Goal: Task Accomplishment & Management: Use online tool/utility

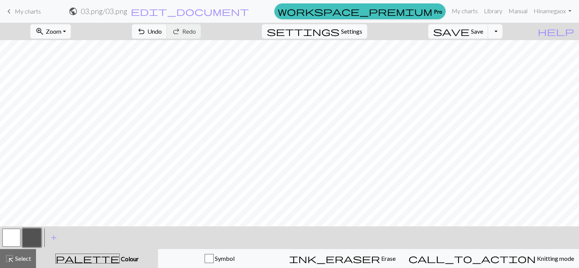
click at [8, 239] on button "button" at bounding box center [11, 238] width 18 height 18
click at [33, 235] on button "button" at bounding box center [32, 238] width 18 height 18
click at [9, 238] on button "button" at bounding box center [11, 238] width 18 height 18
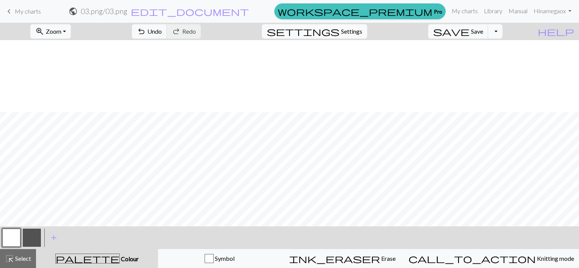
scroll to position [114, 0]
click at [35, 235] on button "button" at bounding box center [32, 238] width 18 height 18
click at [503, 32] on button "Toggle Dropdown" at bounding box center [495, 31] width 14 height 14
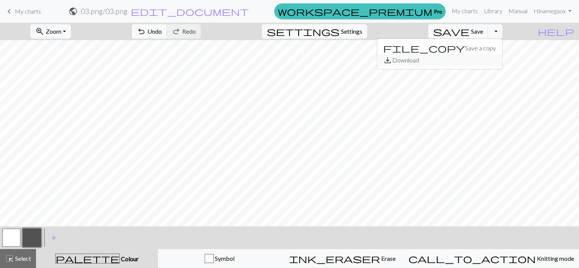
click at [476, 61] on button "save_alt Download" at bounding box center [439, 60] width 125 height 12
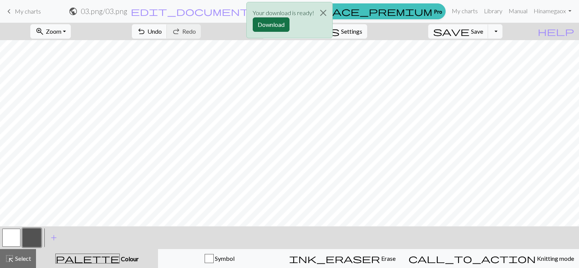
click at [271, 24] on button "Download" at bounding box center [271, 24] width 37 height 14
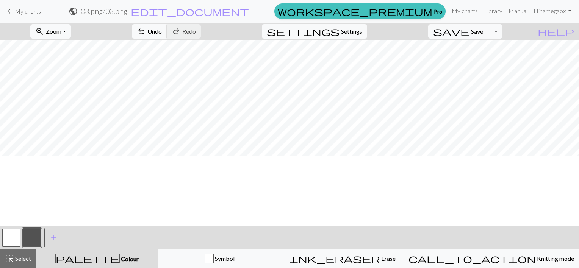
scroll to position [80, 0]
click at [13, 236] on button "button" at bounding box center [11, 238] width 18 height 18
click at [503, 30] on button "Toggle Dropdown" at bounding box center [495, 31] width 14 height 14
click at [479, 60] on button "save_alt Download" at bounding box center [439, 60] width 125 height 12
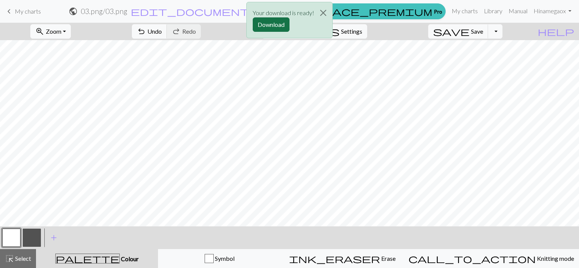
click at [271, 22] on button "Download" at bounding box center [271, 24] width 37 height 14
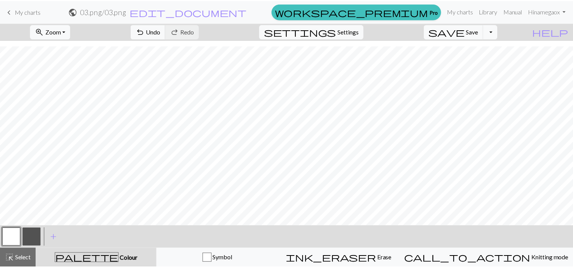
scroll to position [156, 0]
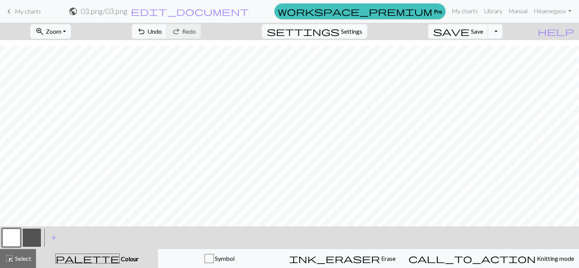
drag, startPoint x: 26, startPoint y: 11, endPoint x: 331, endPoint y: 22, distance: 305.7
click at [26, 11] on span "My charts" at bounding box center [28, 11] width 26 height 7
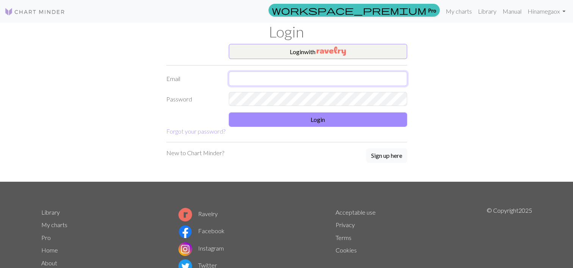
type input "1136394446@qq.com"
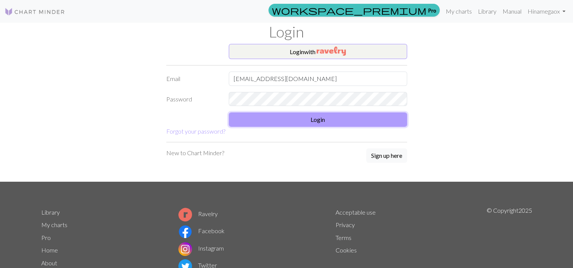
click at [316, 120] on button "Login" at bounding box center [318, 120] width 179 height 14
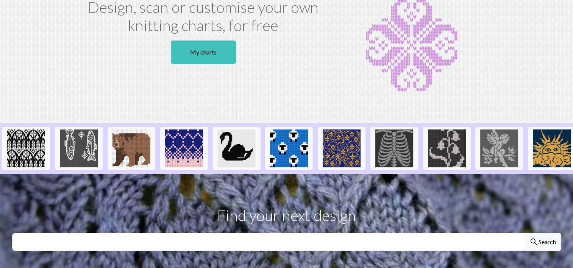
scroll to position [38, 0]
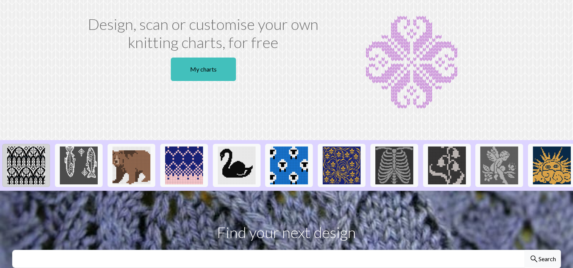
click at [23, 167] on img at bounding box center [26, 166] width 38 height 38
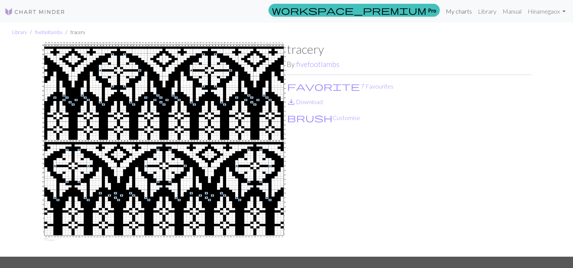
click at [454, 13] on link "My charts" at bounding box center [459, 11] width 32 height 15
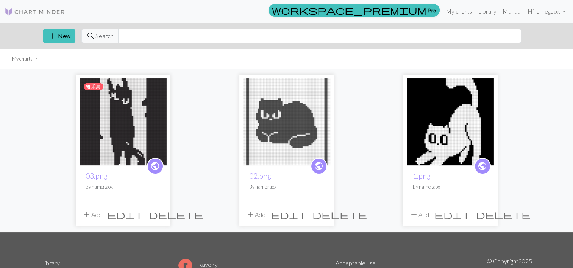
click at [113, 133] on img at bounding box center [123, 121] width 87 height 87
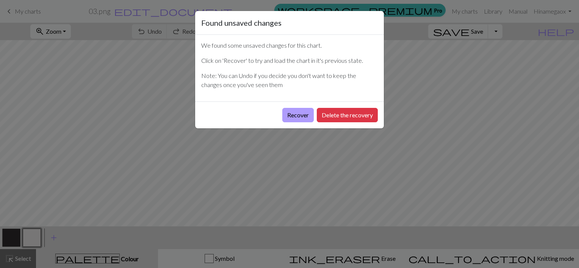
click at [299, 119] on button "Recover" at bounding box center [297, 115] width 31 height 14
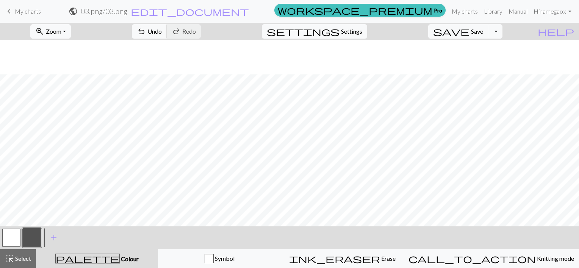
scroll to position [38, 0]
click at [61, 28] on span "Zoom" at bounding box center [54, 31] width 16 height 7
click at [60, 47] on button "Fit all" at bounding box center [61, 48] width 60 height 12
click at [483, 32] on span "Save" at bounding box center [477, 31] width 12 height 7
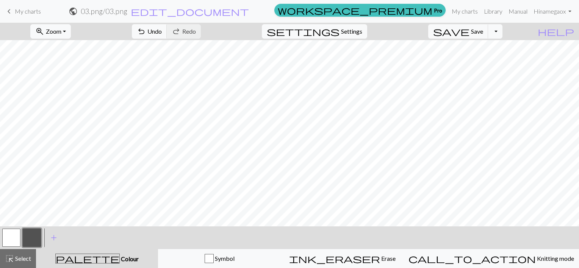
click at [22, 12] on span "My charts" at bounding box center [28, 11] width 26 height 7
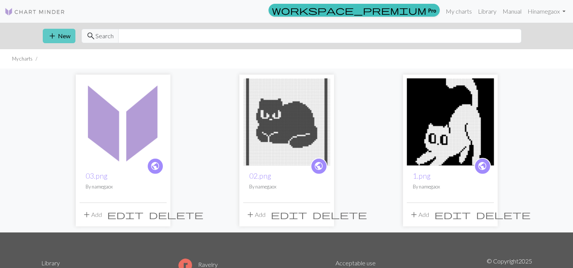
click at [60, 35] on button "add New" at bounding box center [59, 36] width 33 height 14
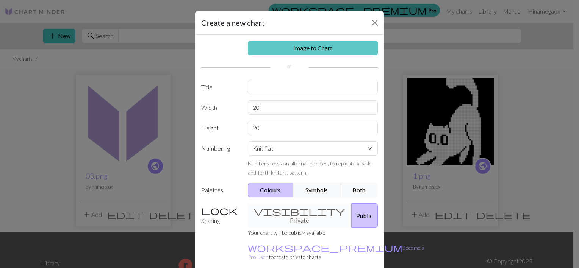
click at [281, 49] on link "Image to Chart" at bounding box center [313, 48] width 130 height 14
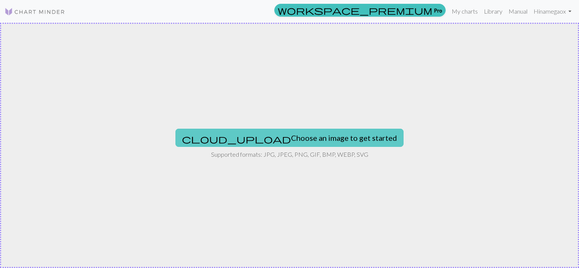
click at [253, 136] on button "cloud_upload Choose an image to get started" at bounding box center [289, 138] width 228 height 18
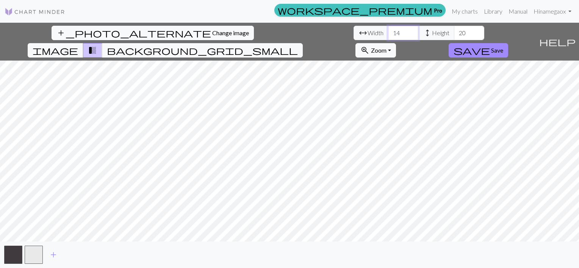
drag, startPoint x: 182, startPoint y: 30, endPoint x: 166, endPoint y: 30, distance: 15.5
click at [388, 30] on input "14" at bounding box center [403, 33] width 30 height 14
type input "60"
drag, startPoint x: 247, startPoint y: 32, endPoint x: 229, endPoint y: 32, distance: 18.6
click at [354, 32] on div "arrow_range Width 60 height Height 20" at bounding box center [419, 33] width 131 height 14
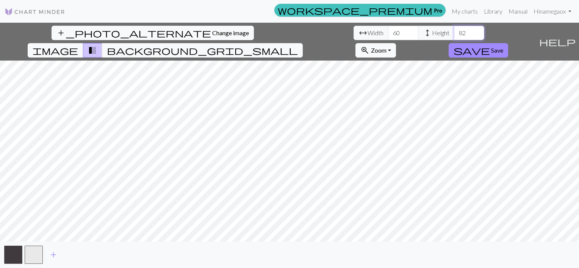
type input "82"
click at [508, 43] on button "save Save" at bounding box center [479, 50] width 60 height 14
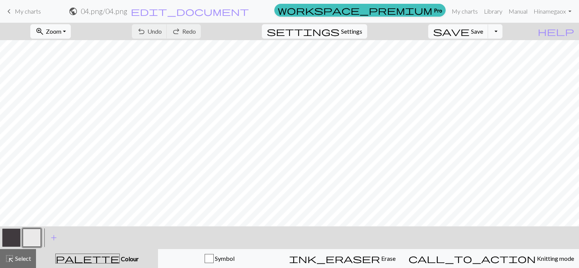
scroll to position [38, 0]
click at [32, 238] on button "button" at bounding box center [32, 238] width 18 height 18
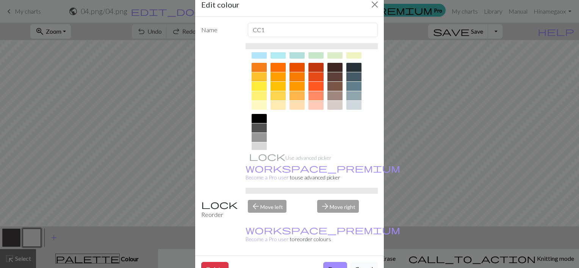
scroll to position [117, 0]
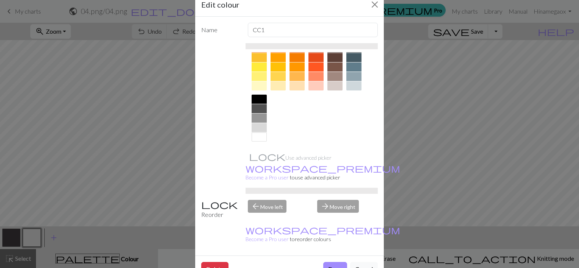
click at [256, 133] on div at bounding box center [259, 137] width 15 height 9
click at [334, 262] on button "Done" at bounding box center [335, 269] width 24 height 14
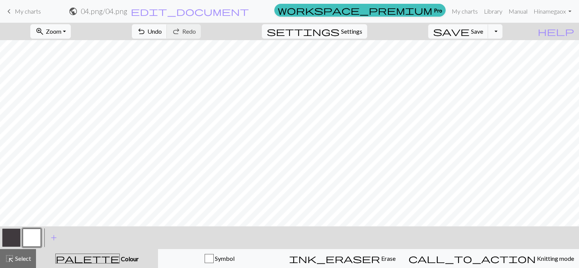
click at [8, 240] on button "button" at bounding box center [11, 238] width 18 height 18
click at [14, 237] on button "button" at bounding box center [11, 238] width 18 height 18
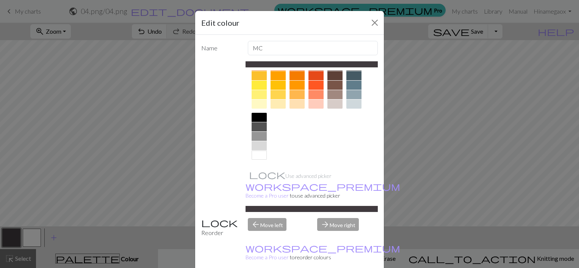
click at [257, 125] on div at bounding box center [259, 126] width 15 height 9
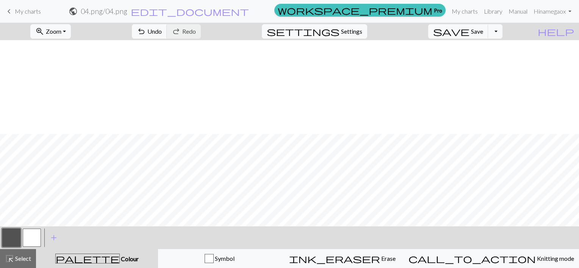
scroll to position [114, 0]
click at [61, 33] on span "Zoom" at bounding box center [54, 31] width 16 height 7
click at [58, 48] on button "Fit all" at bounding box center [61, 48] width 60 height 12
click at [350, 30] on button "settings Settings" at bounding box center [314, 31] width 105 height 14
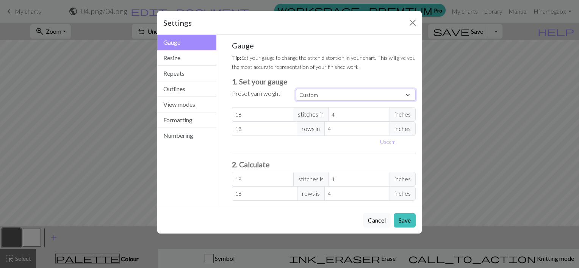
click at [346, 97] on select "Custom Square Lace Light Fingering Fingering Sport Double knit Worsted Aran Bul…" at bounding box center [356, 95] width 120 height 12
select select "dk"
click at [296, 89] on select "Custom Square Lace Light Fingering Fingering Sport Double knit Worsted Aran Bul…" at bounding box center [356, 95] width 120 height 12
type input "22"
type input "30"
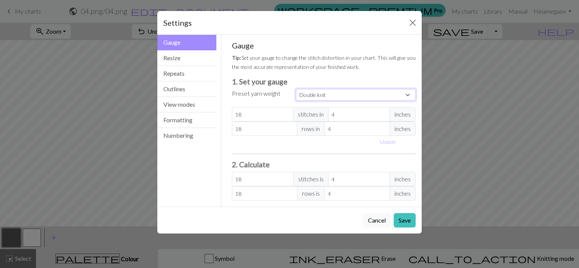
type input "22"
type input "30"
drag, startPoint x: 406, startPoint y: 221, endPoint x: 379, endPoint y: 223, distance: 27.3
click at [406, 221] on button "Save" at bounding box center [405, 220] width 22 height 14
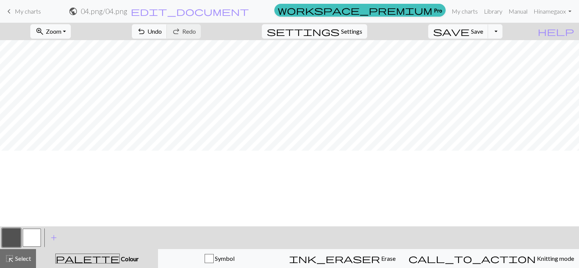
scroll to position [0, 0]
click at [30, 236] on button "button" at bounding box center [32, 238] width 18 height 18
click at [20, 259] on span "Select" at bounding box center [22, 258] width 17 height 7
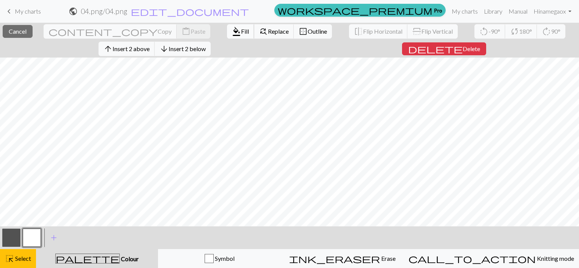
click at [232, 31] on span "format_color_fill" at bounding box center [236, 31] width 9 height 11
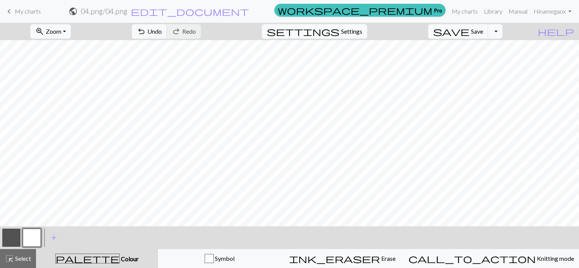
click at [18, 255] on span "Select" at bounding box center [22, 258] width 17 height 7
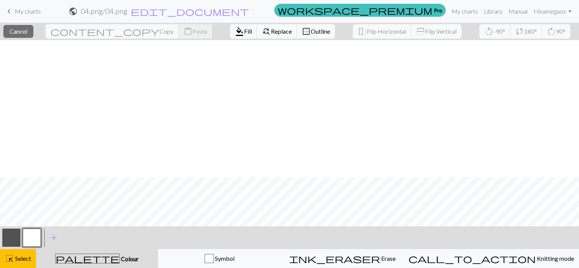
scroll to position [152, 0]
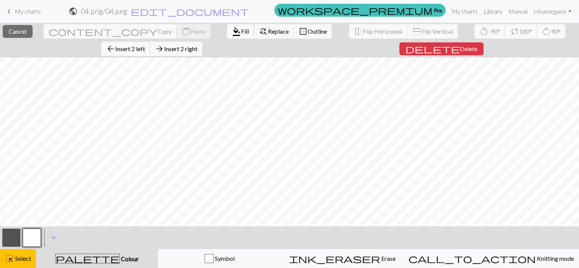
click at [241, 30] on span "Fill" at bounding box center [245, 31] width 8 height 7
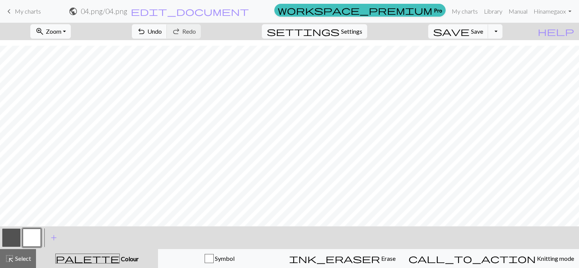
scroll to position [156, 0]
click at [18, 258] on span "Select" at bounding box center [22, 258] width 17 height 7
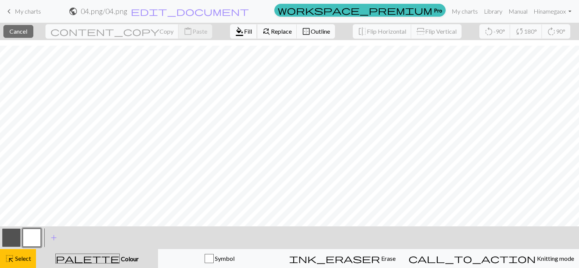
click at [235, 32] on span "format_color_fill" at bounding box center [239, 31] width 9 height 11
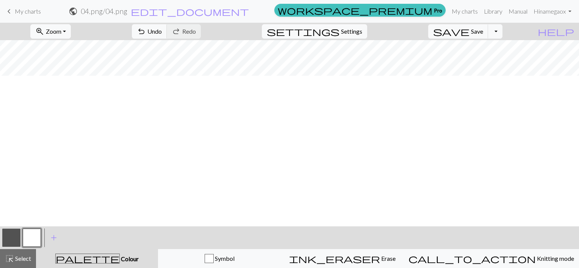
scroll to position [0, 0]
click at [6, 261] on span "highlight_alt" at bounding box center [9, 259] width 9 height 11
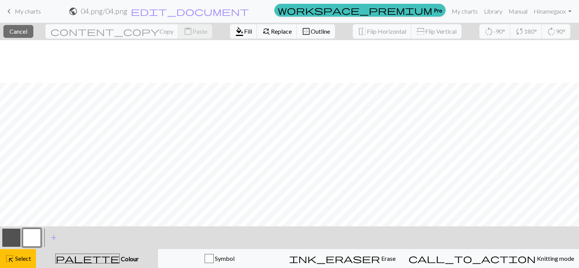
scroll to position [156, 0]
click at [244, 31] on span "Fill" at bounding box center [248, 31] width 8 height 7
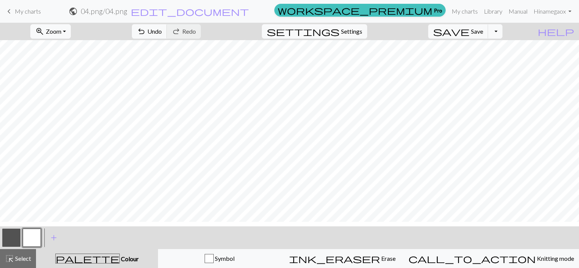
scroll to position [0, 0]
click at [22, 259] on span "Select" at bounding box center [22, 258] width 17 height 7
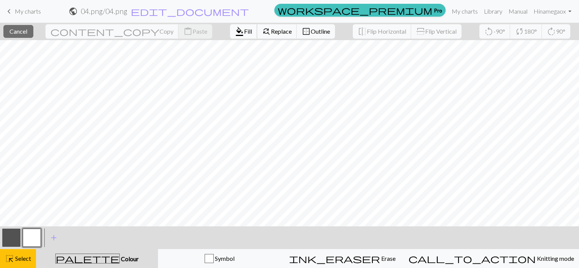
click at [235, 31] on span "format_color_fill" at bounding box center [239, 31] width 9 height 11
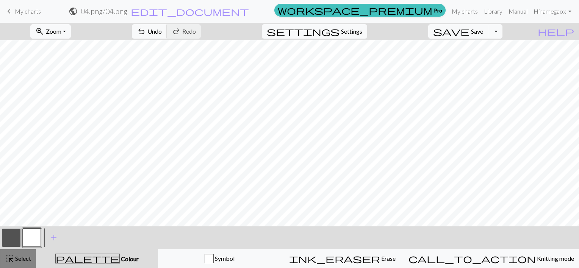
click at [23, 253] on button "highlight_alt Select Select" at bounding box center [18, 258] width 36 height 19
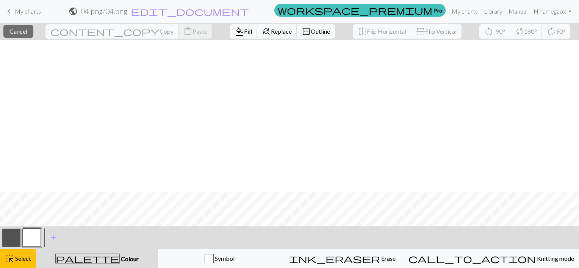
scroll to position [152, 0]
click at [235, 32] on span "format_color_fill" at bounding box center [239, 31] width 9 height 11
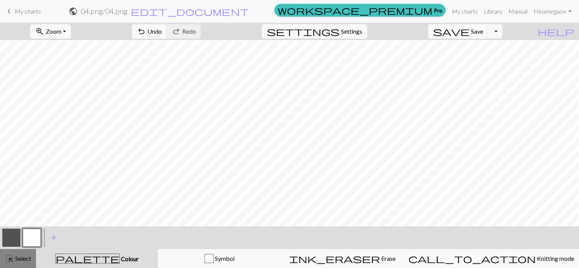
click at [24, 252] on button "highlight_alt Select Select" at bounding box center [18, 258] width 36 height 19
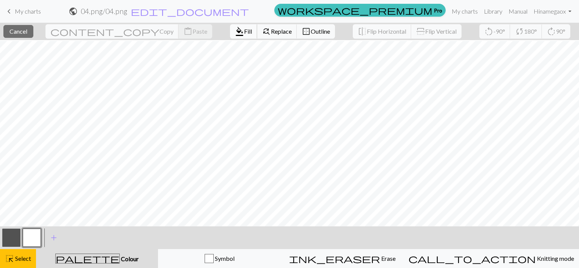
click at [244, 31] on span "Fill" at bounding box center [248, 31] width 8 height 7
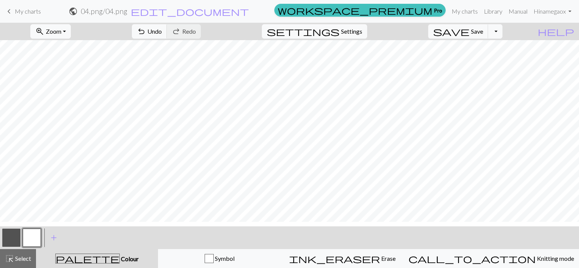
scroll to position [0, 0]
click at [9, 254] on span "highlight_alt" at bounding box center [9, 259] width 9 height 11
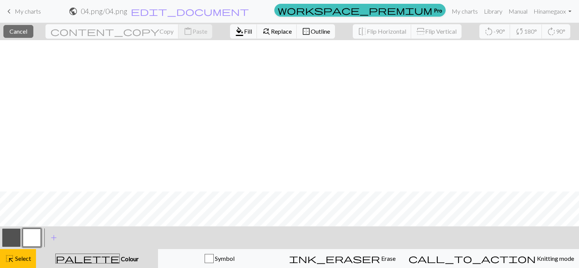
scroll to position [152, 0]
click at [235, 32] on span "format_color_fill" at bounding box center [239, 31] width 9 height 11
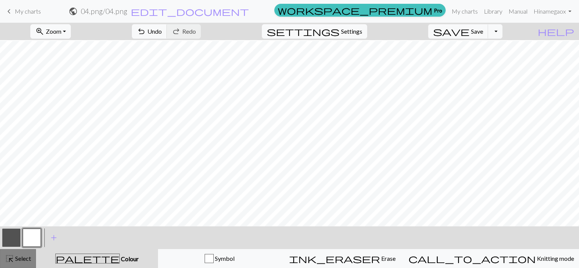
click at [16, 253] on button "highlight_alt Select Select" at bounding box center [18, 258] width 36 height 19
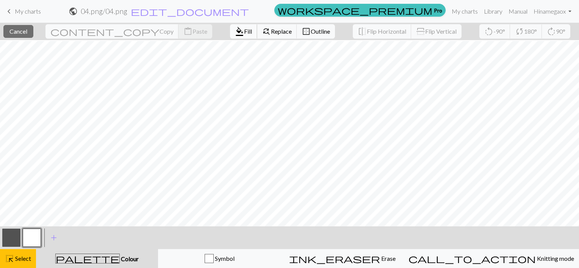
click at [230, 35] on button "format_color_fill Fill" at bounding box center [243, 31] width 27 height 14
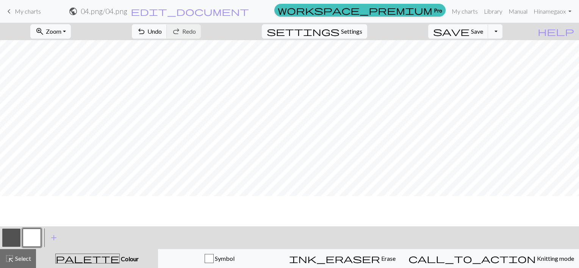
scroll to position [0, 0]
click at [32, 255] on button "highlight_alt Select Select" at bounding box center [18, 258] width 36 height 19
click at [13, 237] on button "button" at bounding box center [11, 238] width 18 height 18
click at [27, 256] on span "Select" at bounding box center [22, 258] width 17 height 7
click at [11, 236] on button "button" at bounding box center [11, 238] width 18 height 18
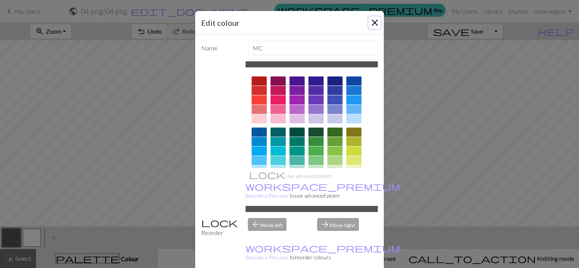
click at [371, 17] on button "Close" at bounding box center [375, 23] width 12 height 12
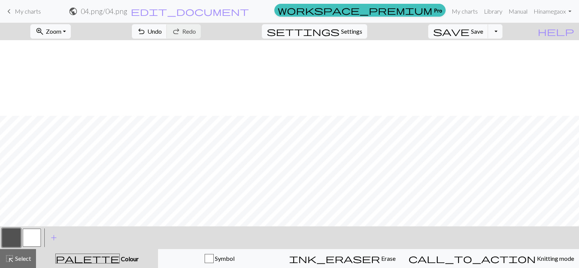
scroll to position [114, 0]
click at [33, 244] on button "button" at bounding box center [32, 238] width 18 height 18
click at [6, 242] on button "button" at bounding box center [11, 238] width 18 height 18
click at [33, 236] on button "button" at bounding box center [32, 238] width 18 height 18
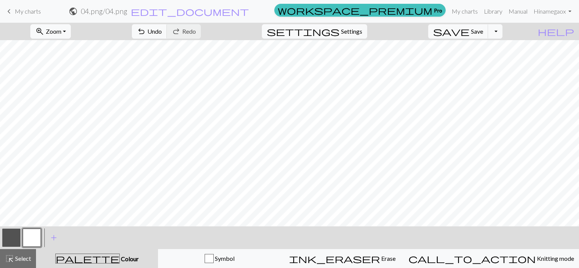
click at [13, 235] on button "button" at bounding box center [11, 238] width 18 height 18
click at [36, 237] on button "button" at bounding box center [32, 238] width 18 height 18
click at [10, 237] on button "button" at bounding box center [11, 238] width 18 height 18
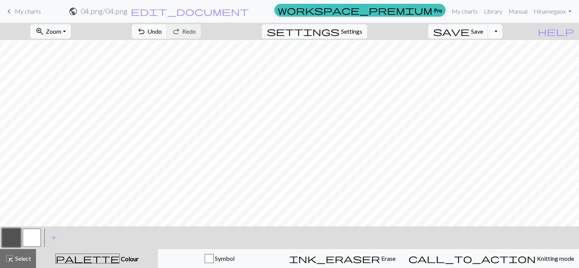
click at [503, 31] on button "Toggle Dropdown" at bounding box center [495, 31] width 14 height 14
click at [476, 59] on button "save_alt Download" at bounding box center [439, 60] width 125 height 12
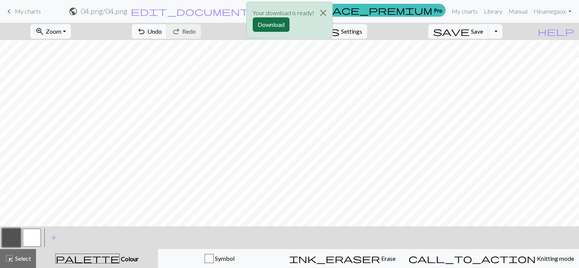
click at [261, 26] on button "Download" at bounding box center [271, 24] width 37 height 14
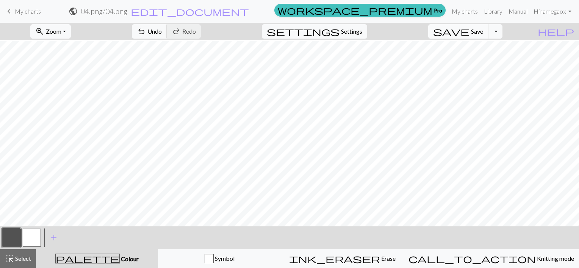
click at [483, 30] on span "Save" at bounding box center [477, 31] width 12 height 7
click at [468, 9] on div "Chart saved" at bounding box center [289, 15] width 579 height 30
click at [461, 11] on link "My charts" at bounding box center [465, 11] width 32 height 15
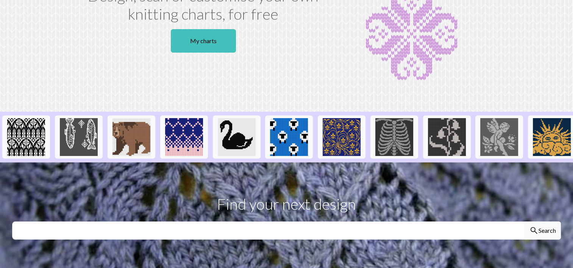
scroll to position [114, 0]
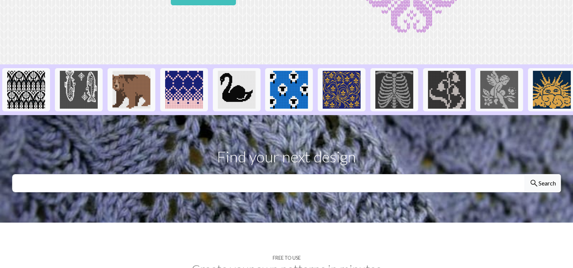
click at [285, 166] on p "Find your next design" at bounding box center [286, 157] width 549 height 23
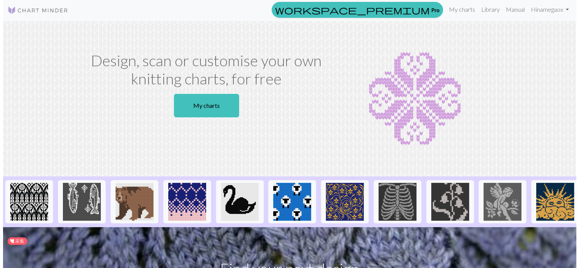
scroll to position [0, 0]
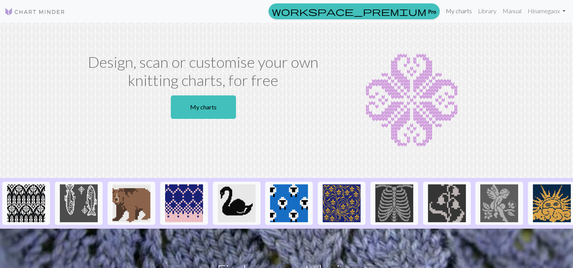
click at [454, 13] on link "My charts" at bounding box center [459, 10] width 32 height 15
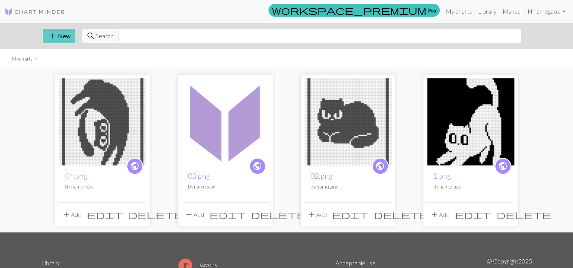
click at [51, 36] on span "add" at bounding box center [52, 36] width 9 height 11
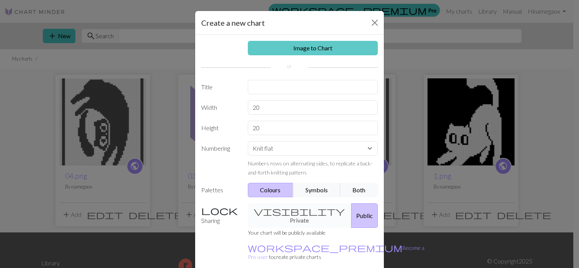
click at [303, 49] on link "Image to Chart" at bounding box center [313, 48] width 130 height 14
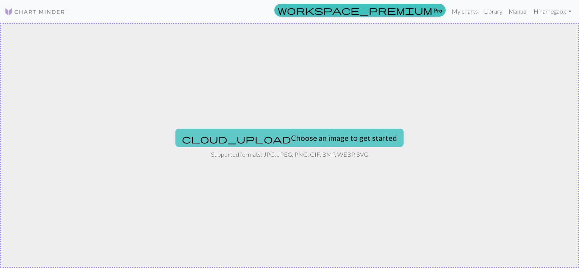
click at [258, 140] on button "cloud_upload Choose an image to get started" at bounding box center [289, 138] width 228 height 18
type input "C:\fakepath\05.png"
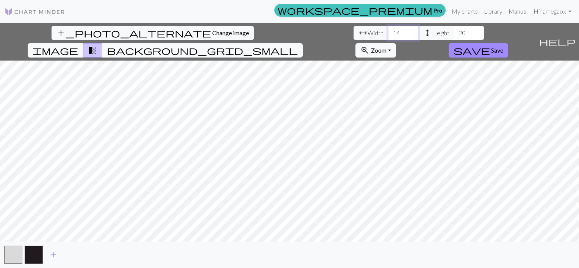
drag, startPoint x: 185, startPoint y: 34, endPoint x: 152, endPoint y: 36, distance: 32.7
click at [354, 35] on div "arrow_range Width 14 height Height 20" at bounding box center [419, 33] width 131 height 14
type input "60"
drag, startPoint x: 246, startPoint y: 33, endPoint x: 227, endPoint y: 33, distance: 19.0
click at [354, 33] on div "arrow_range Width 60 height Height 20" at bounding box center [419, 33] width 131 height 14
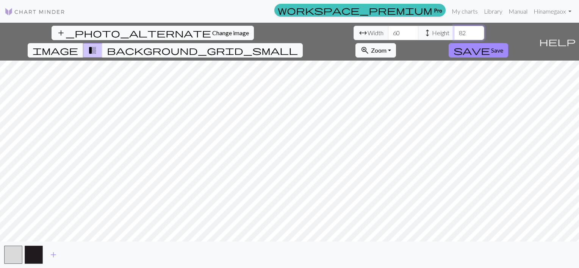
type input "82"
click at [490, 45] on span "save" at bounding box center [472, 50] width 36 height 11
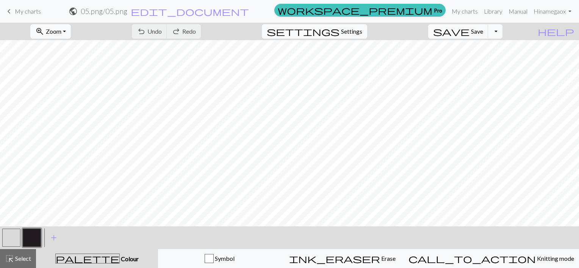
scroll to position [114, 0]
click at [8, 238] on button "button" at bounding box center [11, 238] width 18 height 18
click at [15, 239] on button "button" at bounding box center [11, 238] width 18 height 18
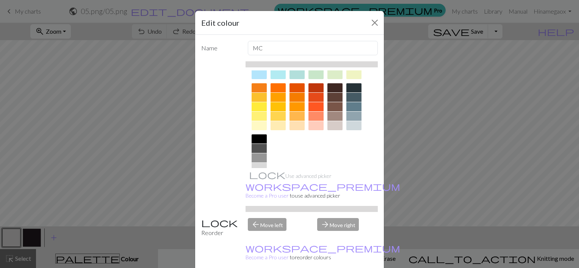
scroll to position [117, 0]
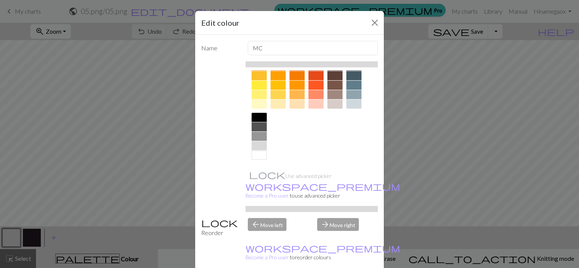
click at [259, 122] on div at bounding box center [259, 126] width 15 height 9
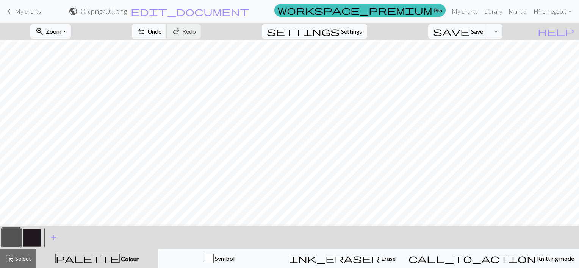
click at [34, 234] on button "button" at bounding box center [32, 238] width 18 height 18
click at [29, 235] on button "button" at bounding box center [32, 238] width 18 height 18
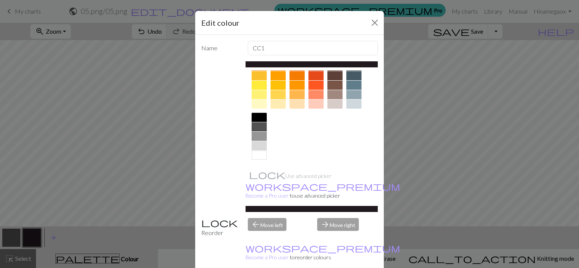
click at [260, 156] on div at bounding box center [259, 155] width 15 height 9
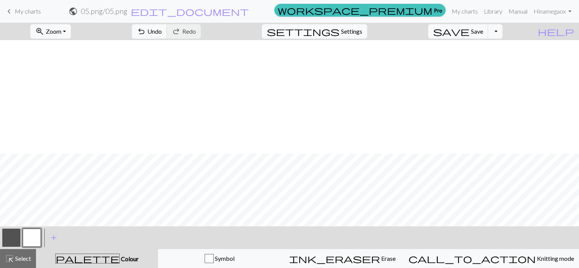
scroll to position [114, 0]
click at [61, 29] on span "Zoom" at bounding box center [54, 31] width 16 height 7
click at [350, 30] on button "settings Settings" at bounding box center [314, 31] width 105 height 14
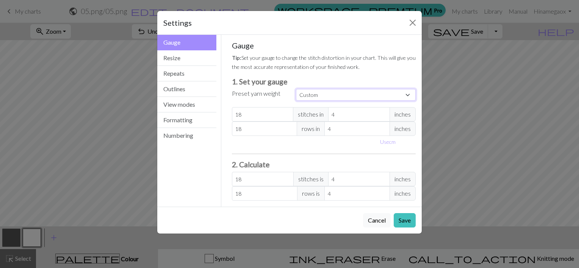
click at [319, 96] on select "Custom Square Lace Light Fingering Fingering Sport Double knit Worsted Aran Bul…" at bounding box center [356, 95] width 120 height 12
select select "dk"
click at [296, 89] on select "Custom Square Lace Light Fingering Fingering Sport Double knit Worsted Aran Bul…" at bounding box center [356, 95] width 120 height 12
type input "22"
type input "30"
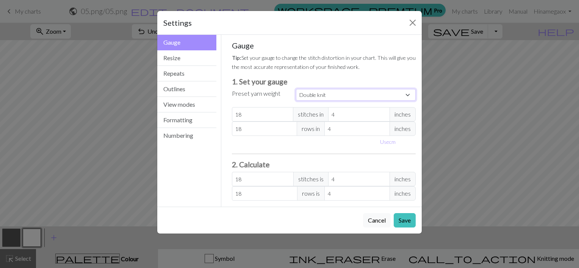
type input "22"
type input "30"
click at [405, 219] on button "Save" at bounding box center [405, 220] width 22 height 14
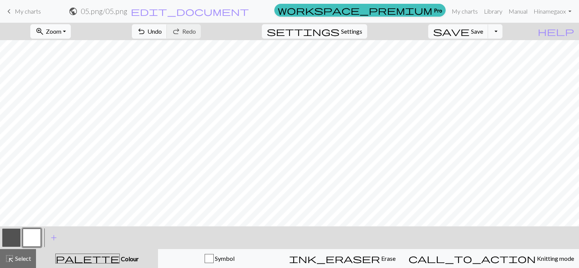
click at [61, 35] on span "Zoom" at bounding box center [54, 31] width 16 height 7
click at [64, 50] on button "Fit all" at bounding box center [61, 48] width 60 height 12
click at [8, 238] on button "button" at bounding box center [11, 238] width 18 height 18
click at [20, 263] on div "highlight_alt Select Select" at bounding box center [18, 258] width 26 height 9
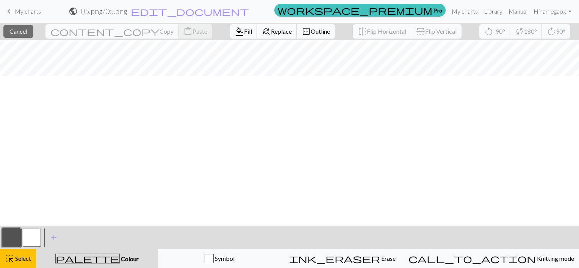
scroll to position [0, 0]
click at [235, 33] on span "format_color_fill" at bounding box center [239, 31] width 9 height 11
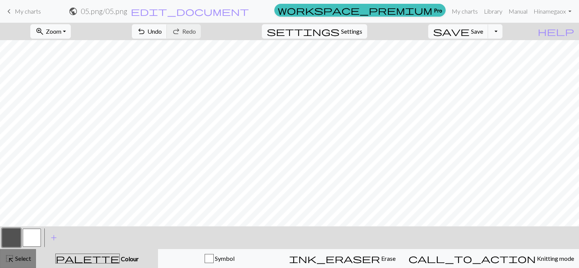
click at [23, 254] on div "highlight_alt Select Select" at bounding box center [18, 258] width 26 height 9
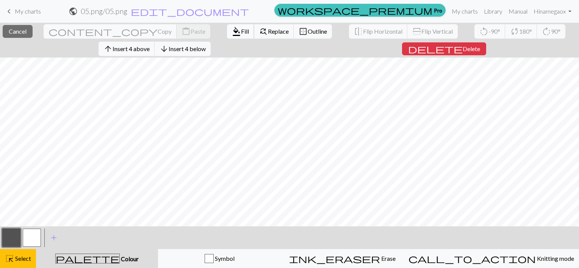
click at [232, 33] on span "format_color_fill" at bounding box center [236, 31] width 9 height 11
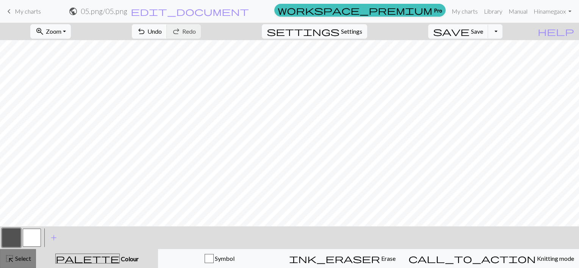
click at [27, 252] on button "highlight_alt Select Select" at bounding box center [18, 258] width 36 height 19
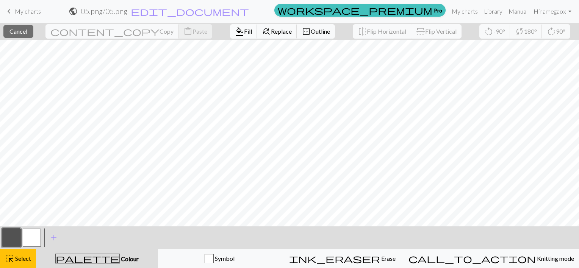
click at [244, 32] on span "Fill" at bounding box center [248, 31] width 8 height 7
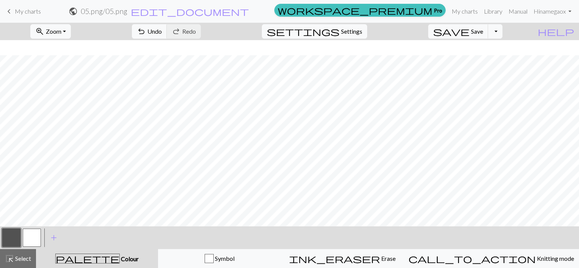
scroll to position [152, 0]
click at [25, 251] on button "highlight_alt Select Select" at bounding box center [18, 258] width 36 height 19
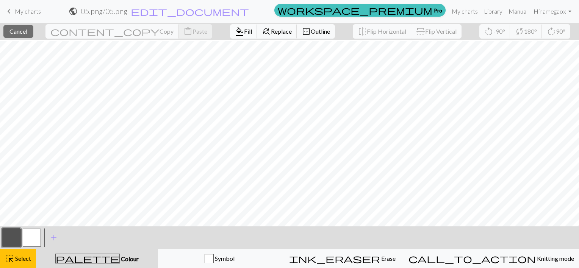
click at [230, 36] on button "format_color_fill Fill" at bounding box center [243, 31] width 27 height 14
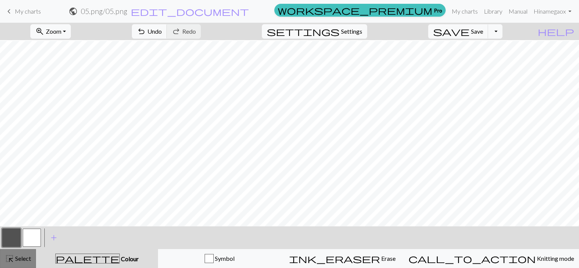
click at [8, 260] on span "highlight_alt" at bounding box center [9, 259] width 9 height 11
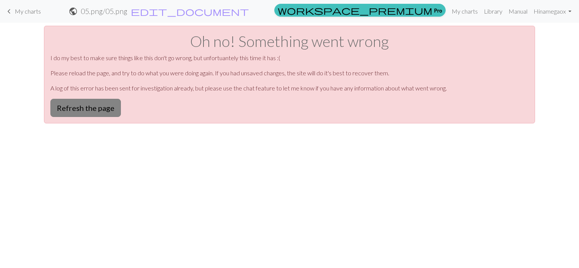
click at [89, 112] on button "Refresh the page" at bounding box center [85, 108] width 70 height 18
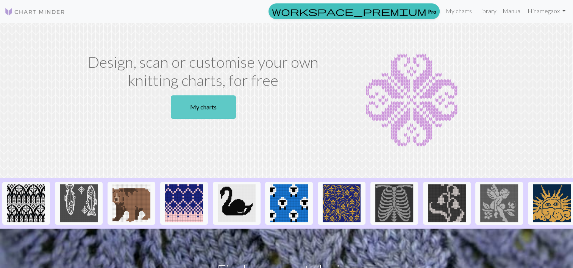
click at [199, 106] on link "My charts" at bounding box center [203, 107] width 65 height 23
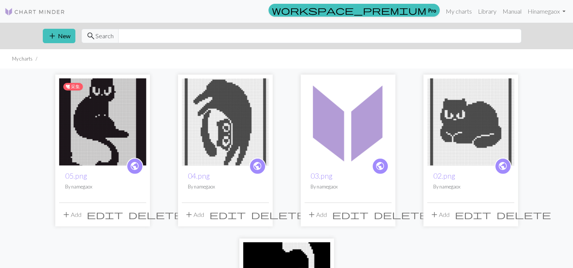
click at [114, 131] on img at bounding box center [102, 121] width 87 height 87
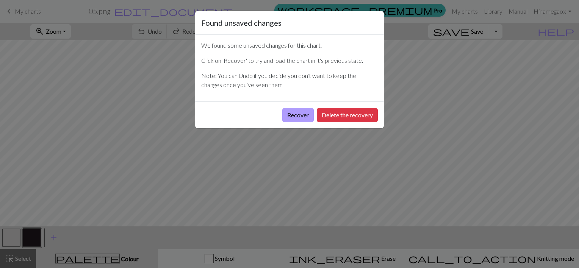
click at [295, 114] on button "Recover" at bounding box center [297, 115] width 31 height 14
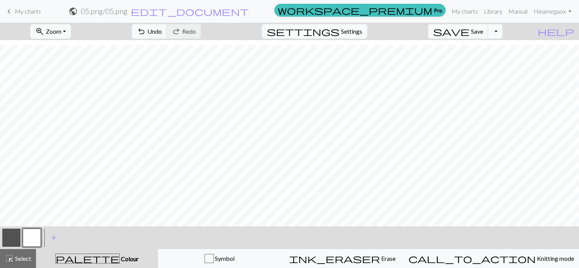
scroll to position [265, 0]
click at [71, 33] on button "zoom_in Zoom Zoom" at bounding box center [50, 31] width 41 height 14
click at [60, 49] on button "Fit all" at bounding box center [61, 48] width 60 height 12
click at [11, 262] on span "highlight_alt" at bounding box center [9, 259] width 9 height 11
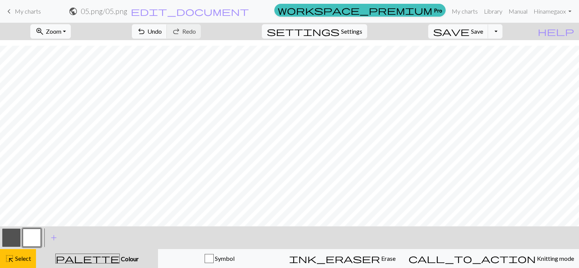
click at [8, 243] on button "button" at bounding box center [11, 238] width 18 height 18
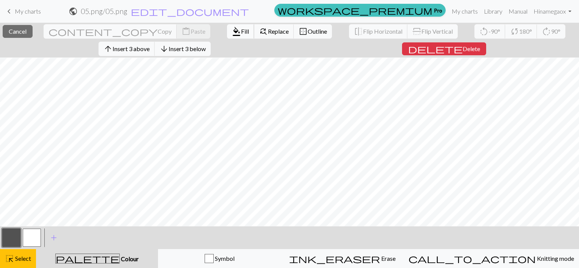
click at [232, 31] on span "format_color_fill" at bounding box center [236, 31] width 9 height 11
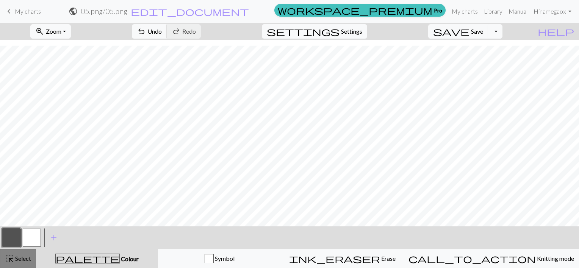
click at [21, 258] on span "Select" at bounding box center [22, 258] width 17 height 7
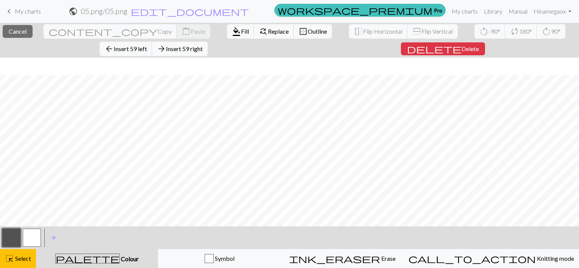
scroll to position [174, 0]
click at [22, 256] on span "Select" at bounding box center [22, 258] width 17 height 7
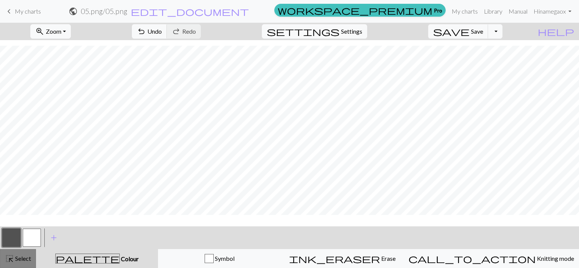
scroll to position [156, 0]
click at [14, 256] on div "highlight_alt Select Select" at bounding box center [18, 258] width 26 height 9
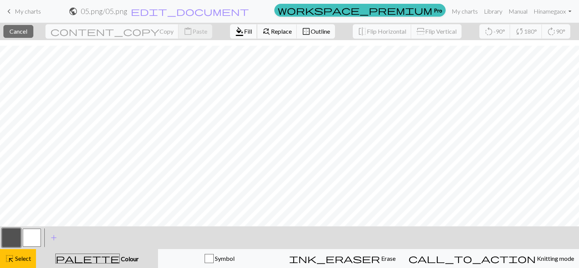
click at [244, 32] on span "Fill" at bounding box center [248, 31] width 8 height 7
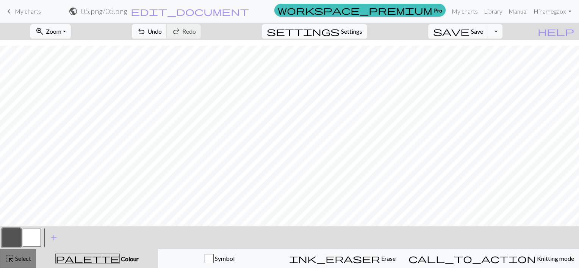
click at [20, 260] on span "Select" at bounding box center [22, 258] width 17 height 7
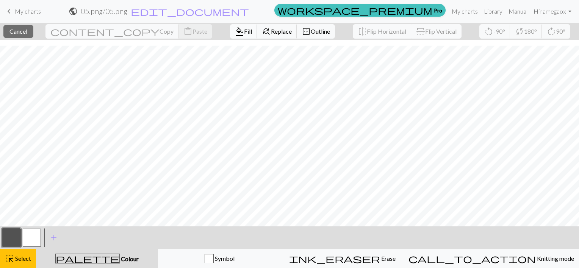
click at [235, 31] on span "format_color_fill" at bounding box center [239, 31] width 9 height 11
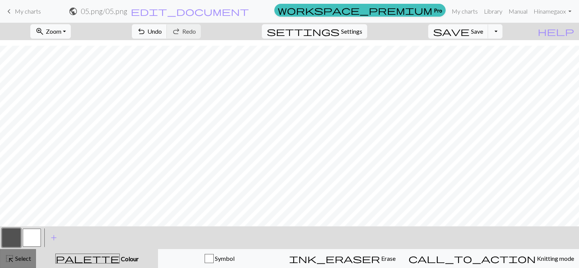
click at [20, 258] on span "Select" at bounding box center [22, 258] width 17 height 7
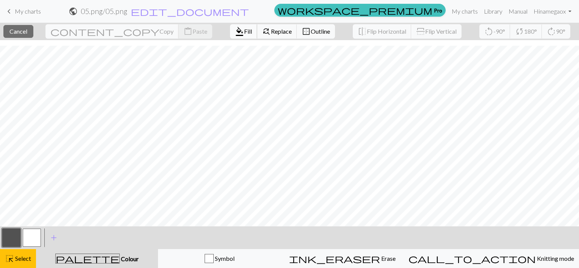
click at [244, 32] on span "Fill" at bounding box center [248, 31] width 8 height 7
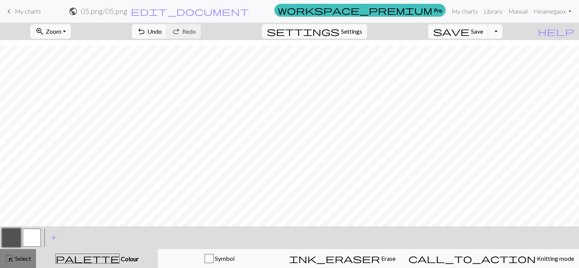
click at [24, 259] on span "Select" at bounding box center [22, 258] width 17 height 7
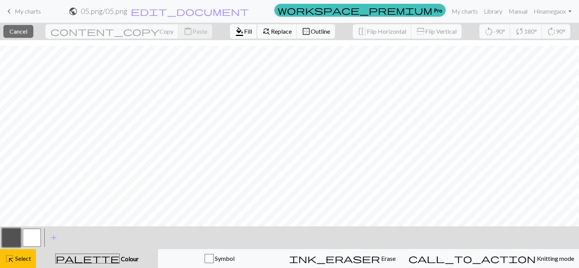
click at [235, 34] on span "format_color_fill" at bounding box center [239, 31] width 9 height 11
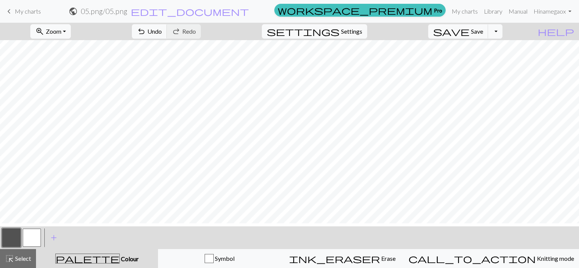
scroll to position [0, 0]
click at [25, 258] on span "Select" at bounding box center [22, 258] width 17 height 7
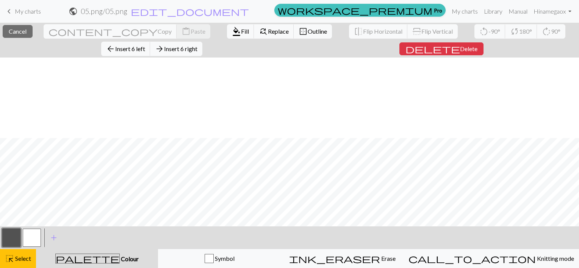
scroll to position [156, 0]
click at [232, 27] on span "format_color_fill" at bounding box center [236, 31] width 9 height 11
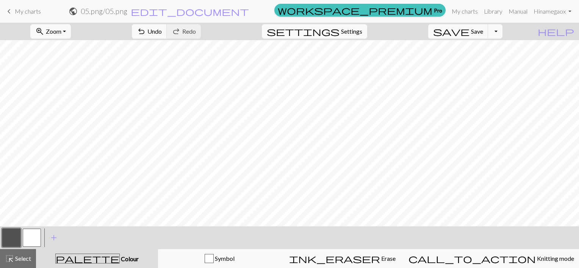
scroll to position [0, 0]
click at [470, 30] on span "save" at bounding box center [451, 31] width 36 height 11
click at [34, 243] on button "button" at bounding box center [32, 238] width 18 height 18
click at [14, 237] on button "button" at bounding box center [11, 238] width 18 height 18
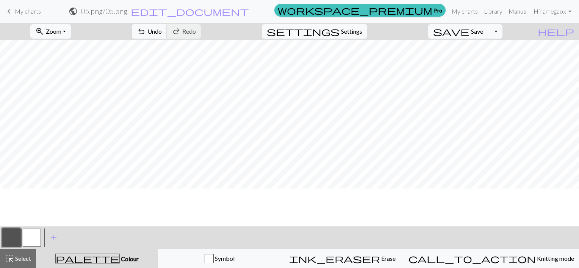
scroll to position [0, 0]
click at [26, 240] on button "button" at bounding box center [32, 238] width 18 height 18
click at [503, 33] on button "Toggle Dropdown" at bounding box center [495, 31] width 14 height 14
click at [481, 62] on button "save_alt Download" at bounding box center [439, 60] width 125 height 12
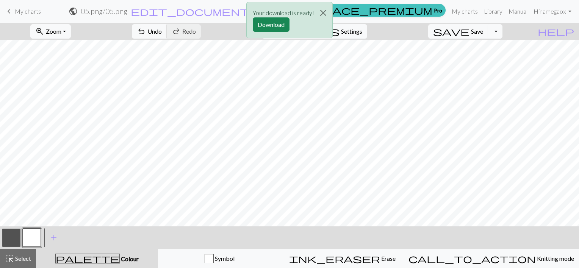
click at [251, 23] on div "Your download is ready! Download" at bounding box center [289, 20] width 86 height 36
click at [258, 23] on button "Download" at bounding box center [271, 24] width 37 height 14
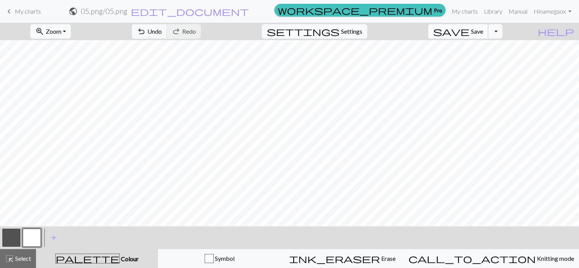
click at [483, 30] on span "Save" at bounding box center [477, 31] width 12 height 7
click at [466, 13] on link "My charts" at bounding box center [465, 11] width 32 height 15
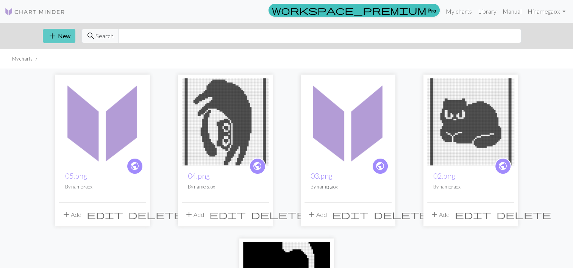
click at [59, 35] on button "add New" at bounding box center [59, 36] width 33 height 14
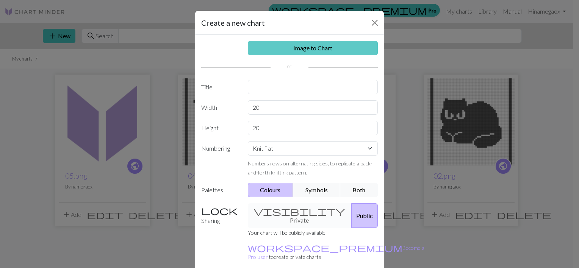
click at [299, 50] on link "Image to Chart" at bounding box center [313, 48] width 130 height 14
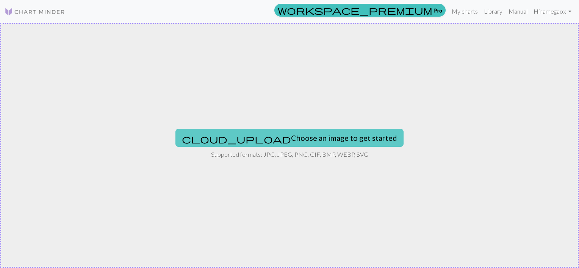
click at [265, 136] on button "cloud_upload Choose an image to get started" at bounding box center [289, 138] width 228 height 18
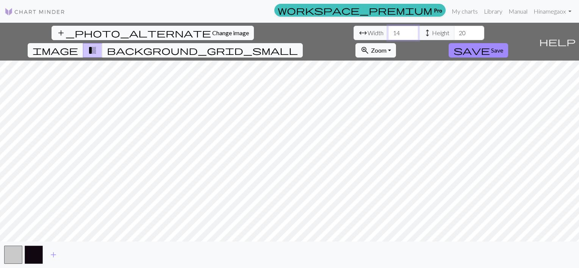
drag, startPoint x: 182, startPoint y: 36, endPoint x: 162, endPoint y: 35, distance: 19.4
click at [354, 35] on div "arrow_range Width 14 height Height 20" at bounding box center [419, 33] width 131 height 14
type input "60"
drag, startPoint x: 244, startPoint y: 32, endPoint x: 225, endPoint y: 30, distance: 19.0
click at [454, 32] on input "20" at bounding box center [469, 33] width 30 height 14
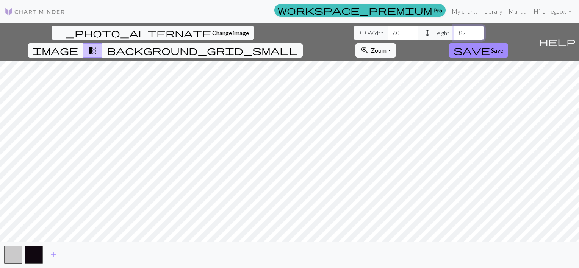
type input "82"
click at [508, 43] on button "save Save" at bounding box center [479, 50] width 60 height 14
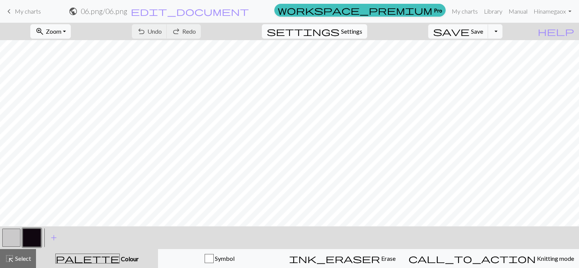
click at [359, 32] on span "Settings" at bounding box center [351, 31] width 21 height 9
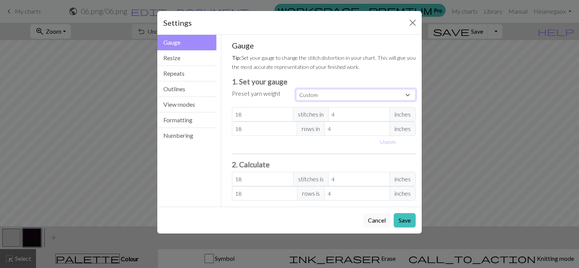
click at [323, 91] on select "Custom Square Lace Light Fingering Fingering Sport Double knit Worsted Aran Bul…" at bounding box center [356, 95] width 120 height 12
select select "dk"
click at [296, 89] on select "Custom Square Lace Light Fingering Fingering Sport Double knit Worsted Aran Bul…" at bounding box center [356, 95] width 120 height 12
type input "22"
type input "30"
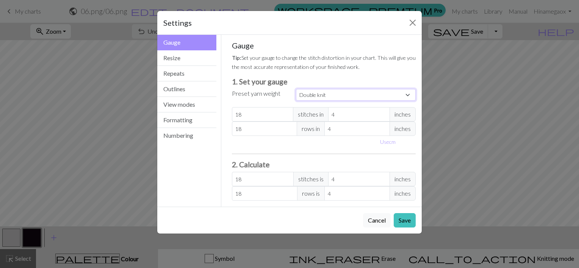
type input "22"
type input "30"
click at [403, 223] on button "Save" at bounding box center [405, 220] width 22 height 14
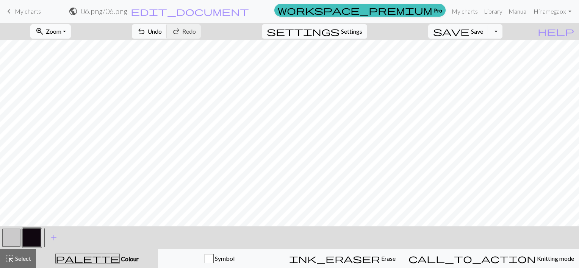
click at [61, 28] on span "Zoom" at bounding box center [54, 31] width 16 height 7
click at [70, 48] on button "Fit all" at bounding box center [61, 48] width 60 height 12
click at [15, 233] on button "button" at bounding box center [11, 238] width 18 height 18
click at [10, 230] on button "button" at bounding box center [11, 238] width 18 height 18
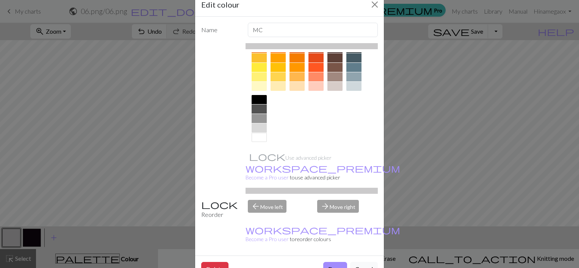
scroll to position [117, 0]
click at [260, 137] on div at bounding box center [259, 137] width 15 height 9
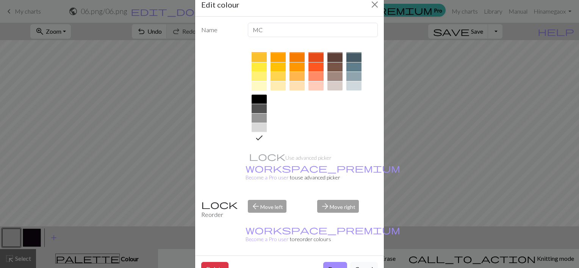
click at [333, 262] on button "Done" at bounding box center [335, 269] width 24 height 14
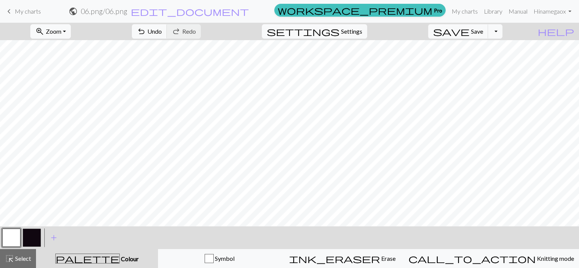
click at [33, 237] on button "button" at bounding box center [32, 238] width 18 height 18
click at [31, 235] on button "button" at bounding box center [32, 238] width 18 height 18
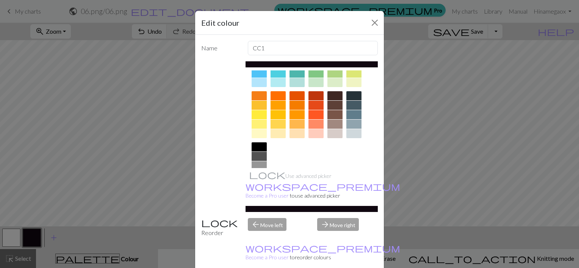
scroll to position [114, 0]
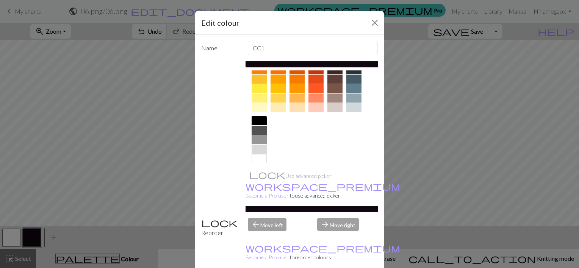
click at [259, 128] on div at bounding box center [259, 130] width 15 height 9
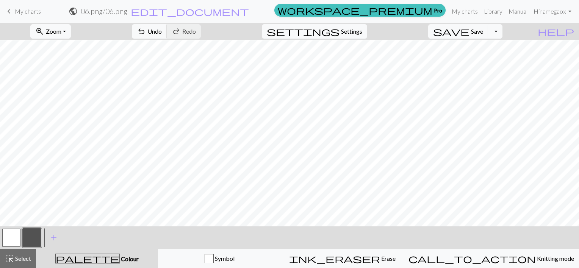
scroll to position [0, 0]
click at [9, 237] on button "button" at bounding box center [11, 238] width 18 height 18
drag, startPoint x: 22, startPoint y: 259, endPoint x: 34, endPoint y: 252, distance: 14.0
click at [22, 259] on span "Select" at bounding box center [22, 258] width 17 height 7
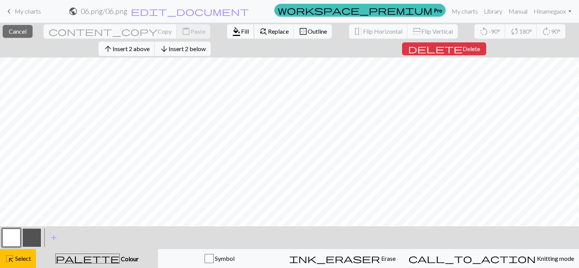
click at [241, 30] on span "Fill" at bounding box center [245, 31] width 8 height 7
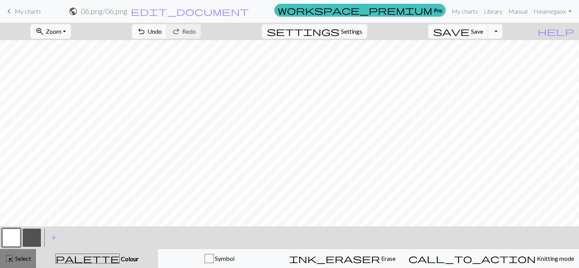
click at [18, 255] on div "highlight_alt Select Select" at bounding box center [18, 258] width 26 height 9
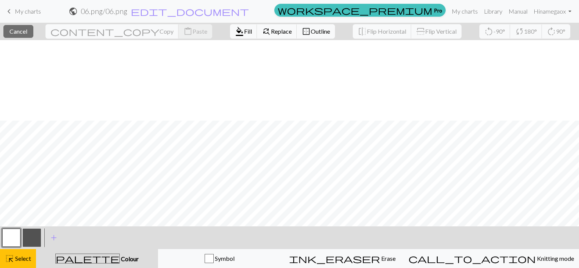
scroll to position [156, 0]
click at [235, 34] on span "format_color_fill" at bounding box center [239, 31] width 9 height 11
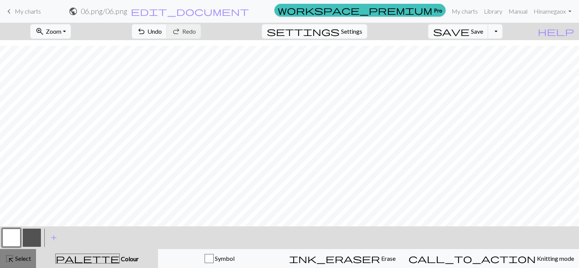
click at [21, 256] on span "Select" at bounding box center [22, 258] width 17 height 7
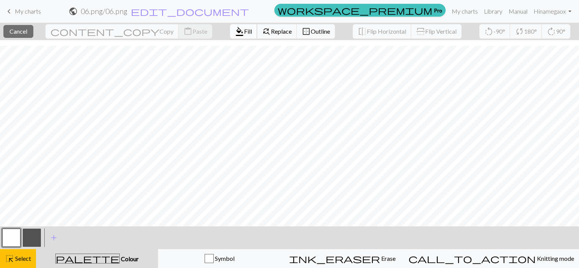
click at [244, 30] on span "Fill" at bounding box center [248, 31] width 8 height 7
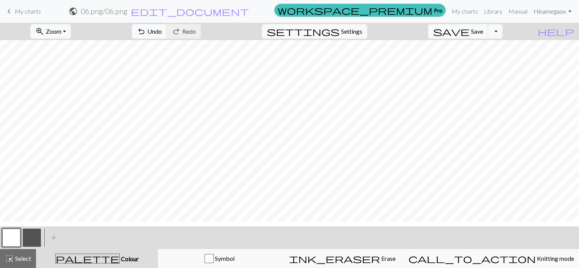
scroll to position [0, 0]
drag, startPoint x: 16, startPoint y: 255, endPoint x: 63, endPoint y: 254, distance: 46.2
click at [16, 255] on span "Select" at bounding box center [22, 258] width 17 height 7
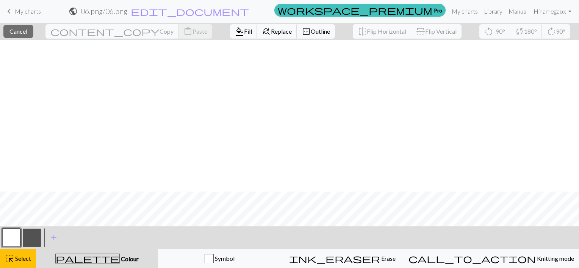
scroll to position [152, 0]
click at [244, 33] on span "Fill" at bounding box center [248, 31] width 8 height 7
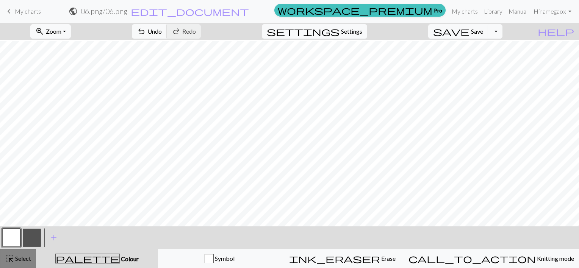
click at [17, 265] on button "highlight_alt Select Select" at bounding box center [18, 258] width 36 height 19
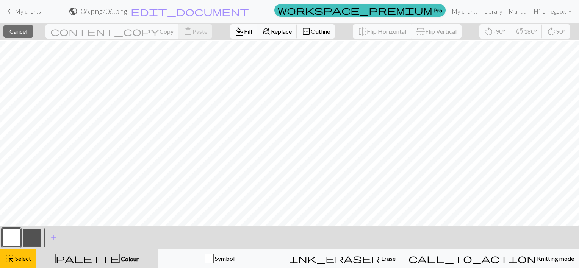
click at [244, 30] on span "Fill" at bounding box center [248, 31] width 8 height 7
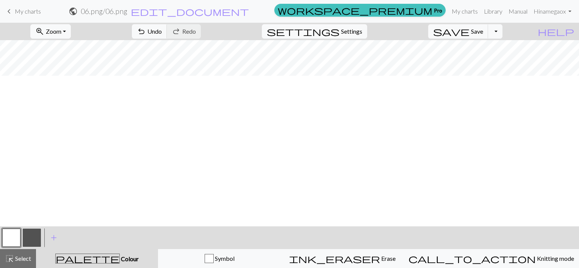
scroll to position [0, 0]
click at [17, 254] on button "highlight_alt Select Select" at bounding box center [18, 258] width 36 height 19
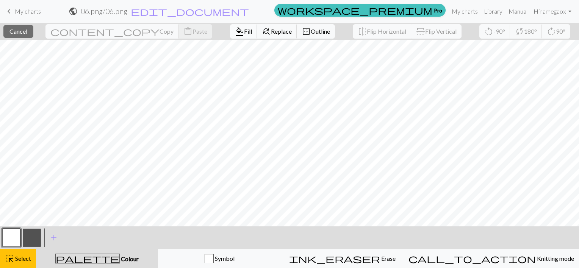
click at [244, 30] on span "Fill" at bounding box center [248, 31] width 8 height 7
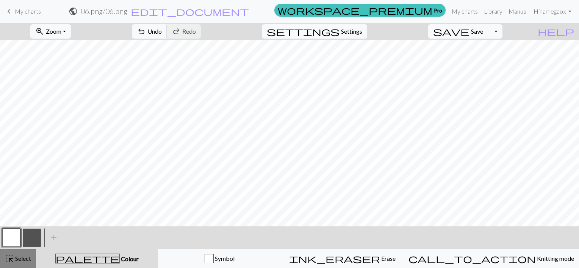
click at [12, 255] on span "highlight_alt" at bounding box center [9, 259] width 9 height 11
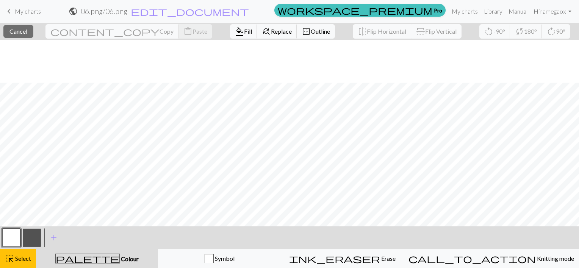
scroll to position [156, 0]
click at [244, 32] on span "Fill" at bounding box center [248, 31] width 8 height 7
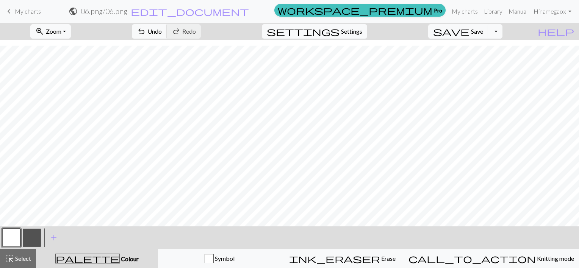
click at [14, 234] on button "button" at bounding box center [11, 238] width 18 height 18
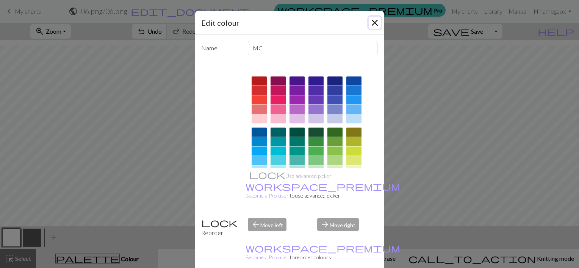
click at [370, 23] on button "Close" at bounding box center [375, 23] width 12 height 12
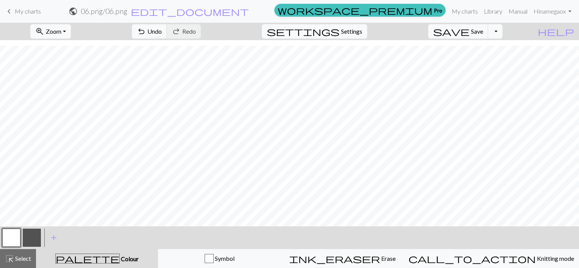
click at [30, 241] on button "button" at bounding box center [32, 238] width 18 height 18
click at [15, 257] on span "Select" at bounding box center [22, 258] width 17 height 7
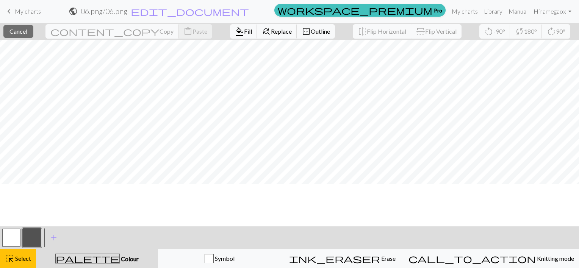
scroll to position [0, 0]
click at [244, 32] on span "Fill" at bounding box center [248, 31] width 8 height 7
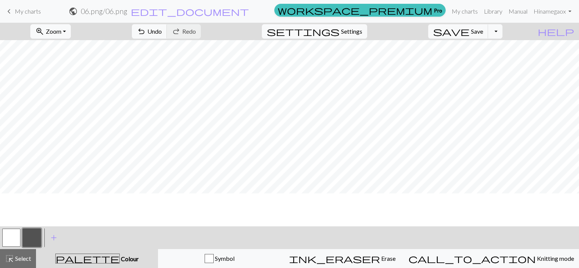
scroll to position [38, 0]
click at [4, 237] on button "button" at bounding box center [11, 238] width 18 height 18
click at [26, 242] on button "button" at bounding box center [32, 238] width 18 height 18
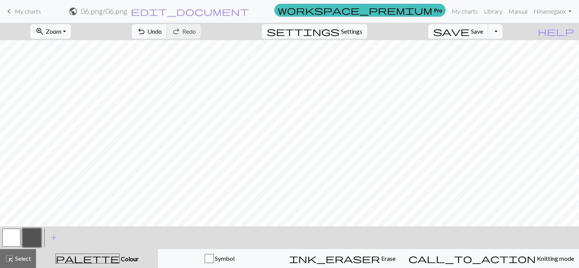
click at [8, 238] on button "button" at bounding box center [11, 238] width 18 height 18
click at [30, 234] on button "button" at bounding box center [32, 238] width 18 height 18
click at [16, 240] on button "button" at bounding box center [11, 238] width 18 height 18
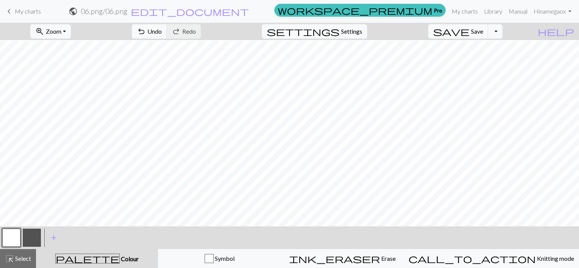
click at [39, 235] on button "button" at bounding box center [32, 238] width 18 height 18
click at [15, 233] on button "button" at bounding box center [11, 238] width 18 height 18
click at [30, 240] on button "button" at bounding box center [32, 238] width 18 height 18
click at [8, 233] on button "button" at bounding box center [11, 238] width 18 height 18
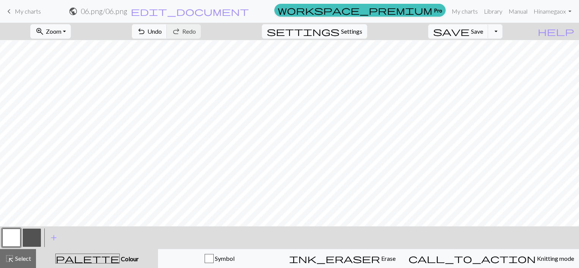
click at [27, 237] on button "button" at bounding box center [32, 238] width 18 height 18
click at [20, 232] on button "button" at bounding box center [11, 238] width 18 height 18
click at [32, 239] on button "button" at bounding box center [32, 238] width 18 height 18
drag, startPoint x: 17, startPoint y: 237, endPoint x: 24, endPoint y: 235, distance: 7.6
click at [17, 237] on button "button" at bounding box center [11, 238] width 18 height 18
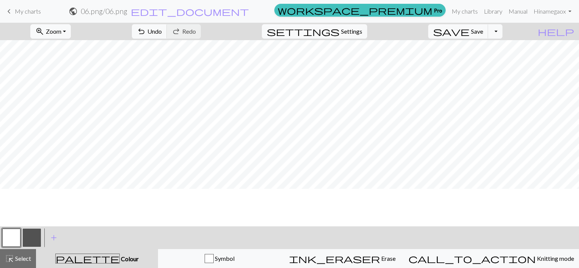
scroll to position [5, 0]
click at [483, 33] on span "Save" at bounding box center [477, 31] width 12 height 7
click at [503, 31] on button "Toggle Dropdown" at bounding box center [495, 31] width 14 height 14
click at [475, 60] on button "save_alt Download" at bounding box center [439, 60] width 125 height 12
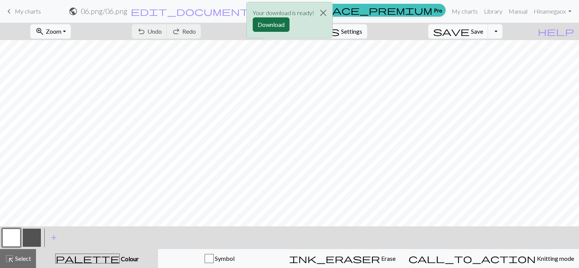
click at [261, 25] on button "Download" at bounding box center [271, 24] width 37 height 14
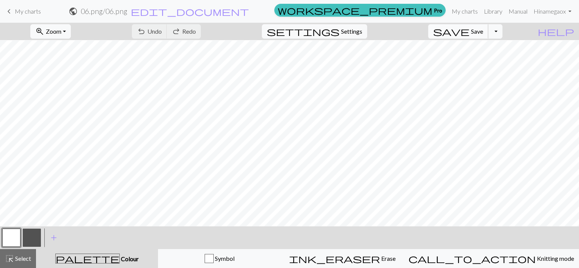
click at [470, 33] on span "save" at bounding box center [451, 31] width 36 height 11
click at [462, 12] on div "Chart saved" at bounding box center [289, 15] width 579 height 30
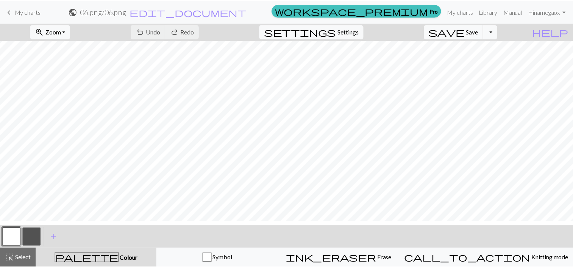
scroll to position [0, 0]
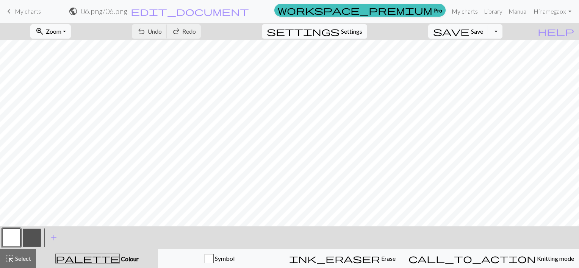
click at [462, 9] on link "My charts" at bounding box center [465, 11] width 32 height 15
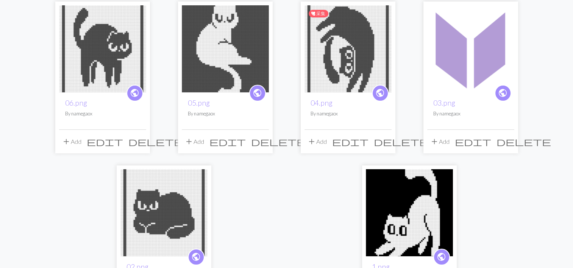
scroll to position [76, 0]
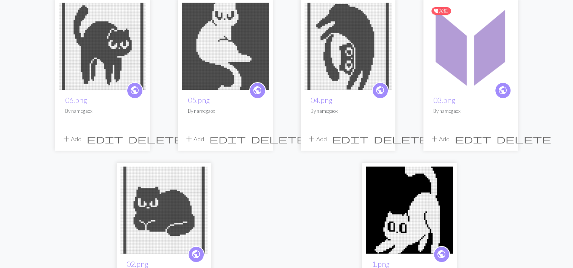
click at [478, 63] on img at bounding box center [471, 46] width 87 height 87
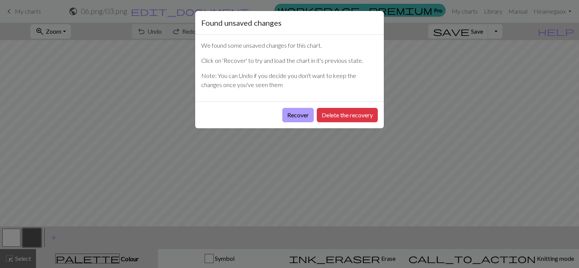
click at [291, 115] on button "Recover" at bounding box center [297, 115] width 31 height 14
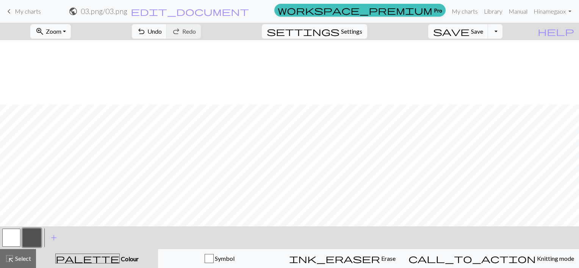
scroll to position [76, 0]
click at [61, 31] on span "Zoom" at bounding box center [54, 31] width 16 height 7
click at [62, 48] on button "Fit all" at bounding box center [61, 48] width 60 height 12
click at [9, 245] on button "button" at bounding box center [11, 238] width 18 height 18
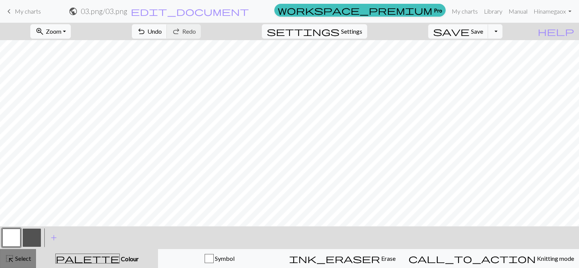
click at [17, 259] on span "Select" at bounding box center [22, 258] width 17 height 7
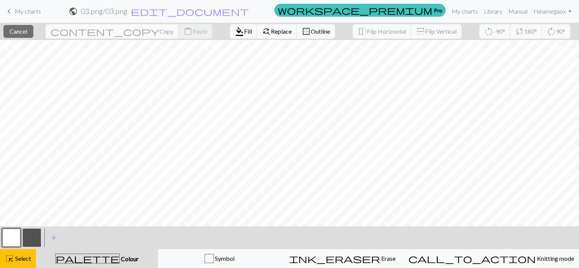
scroll to position [156, 0]
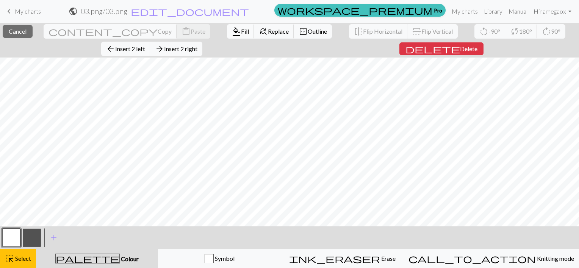
click at [241, 33] on span "Fill" at bounding box center [245, 31] width 8 height 7
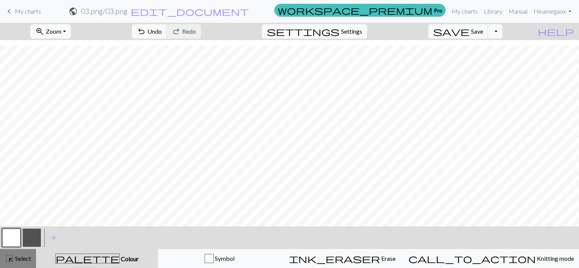
click at [13, 263] on span "highlight_alt" at bounding box center [9, 259] width 9 height 11
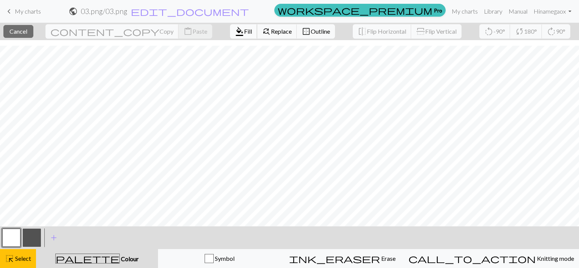
click at [244, 33] on span "Fill" at bounding box center [248, 31] width 8 height 7
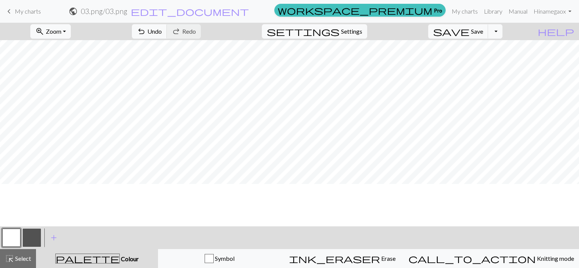
scroll to position [0, 0]
click at [10, 260] on span "highlight_alt" at bounding box center [9, 259] width 9 height 11
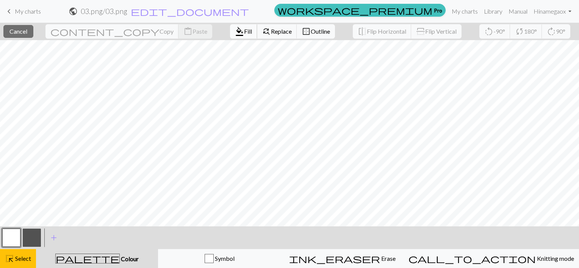
click at [235, 30] on span "format_color_fill" at bounding box center [239, 31] width 9 height 11
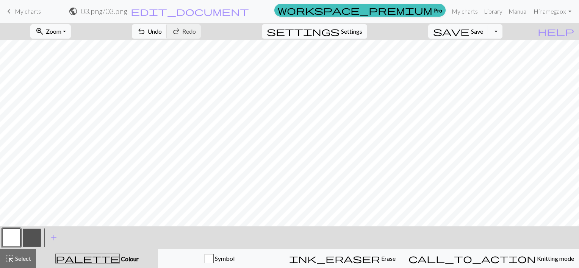
drag, startPoint x: 25, startPoint y: 263, endPoint x: 42, endPoint y: 258, distance: 17.9
click at [25, 263] on button "highlight_alt Select Select" at bounding box center [18, 258] width 36 height 19
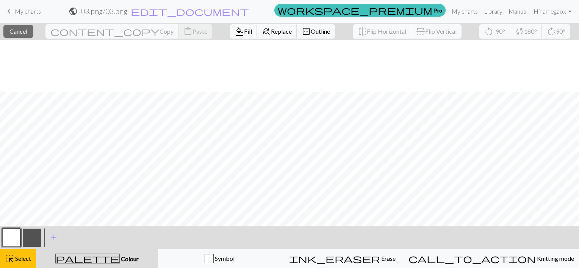
scroll to position [152, 0]
click at [244, 31] on span "Fill" at bounding box center [248, 31] width 8 height 7
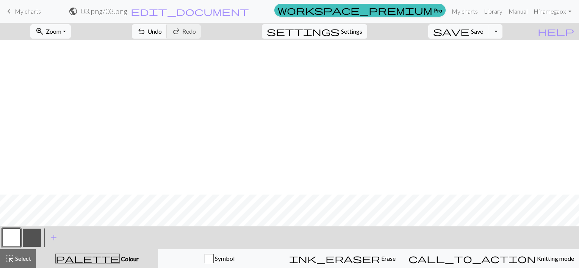
scroll to position [156, 0]
click at [503, 31] on button "Toggle Dropdown" at bounding box center [495, 31] width 14 height 14
click at [476, 60] on button "save_alt Download" at bounding box center [439, 60] width 125 height 12
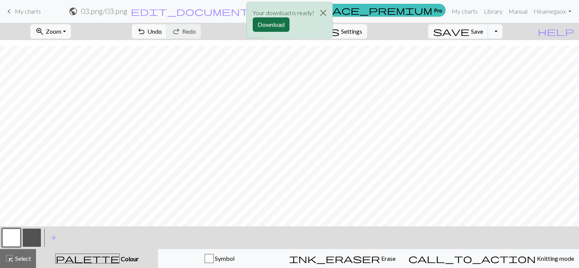
click at [255, 18] on button "Download" at bounding box center [271, 24] width 37 height 14
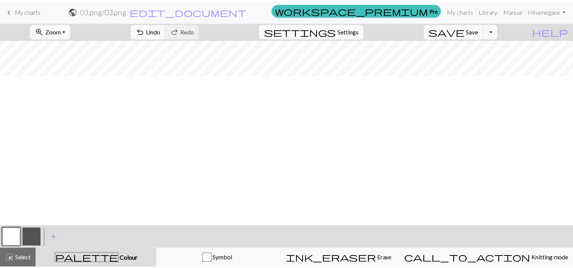
scroll to position [0, 0]
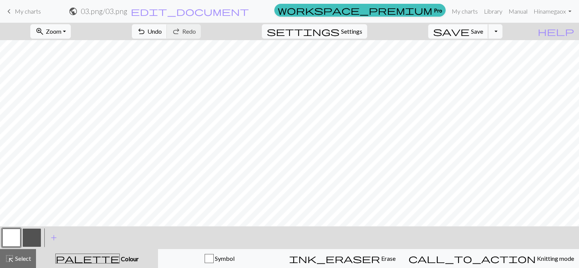
click at [482, 32] on button "save Save Save" at bounding box center [458, 31] width 60 height 14
click at [461, 12] on div "Chart saved" at bounding box center [289, 15] width 579 height 30
click at [461, 11] on link "My charts" at bounding box center [465, 11] width 32 height 15
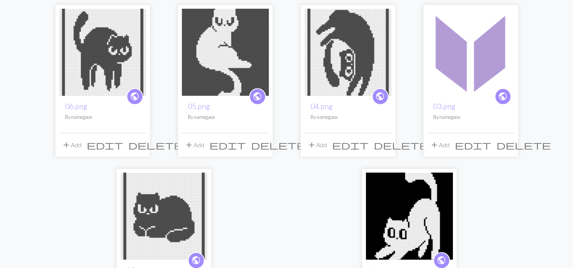
scroll to position [38, 0]
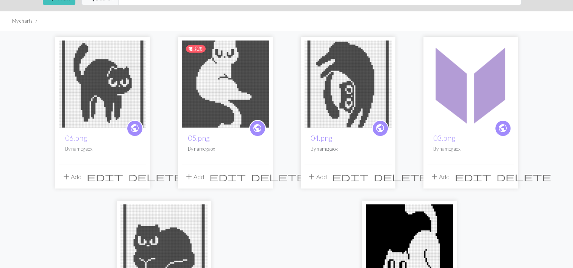
click at [224, 83] on img at bounding box center [225, 84] width 87 height 87
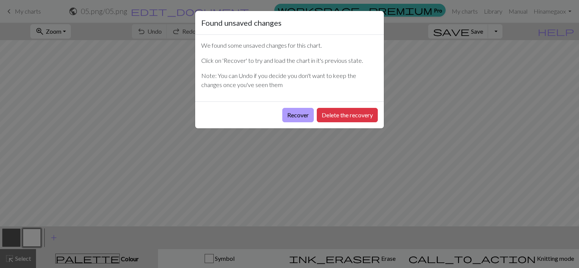
click at [291, 112] on button "Recover" at bounding box center [297, 115] width 31 height 14
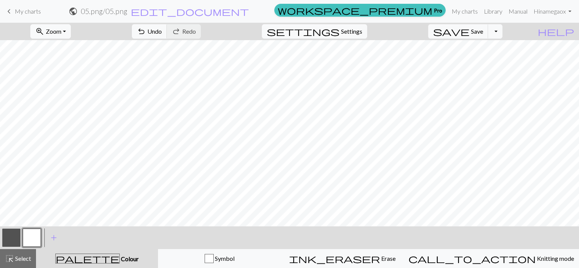
click at [29, 239] on button "button" at bounding box center [32, 238] width 18 height 18
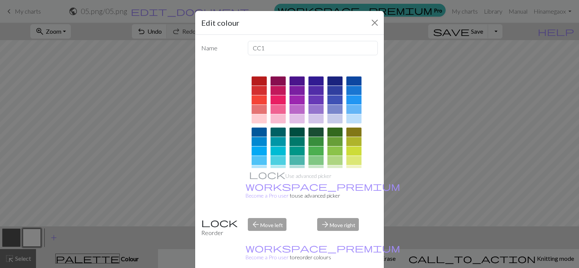
click at [20, 260] on div "Edit colour Name CC1 Use advanced picker workspace_premium Become a Pro user to…" at bounding box center [289, 134] width 579 height 268
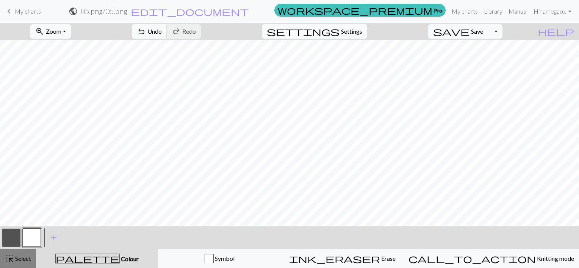
click at [12, 260] on span "highlight_alt" at bounding box center [9, 259] width 9 height 11
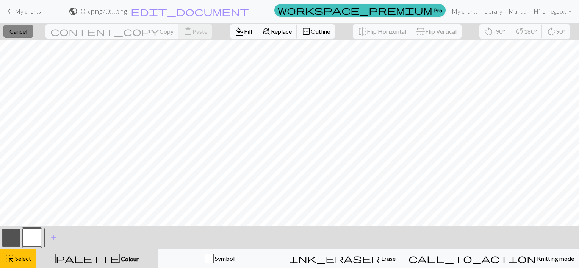
click at [27, 33] on span "Cancel" at bounding box center [18, 31] width 18 height 7
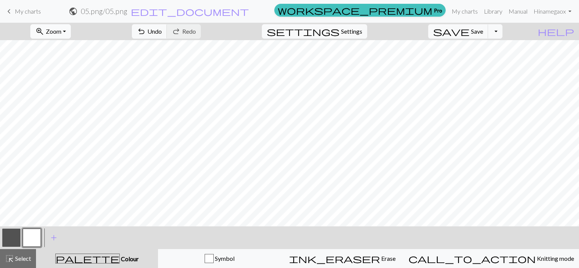
click at [44, 33] on span "zoom_in" at bounding box center [39, 31] width 9 height 11
click at [62, 52] on button "Fit all" at bounding box center [61, 48] width 60 height 12
click at [24, 262] on span "Select" at bounding box center [22, 258] width 17 height 7
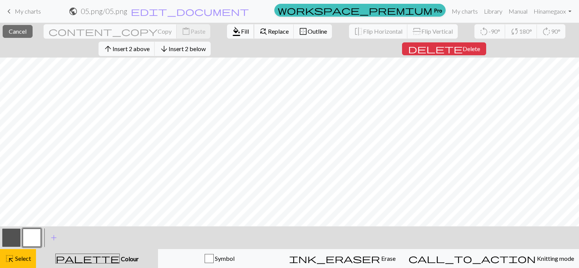
click at [232, 33] on span "format_color_fill" at bounding box center [236, 31] width 9 height 11
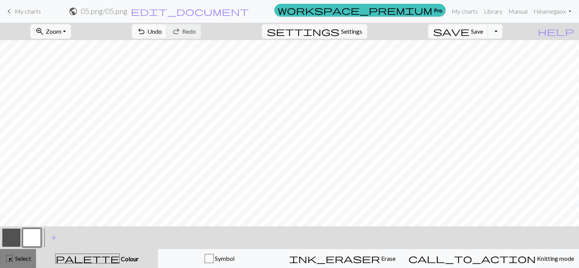
click at [26, 257] on span "Select" at bounding box center [22, 258] width 17 height 7
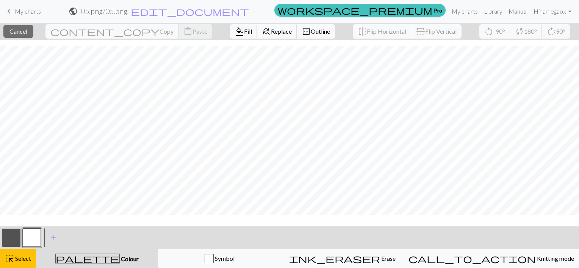
scroll to position [156, 0]
click at [235, 35] on span "format_color_fill" at bounding box center [239, 31] width 9 height 11
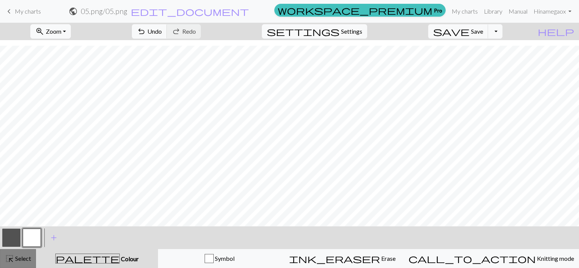
click at [16, 258] on span "Select" at bounding box center [22, 258] width 17 height 7
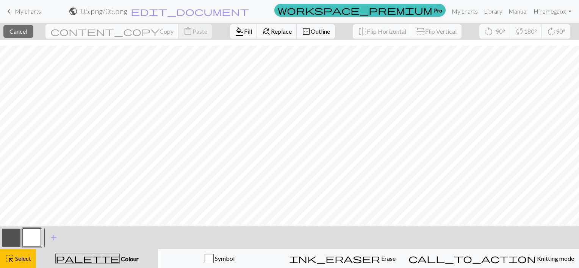
click at [235, 32] on span "format_color_fill" at bounding box center [239, 31] width 9 height 11
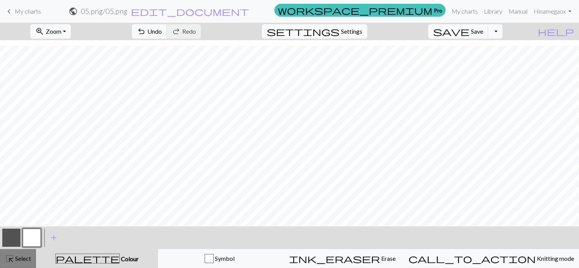
click at [17, 261] on span "Select" at bounding box center [22, 258] width 17 height 7
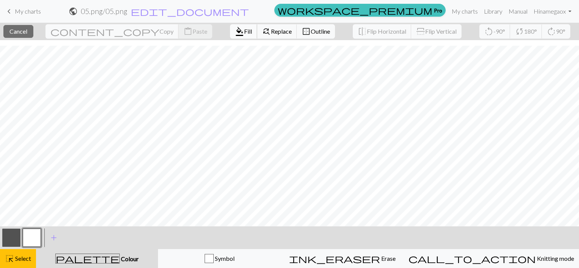
click at [244, 29] on span "Fill" at bounding box center [248, 31] width 8 height 7
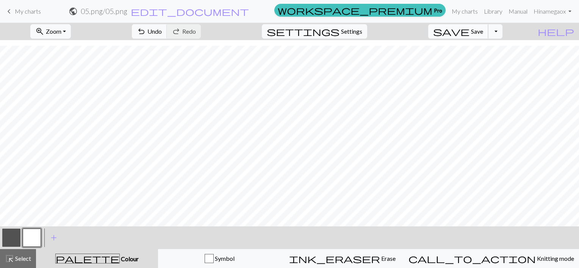
click at [483, 32] on span "Save" at bounding box center [477, 31] width 12 height 7
click at [506, 29] on div "Chart saved" at bounding box center [289, 15] width 579 height 30
click at [503, 33] on button "Toggle Dropdown" at bounding box center [495, 31] width 14 height 14
click at [476, 60] on button "save_alt Download" at bounding box center [439, 60] width 125 height 12
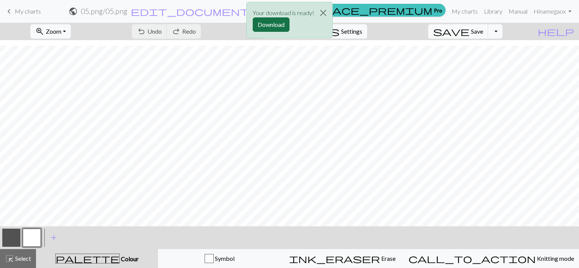
click at [271, 25] on button "Download" at bounding box center [271, 24] width 37 height 14
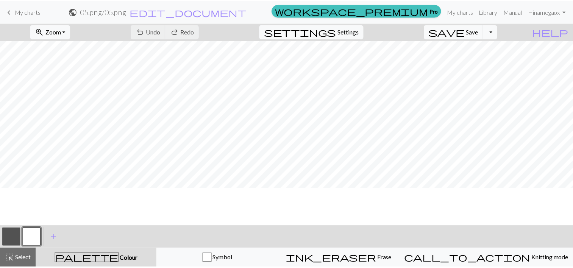
scroll to position [0, 0]
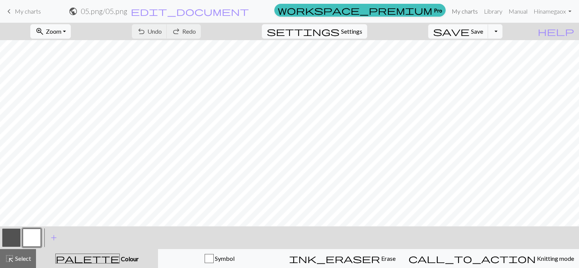
click at [459, 15] on link "My charts" at bounding box center [465, 11] width 32 height 15
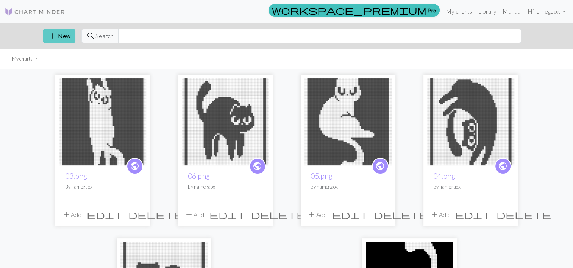
click at [53, 34] on span "add" at bounding box center [52, 36] width 9 height 11
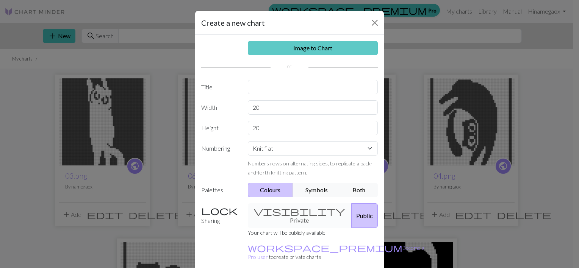
click at [301, 48] on link "Image to Chart" at bounding box center [313, 48] width 130 height 14
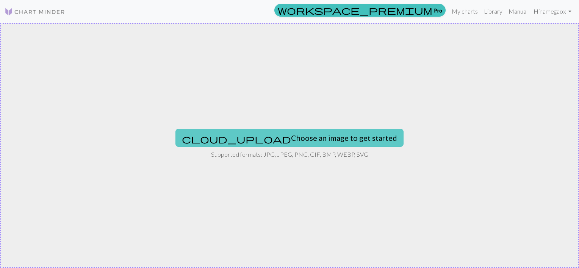
click at [276, 139] on button "cloud_upload Choose an image to get started" at bounding box center [289, 138] width 228 height 18
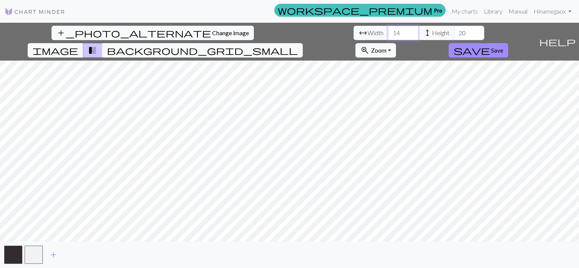
drag, startPoint x: 180, startPoint y: 31, endPoint x: 165, endPoint y: 30, distance: 15.2
click at [354, 30] on div "arrow_range Width 14 height Height 20" at bounding box center [419, 33] width 131 height 14
type input "60"
drag, startPoint x: 238, startPoint y: 31, endPoint x: 228, endPoint y: 28, distance: 10.1
click at [454, 31] on input "20" at bounding box center [469, 33] width 30 height 14
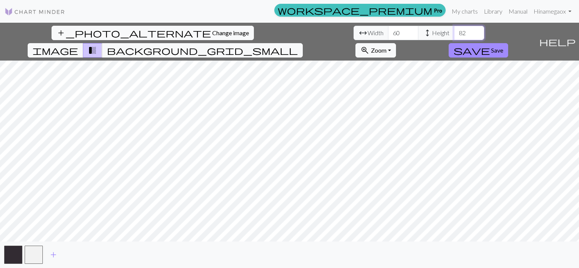
type input "82"
click at [55, 256] on span "add" at bounding box center [53, 255] width 9 height 11
type input "87"
click at [14, 258] on button "button" at bounding box center [13, 255] width 18 height 18
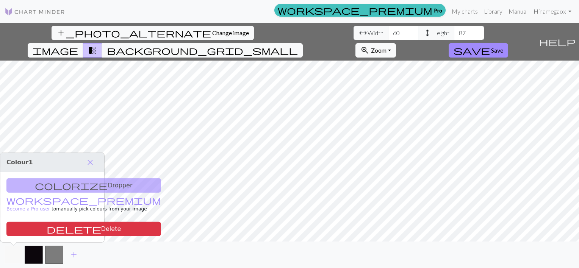
click at [15, 256] on button "button" at bounding box center [13, 255] width 18 height 18
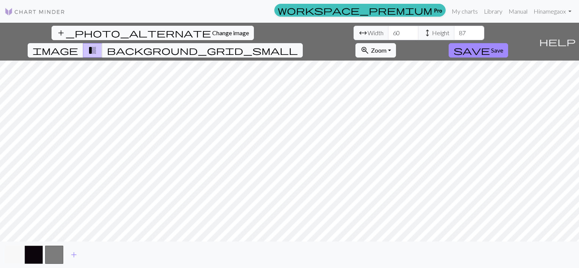
click at [15, 256] on button "button" at bounding box center [13, 255] width 18 height 18
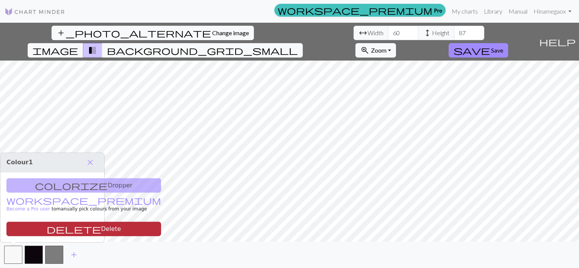
click at [47, 226] on span "delete" at bounding box center [74, 229] width 55 height 11
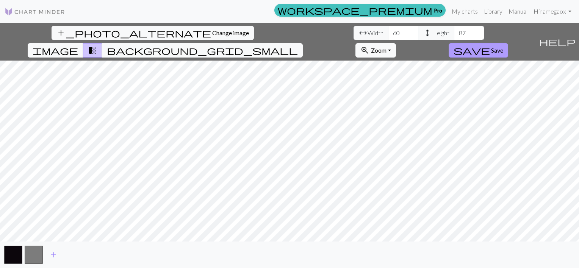
click at [508, 43] on button "save Save" at bounding box center [479, 50] width 60 height 14
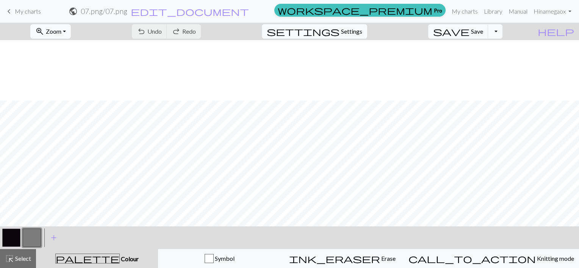
scroll to position [190, 0]
click at [35, 235] on button "button" at bounding box center [32, 238] width 18 height 18
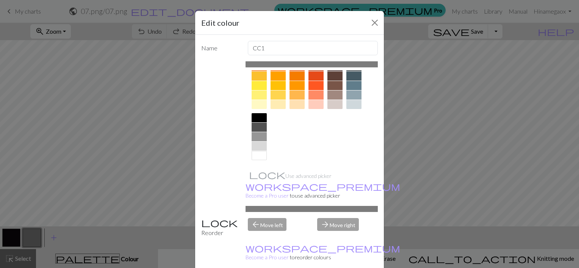
scroll to position [117, 0]
click at [255, 126] on div at bounding box center [259, 126] width 15 height 9
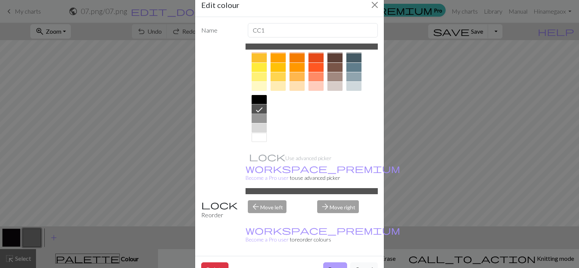
scroll to position [18, 0]
click at [332, 262] on button "Done" at bounding box center [335, 269] width 24 height 14
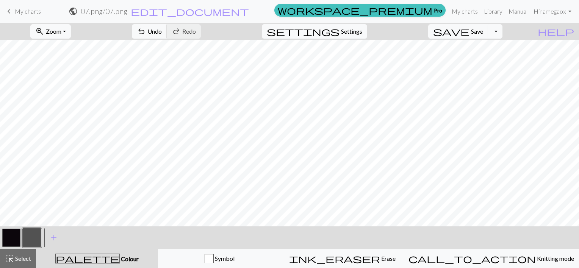
click at [14, 232] on button "button" at bounding box center [11, 238] width 18 height 18
click at [14, 238] on button "button" at bounding box center [11, 238] width 18 height 18
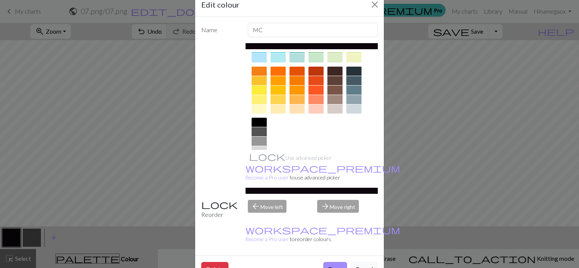
scroll to position [114, 0]
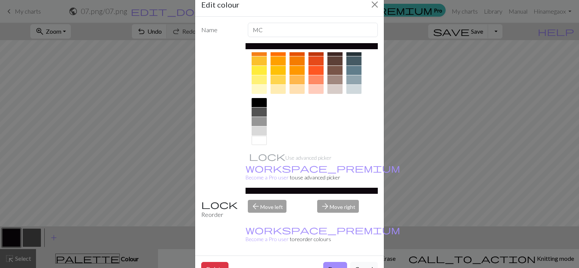
click at [259, 139] on div at bounding box center [259, 140] width 15 height 9
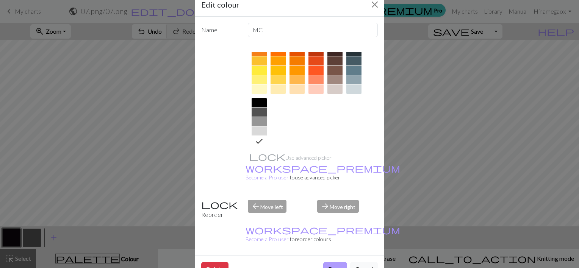
click at [329, 262] on button "Done" at bounding box center [335, 269] width 24 height 14
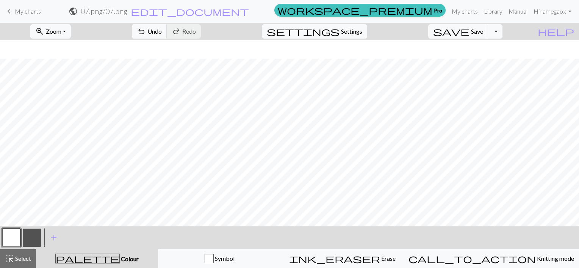
scroll to position [227, 0]
click at [355, 32] on span "Settings" at bounding box center [351, 31] width 21 height 9
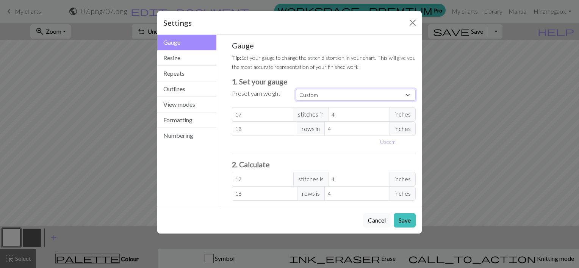
click at [328, 101] on div "Gauge Tip: Set your gauge to change the stitch distortion in your chart. This w…" at bounding box center [324, 121] width 184 height 160
select select "dk"
click at [296, 89] on select "Custom Square Lace Light Fingering Fingering Sport Double knit Worsted Aran Bul…" at bounding box center [356, 95] width 120 height 12
type input "22"
type input "30"
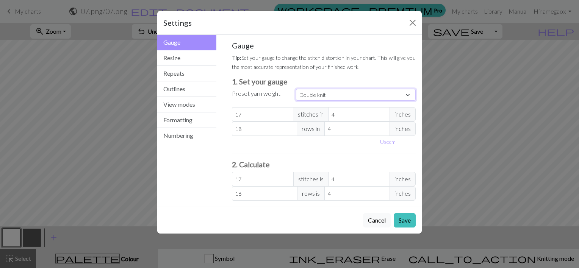
type input "22"
type input "30"
click at [403, 218] on button "Save" at bounding box center [405, 220] width 22 height 14
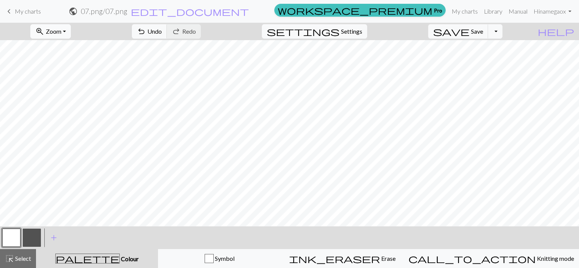
click at [61, 33] on span "Zoom" at bounding box center [54, 31] width 16 height 7
click at [61, 46] on button "Fit all" at bounding box center [61, 48] width 60 height 12
click at [15, 259] on span "Select" at bounding box center [22, 258] width 17 height 7
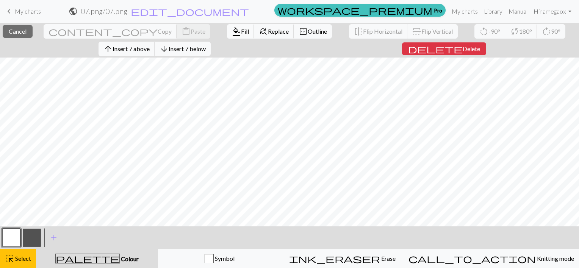
click at [241, 28] on span "Fill" at bounding box center [245, 31] width 8 height 7
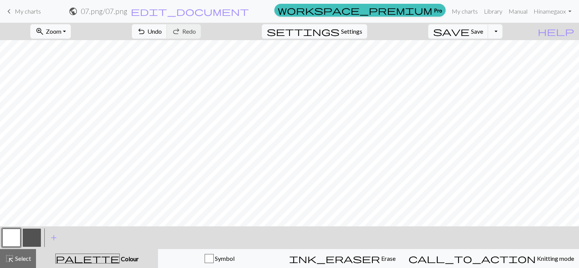
click at [33, 239] on button "button" at bounding box center [32, 238] width 18 height 18
click at [25, 264] on button "highlight_alt Select Select" at bounding box center [18, 258] width 36 height 19
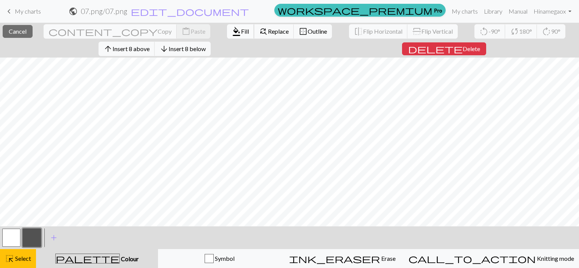
click at [232, 33] on span "format_color_fill" at bounding box center [236, 31] width 9 height 11
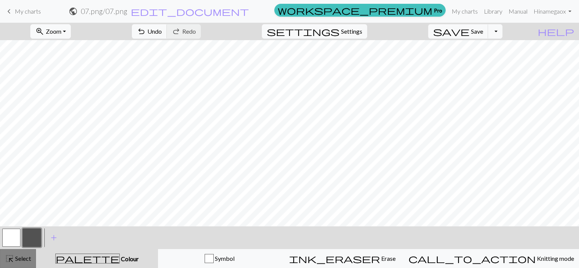
click at [19, 259] on span "Select" at bounding box center [22, 258] width 17 height 7
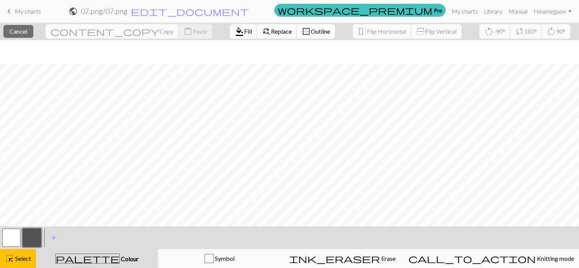
scroll to position [175, 0]
click at [244, 33] on span "Fill" at bounding box center [248, 31] width 8 height 7
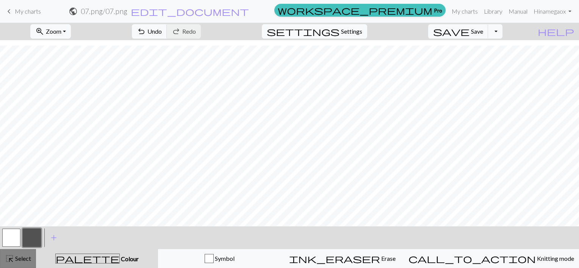
click at [20, 255] on span "Select" at bounding box center [22, 258] width 17 height 7
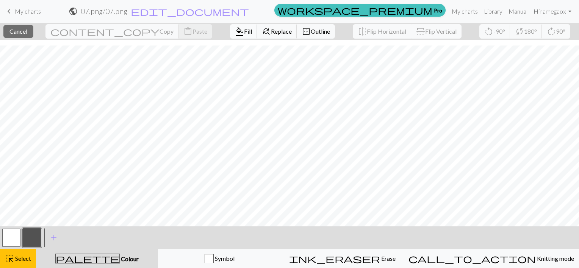
click at [235, 33] on span "format_color_fill" at bounding box center [239, 31] width 9 height 11
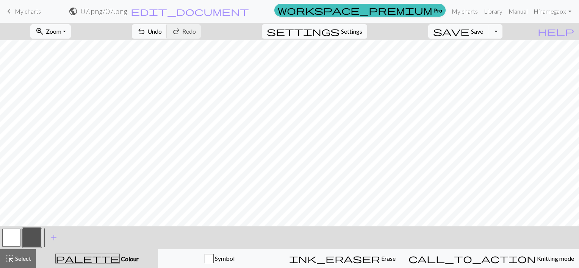
scroll to position [0, 0]
click at [19, 258] on span "Select" at bounding box center [22, 258] width 17 height 7
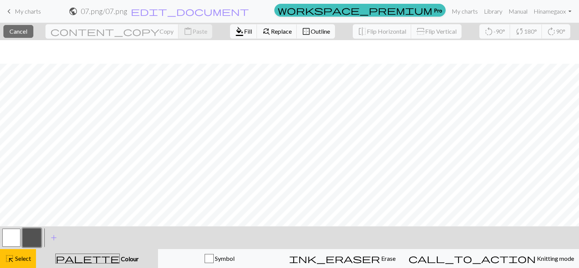
scroll to position [175, 0]
click at [235, 31] on span "format_color_fill" at bounding box center [239, 31] width 9 height 11
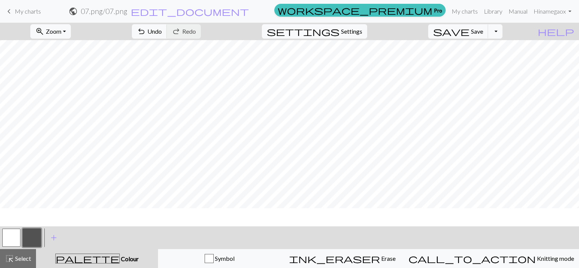
scroll to position [0, 0]
drag, startPoint x: 20, startPoint y: 254, endPoint x: 50, endPoint y: 234, distance: 36.1
click at [19, 256] on div "highlight_alt Select Select" at bounding box center [18, 258] width 26 height 9
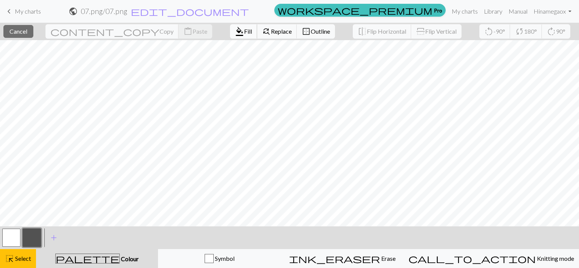
click at [235, 35] on span "format_color_fill" at bounding box center [239, 31] width 9 height 11
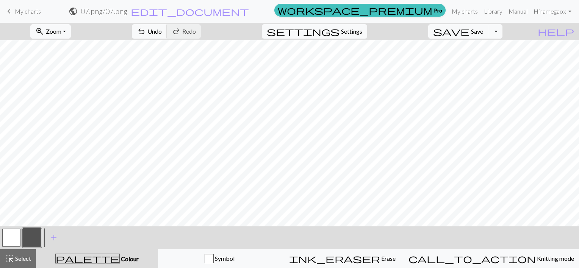
click at [5, 236] on button "button" at bounding box center [11, 238] width 18 height 18
click at [18, 256] on span "Select" at bounding box center [22, 258] width 17 height 7
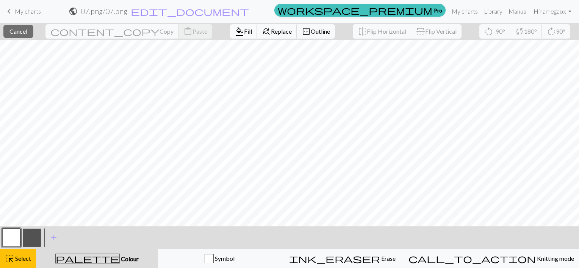
click at [235, 33] on span "format_color_fill" at bounding box center [239, 31] width 9 height 11
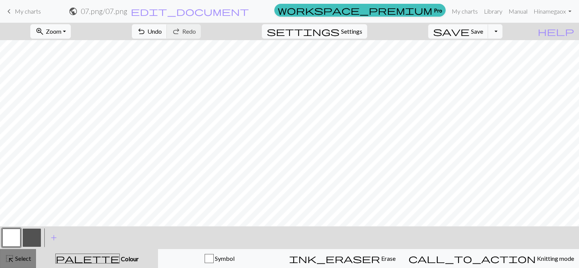
click at [19, 258] on span "Select" at bounding box center [22, 258] width 17 height 7
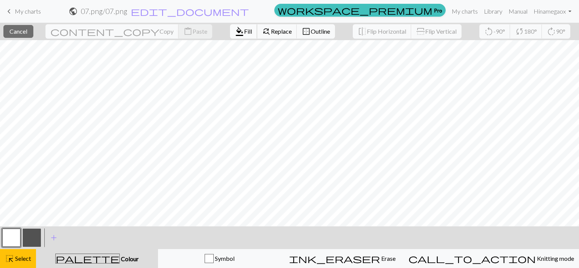
click at [244, 34] on span "Fill" at bounding box center [248, 31] width 8 height 7
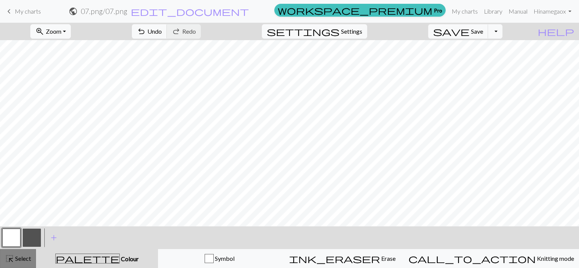
click at [19, 255] on span "Select" at bounding box center [22, 258] width 17 height 7
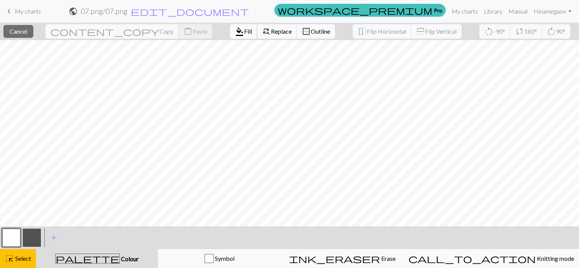
click at [244, 32] on span "Fill" at bounding box center [248, 31] width 8 height 7
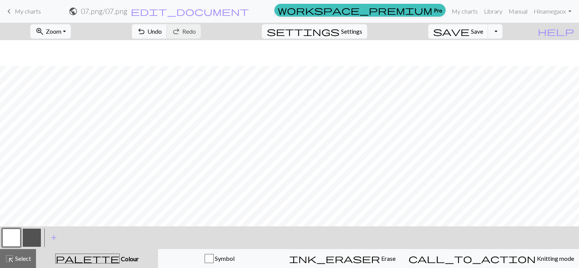
scroll to position [152, 0]
click at [11, 240] on button "button" at bounding box center [11, 238] width 18 height 18
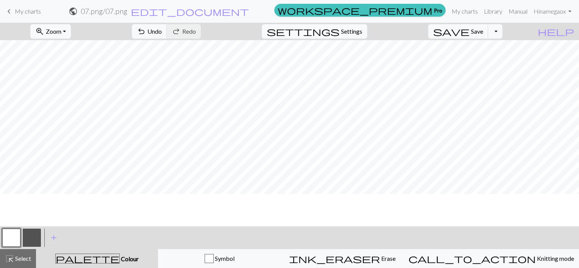
scroll to position [137, 0]
click at [31, 233] on button "button" at bounding box center [32, 238] width 18 height 18
click at [12, 237] on button "button" at bounding box center [11, 238] width 18 height 18
click at [483, 33] on span "Save" at bounding box center [477, 31] width 12 height 7
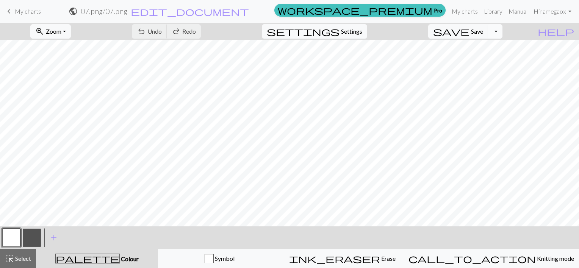
click at [503, 31] on button "Toggle Dropdown" at bounding box center [495, 31] width 14 height 14
click at [476, 61] on button "save_alt Download" at bounding box center [439, 60] width 125 height 12
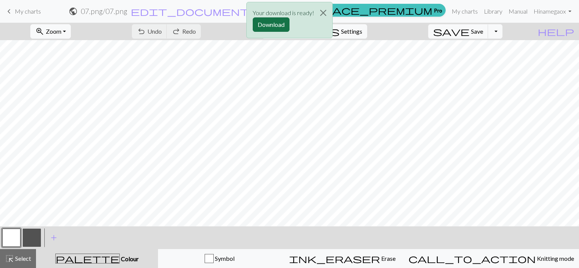
click at [277, 23] on button "Download" at bounding box center [271, 24] width 37 height 14
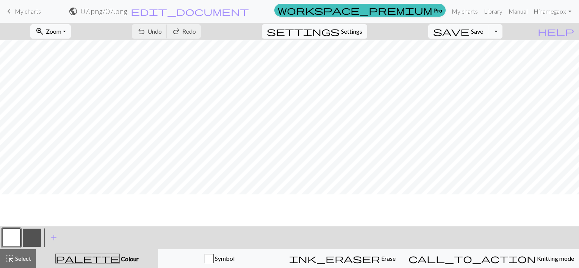
scroll to position [137, 0]
click at [29, 232] on button "button" at bounding box center [32, 238] width 18 height 18
click at [14, 243] on button "button" at bounding box center [11, 238] width 18 height 18
click at [36, 235] on button "button" at bounding box center [32, 238] width 18 height 18
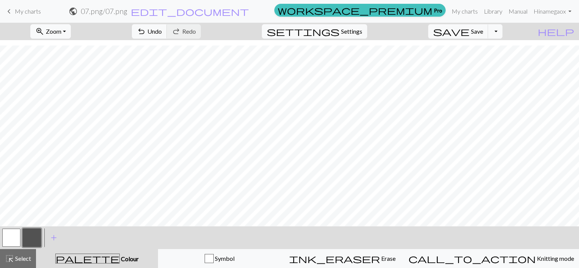
click at [14, 232] on button "button" at bounding box center [11, 238] width 18 height 18
click at [29, 240] on button "button" at bounding box center [32, 238] width 18 height 18
click at [14, 231] on button "button" at bounding box center [11, 238] width 18 height 18
click at [503, 32] on button "Toggle Dropdown" at bounding box center [495, 31] width 14 height 14
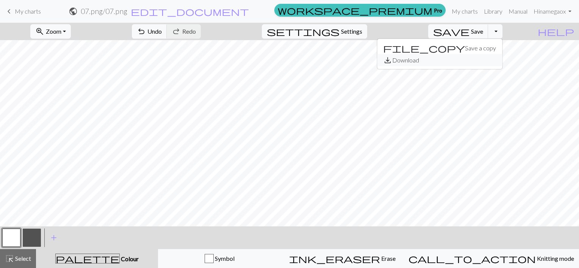
click at [478, 61] on button "save_alt Download" at bounding box center [439, 60] width 125 height 12
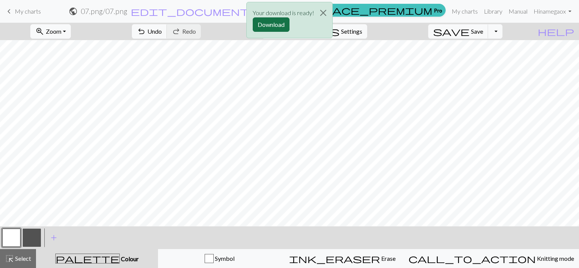
click at [266, 23] on button "Download" at bounding box center [271, 24] width 37 height 14
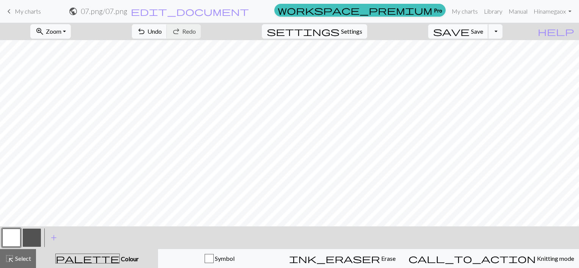
click at [483, 31] on span "Save" at bounding box center [477, 31] width 12 height 7
click at [461, 14] on link "My charts" at bounding box center [465, 11] width 32 height 15
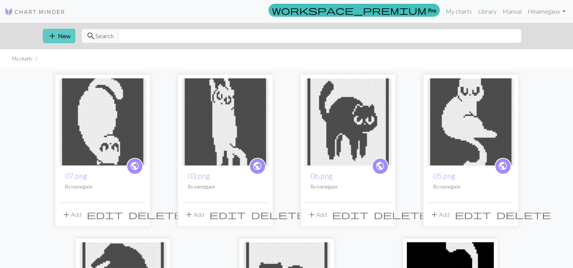
click at [62, 38] on button "add New" at bounding box center [59, 36] width 33 height 14
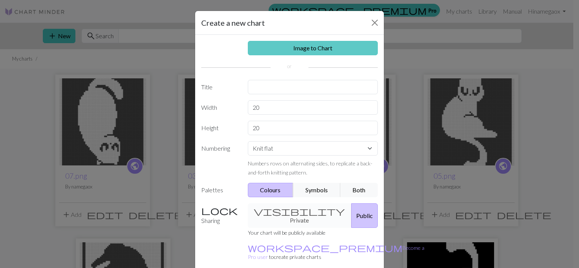
click at [295, 50] on link "Image to Chart" at bounding box center [313, 48] width 130 height 14
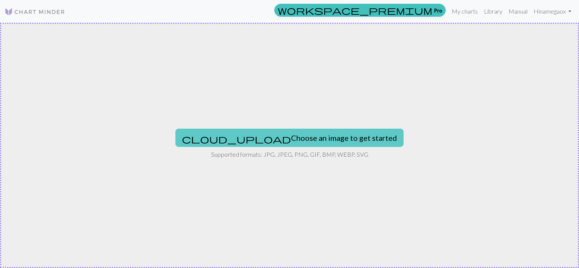
click at [269, 137] on button "cloud_upload Choose an image to get started" at bounding box center [289, 138] width 228 height 18
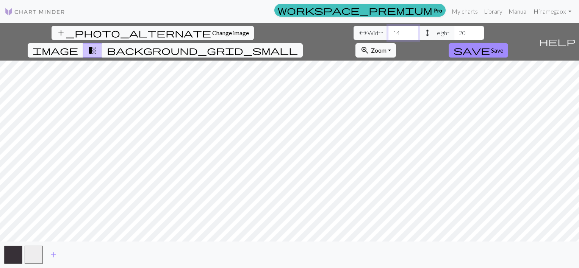
drag, startPoint x: 177, startPoint y: 33, endPoint x: 168, endPoint y: 31, distance: 9.2
click at [388, 32] on input "14" at bounding box center [403, 33] width 30 height 14
type input "60"
drag, startPoint x: 244, startPoint y: 34, endPoint x: 227, endPoint y: 33, distance: 17.1
click at [354, 33] on div "arrow_range Width 60 height Height 20" at bounding box center [419, 33] width 131 height 14
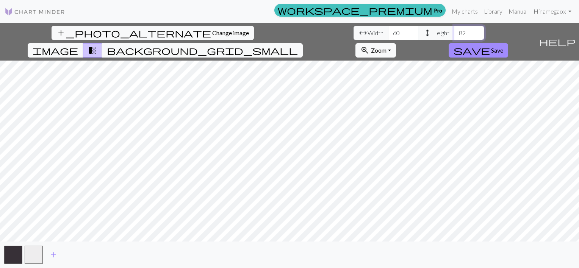
type input "82"
click at [503, 47] on span "Save" at bounding box center [497, 50] width 12 height 7
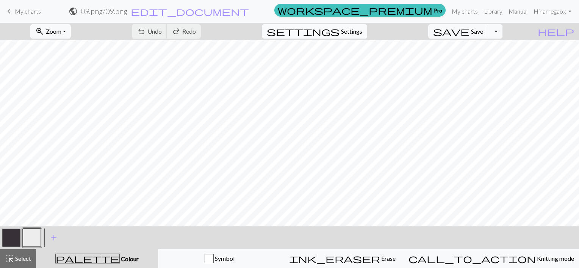
click at [353, 30] on span "Settings" at bounding box center [351, 31] width 21 height 9
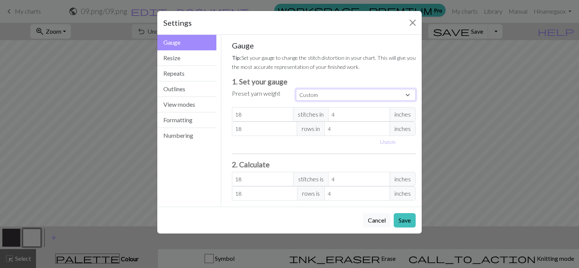
click at [318, 97] on select "Custom Square Lace Light Fingering Fingering Sport Double knit Worsted Aran Bul…" at bounding box center [356, 95] width 120 height 12
select select "dk"
click at [296, 89] on select "Custom Square Lace Light Fingering Fingering Sport Double knit Worsted Aran Bul…" at bounding box center [356, 95] width 120 height 12
type input "22"
type input "30"
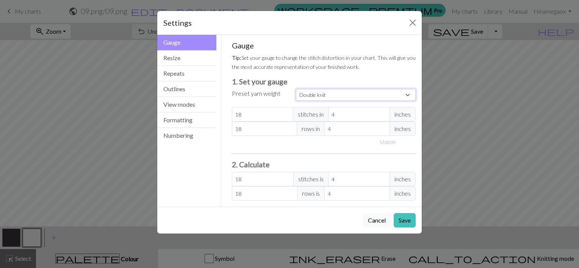
type input "22"
type input "30"
click at [398, 222] on button "Save" at bounding box center [405, 220] width 22 height 14
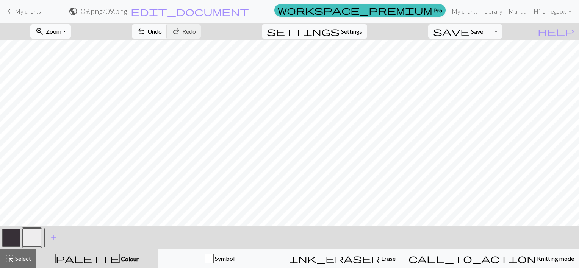
click at [61, 32] on span "Zoom" at bounding box center [54, 31] width 16 height 7
click at [63, 50] on button "Fit all" at bounding box center [61, 48] width 60 height 12
click at [30, 239] on button "button" at bounding box center [32, 238] width 18 height 18
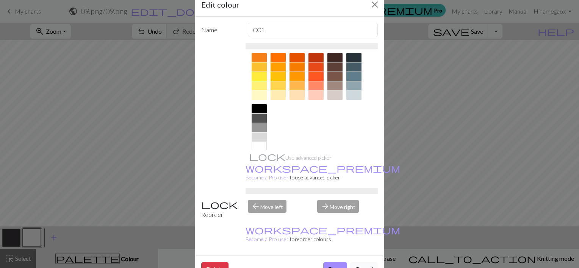
scroll to position [117, 0]
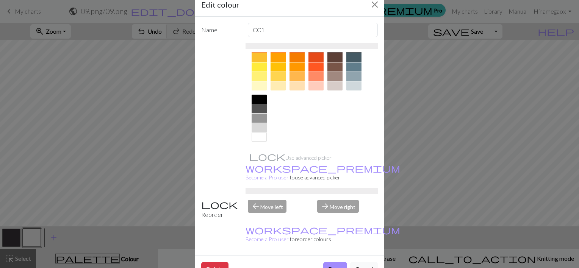
click at [257, 138] on div at bounding box center [259, 137] width 15 height 9
click at [332, 262] on button "Done" at bounding box center [335, 269] width 24 height 14
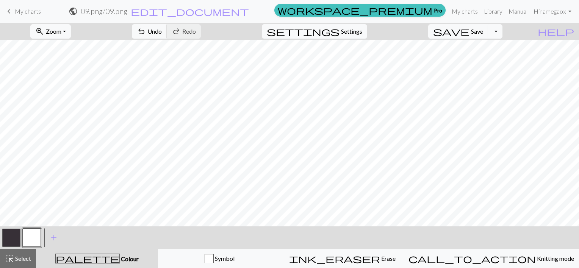
click at [8, 239] on button "button" at bounding box center [11, 238] width 18 height 18
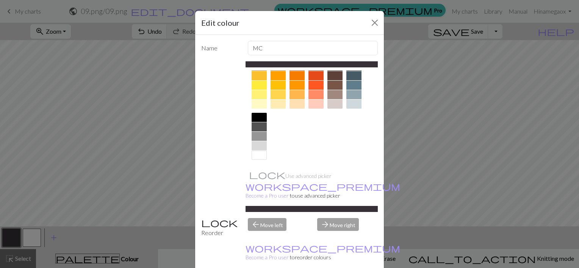
click at [255, 127] on div at bounding box center [259, 126] width 15 height 9
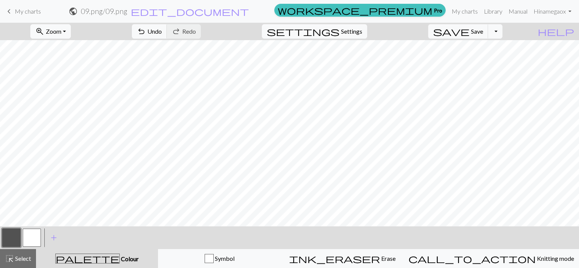
click at [35, 237] on button "button" at bounding box center [32, 238] width 18 height 18
drag, startPoint x: 22, startPoint y: 255, endPoint x: 30, endPoint y: 248, distance: 10.5
click at [22, 255] on div "highlight_alt Select Select" at bounding box center [18, 258] width 26 height 9
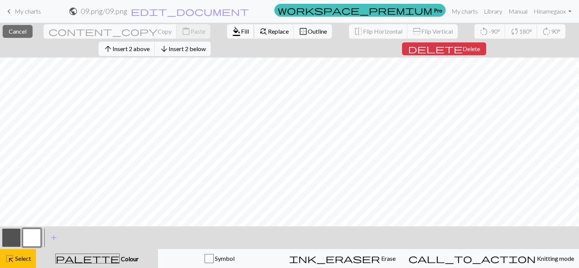
click at [241, 30] on span "Fill" at bounding box center [245, 31] width 8 height 7
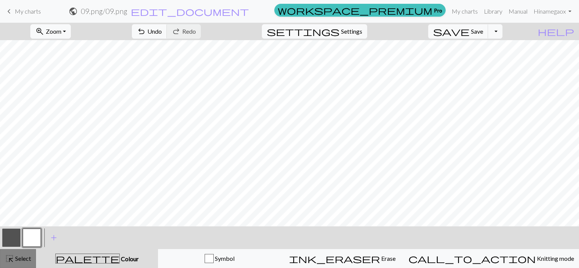
click at [16, 259] on span "Select" at bounding box center [22, 258] width 17 height 7
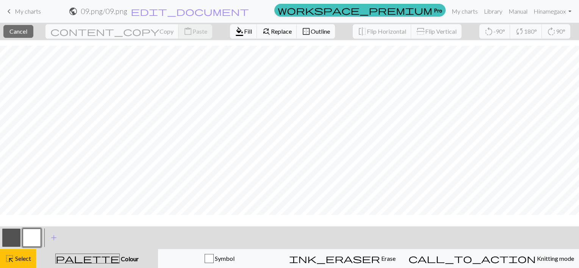
scroll to position [156, 0]
click at [235, 35] on span "format_color_fill" at bounding box center [239, 31] width 9 height 11
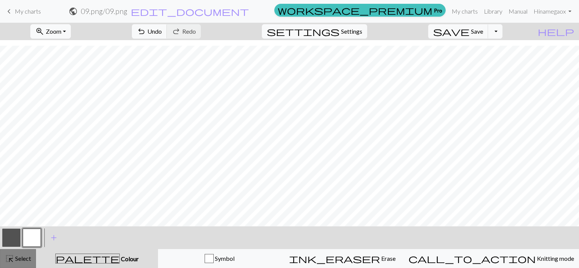
click at [16, 257] on span "Select" at bounding box center [22, 258] width 17 height 7
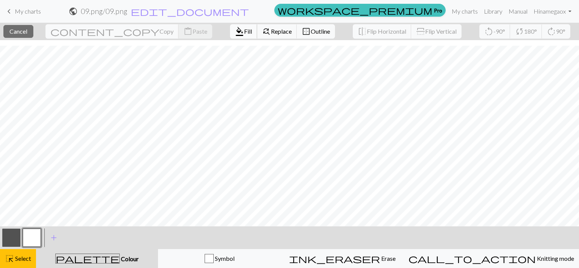
click at [244, 31] on span "Fill" at bounding box center [248, 31] width 8 height 7
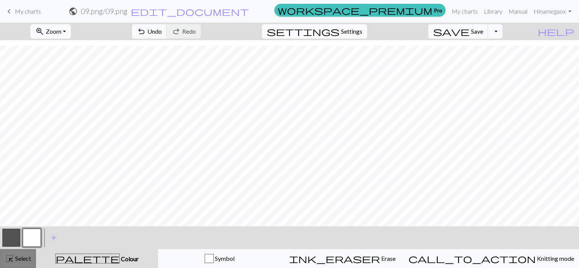
click at [22, 255] on div "highlight_alt Select Select" at bounding box center [18, 258] width 26 height 9
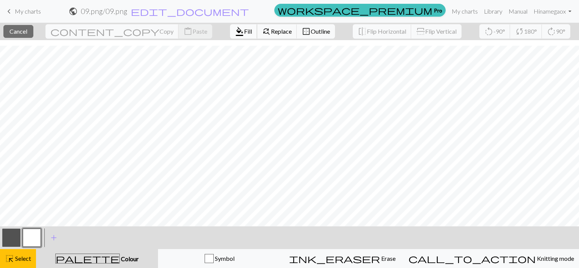
click at [244, 32] on span "Fill" at bounding box center [248, 31] width 8 height 7
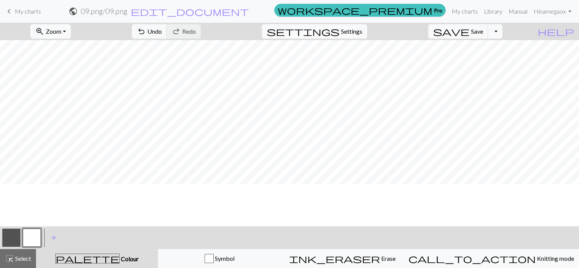
scroll to position [0, 0]
click at [18, 256] on span "Select" at bounding box center [22, 258] width 17 height 7
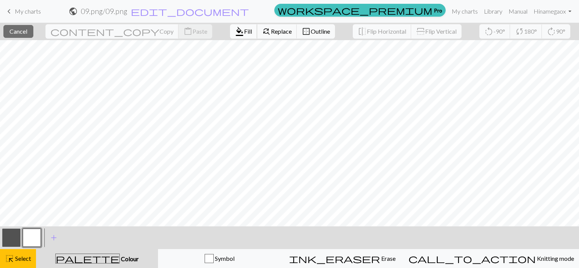
click at [244, 32] on span "Fill" at bounding box center [248, 31] width 8 height 7
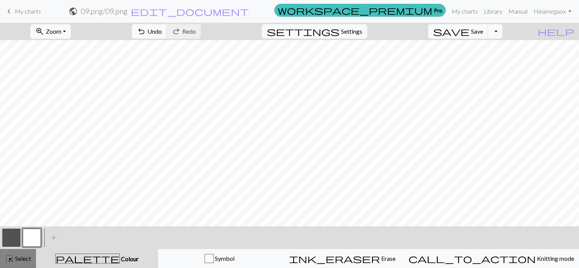
click at [23, 256] on span "Select" at bounding box center [22, 258] width 17 height 7
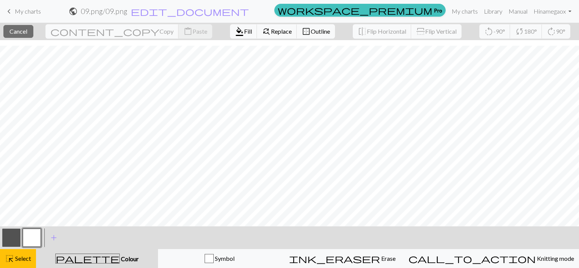
scroll to position [156, 0]
click at [244, 30] on span "Fill" at bounding box center [248, 31] width 8 height 7
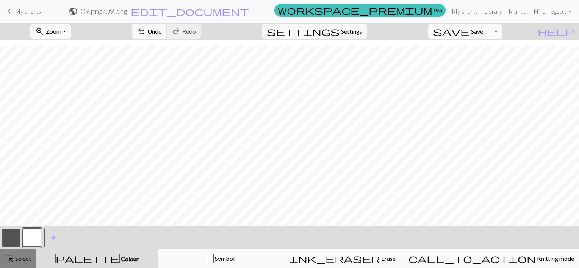
click at [17, 258] on span "Select" at bounding box center [22, 258] width 17 height 7
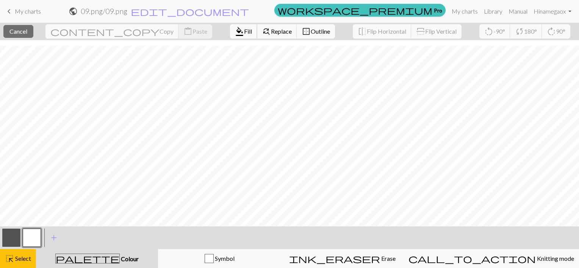
click at [244, 28] on span "Fill" at bounding box center [248, 31] width 8 height 7
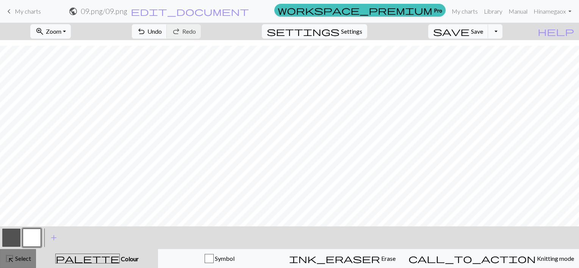
click at [22, 256] on span "Select" at bounding box center [22, 258] width 17 height 7
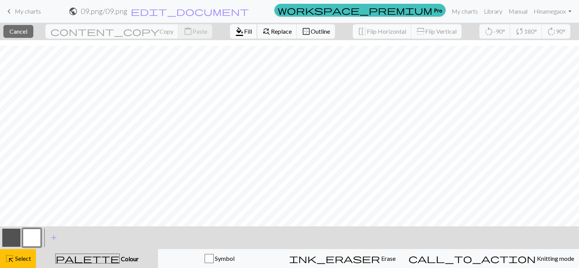
click at [235, 30] on span "format_color_fill" at bounding box center [239, 31] width 9 height 11
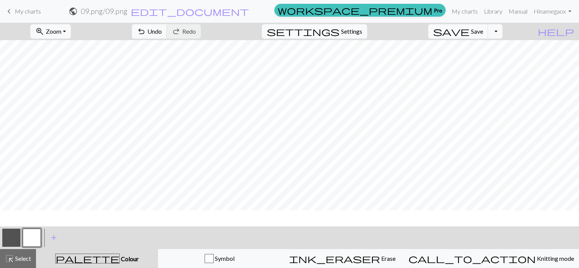
scroll to position [0, 0]
click at [25, 256] on span "Select" at bounding box center [22, 258] width 17 height 7
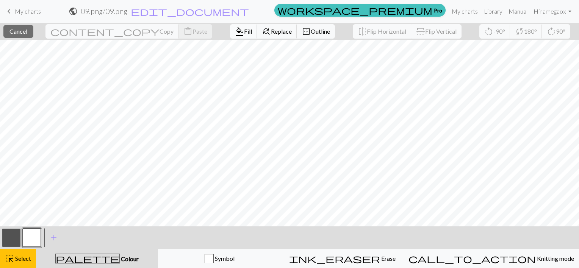
click at [235, 30] on span "format_color_fill" at bounding box center [239, 31] width 9 height 11
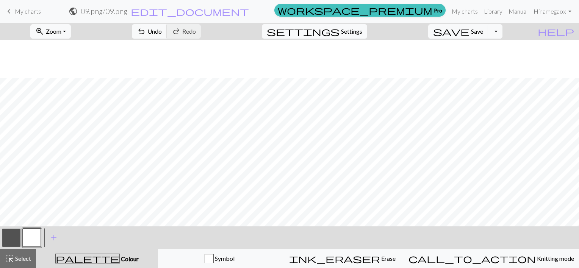
scroll to position [38, 0]
click at [8, 241] on button "button" at bounding box center [11, 238] width 18 height 18
click at [33, 233] on button "button" at bounding box center [32, 238] width 18 height 18
drag, startPoint x: 14, startPoint y: 241, endPoint x: 64, endPoint y: 230, distance: 51.4
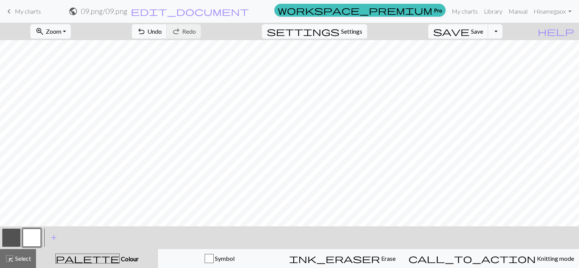
click at [14, 241] on button "button" at bounding box center [11, 238] width 18 height 18
click at [9, 236] on button "button" at bounding box center [11, 238] width 18 height 18
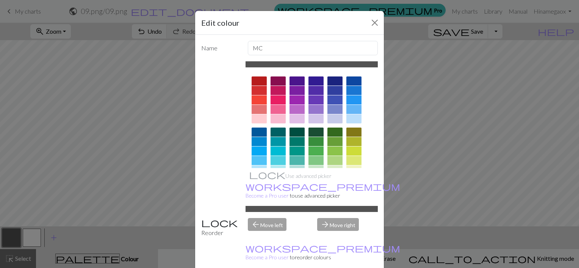
click at [31, 237] on div "Edit colour Name MC Use advanced picker workspace_premium Become a Pro user to …" at bounding box center [289, 134] width 579 height 268
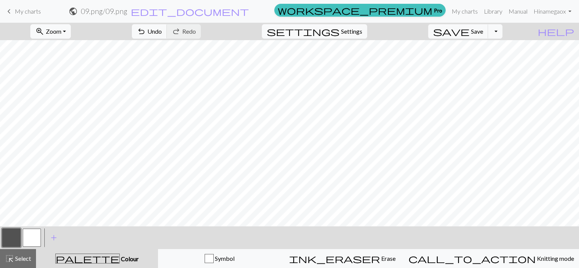
click at [31, 237] on button "button" at bounding box center [32, 238] width 18 height 18
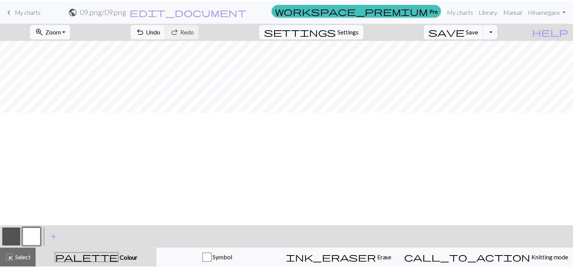
scroll to position [0, 0]
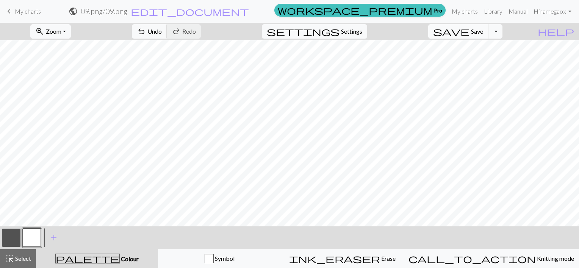
click at [483, 32] on span "Save" at bounding box center [477, 31] width 12 height 7
click at [508, 29] on div "Chart saved" at bounding box center [289, 15] width 579 height 30
click at [503, 32] on button "Toggle Dropdown" at bounding box center [495, 31] width 14 height 14
click at [487, 60] on button "save_alt Download" at bounding box center [439, 60] width 125 height 12
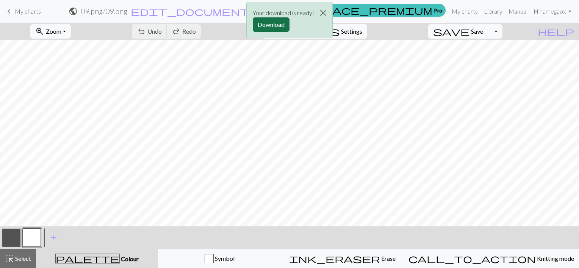
click at [271, 21] on button "Download" at bounding box center [271, 24] width 37 height 14
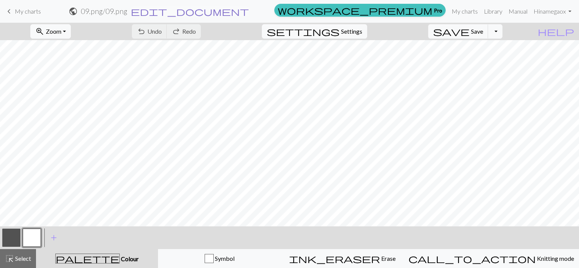
click at [249, 11] on span "edit_document" at bounding box center [190, 11] width 118 height 11
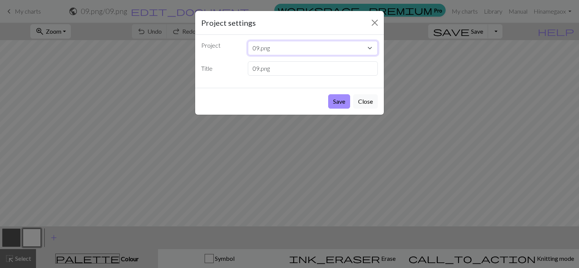
click at [259, 47] on select "09.png 07.png 03.png 06.png 05.png 04.png 02.png 1.png" at bounding box center [313, 48] width 130 height 14
click at [277, 49] on select "09.png 07.png 03.png 06.png 05.png 04.png 02.png 1.png" at bounding box center [313, 48] width 130 height 14
drag, startPoint x: 283, startPoint y: 48, endPoint x: 253, endPoint y: 47, distance: 30.3
click at [253, 47] on select "09.png 07.png 03.png 06.png 05.png 04.png 02.png 1.png" at bounding box center [313, 48] width 130 height 14
click at [227, 58] on div "Project 09.png 07.png 03.png 06.png 05.png 04.png 02.png 1.png Title 09.png" at bounding box center [289, 61] width 189 height 53
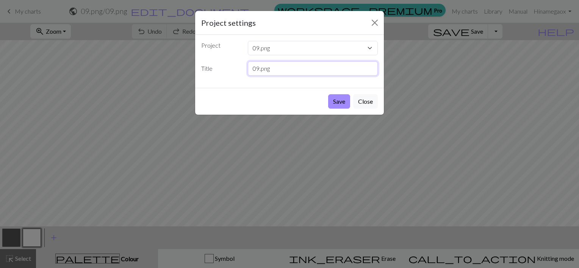
click at [280, 68] on input "09.png" at bounding box center [313, 68] width 130 height 14
drag, startPoint x: 285, startPoint y: 67, endPoint x: 244, endPoint y: 64, distance: 41.8
click at [244, 64] on div "09.png" at bounding box center [312, 68] width 139 height 14
type input "08"
click at [340, 101] on button "Save" at bounding box center [339, 101] width 22 height 14
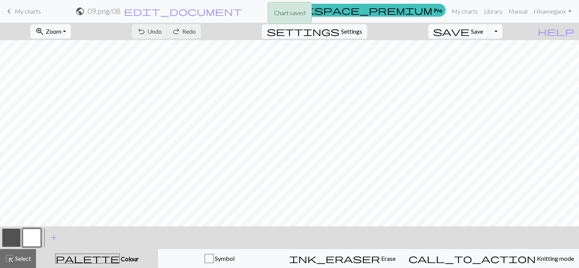
click at [488, 29] on div "Chart saved" at bounding box center [289, 15] width 579 height 30
click at [465, 11] on link "My charts" at bounding box center [465, 11] width 32 height 15
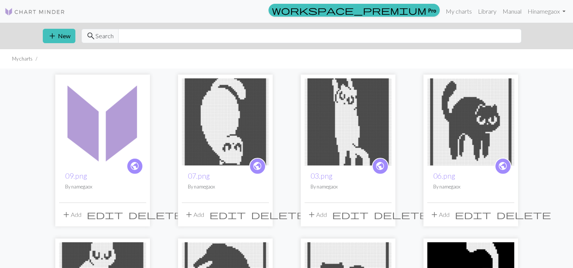
click at [123, 214] on span "edit" at bounding box center [105, 215] width 36 height 11
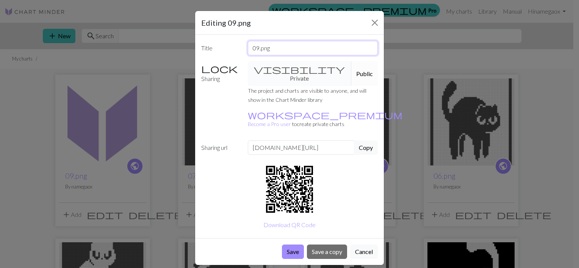
drag, startPoint x: 285, startPoint y: 47, endPoint x: 249, endPoint y: 49, distance: 36.4
click at [249, 49] on input "09.png" at bounding box center [313, 48] width 130 height 14
type input "c"
type input "Cat"
click at [293, 245] on button "Save" at bounding box center [293, 252] width 22 height 14
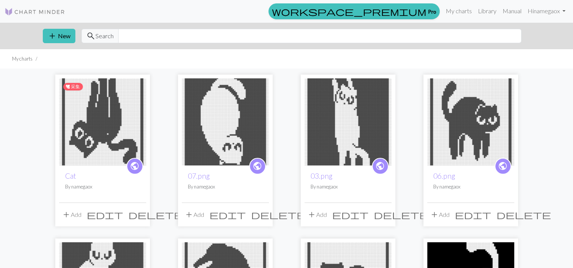
click at [121, 119] on img at bounding box center [102, 121] width 87 height 87
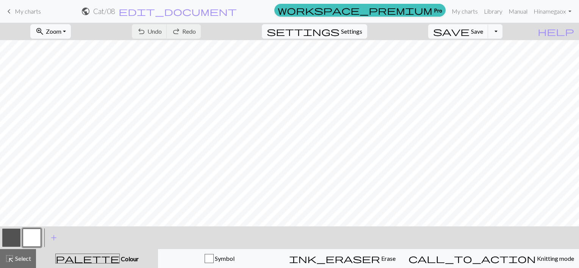
click at [8, 11] on span "keyboard_arrow_left" at bounding box center [9, 11] width 9 height 11
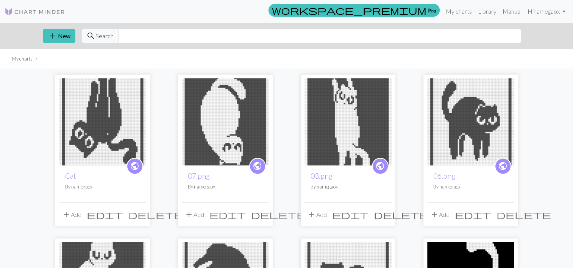
click at [66, 213] on span "add" at bounding box center [66, 215] width 9 height 11
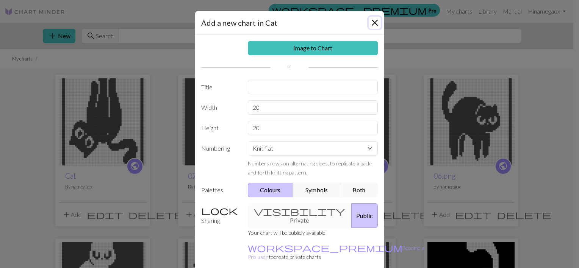
click at [375, 21] on button "Close" at bounding box center [375, 23] width 12 height 12
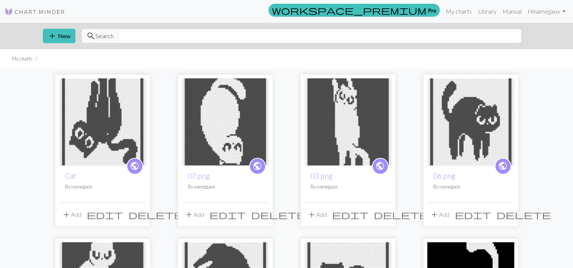
click at [66, 214] on span "add" at bounding box center [66, 215] width 9 height 11
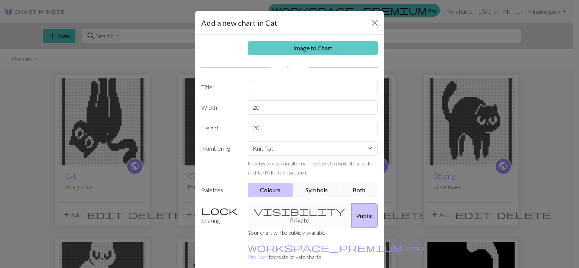
click at [293, 45] on link "Image to Chart" at bounding box center [313, 48] width 130 height 14
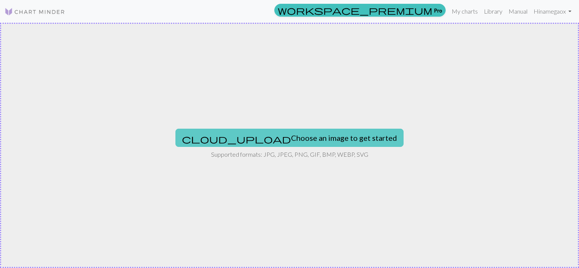
click at [249, 140] on button "cloud_upload Choose an image to get started" at bounding box center [289, 138] width 228 height 18
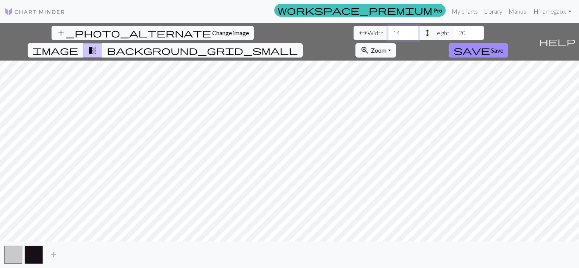
drag, startPoint x: 180, startPoint y: 30, endPoint x: 156, endPoint y: 29, distance: 23.9
click at [388, 30] on input "14" at bounding box center [403, 33] width 30 height 14
type input "60"
drag, startPoint x: 243, startPoint y: 34, endPoint x: 233, endPoint y: 35, distance: 9.1
click at [454, 35] on input "20" at bounding box center [469, 33] width 30 height 14
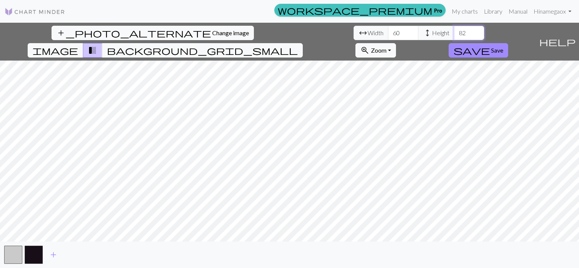
type input "82"
click at [287, 247] on div "add_photo_alternate Change image arrow_range Width 60 height Height 82 image tr…" at bounding box center [289, 146] width 579 height 246
click at [503, 47] on span "Save" at bounding box center [497, 50] width 12 height 7
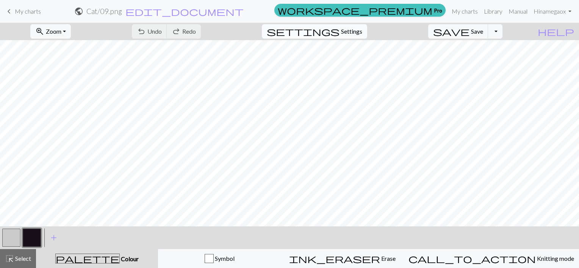
click at [362, 29] on span "Settings" at bounding box center [351, 31] width 21 height 9
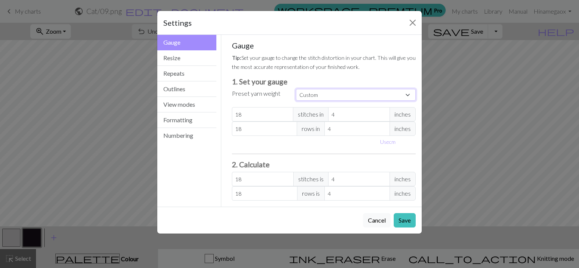
click at [316, 95] on select "Custom Square Lace Light Fingering Fingering Sport Double knit Worsted Aran Bul…" at bounding box center [356, 95] width 120 height 12
select select "dk"
click at [296, 89] on select "Custom Square Lace Light Fingering Fingering Sport Double knit Worsted Aran Bul…" at bounding box center [356, 95] width 120 height 12
type input "22"
type input "30"
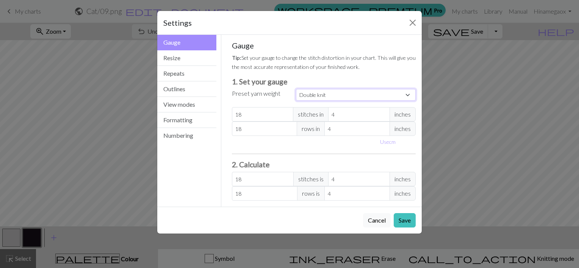
type input "22"
type input "30"
click at [405, 224] on button "Save" at bounding box center [405, 220] width 22 height 14
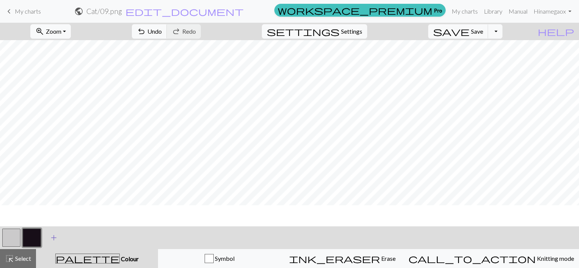
scroll to position [38, 0]
click at [12, 236] on button "button" at bounding box center [11, 238] width 18 height 18
click at [11, 235] on button "button" at bounding box center [11, 238] width 18 height 18
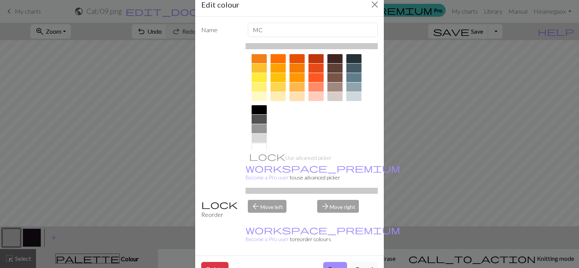
scroll to position [114, 0]
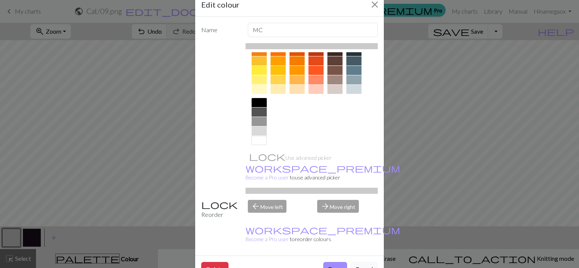
click at [261, 109] on div at bounding box center [259, 112] width 15 height 9
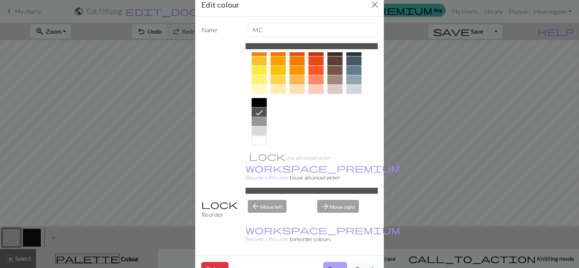
click at [337, 262] on button "Done" at bounding box center [335, 269] width 24 height 14
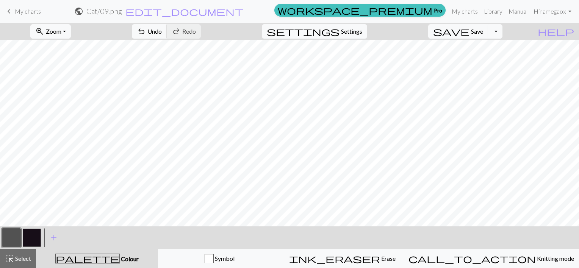
click at [31, 240] on button "button" at bounding box center [32, 238] width 18 height 18
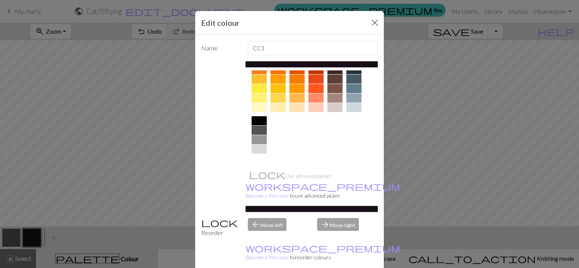
click at [257, 156] on div at bounding box center [259, 158] width 15 height 9
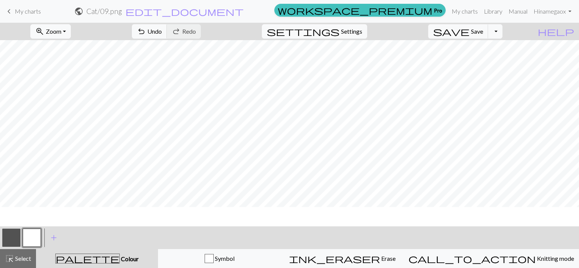
scroll to position [0, 0]
click at [11, 258] on span "highlight_alt" at bounding box center [9, 259] width 9 height 11
click at [12, 233] on button "button" at bounding box center [11, 238] width 18 height 18
click at [61, 29] on span "Zoom" at bounding box center [54, 31] width 16 height 7
click at [63, 50] on button "Fit all" at bounding box center [61, 48] width 60 height 12
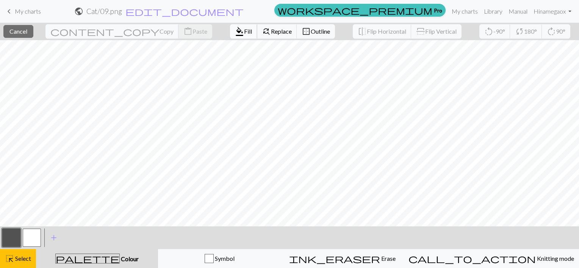
click at [244, 31] on span "Fill" at bounding box center [248, 31] width 8 height 7
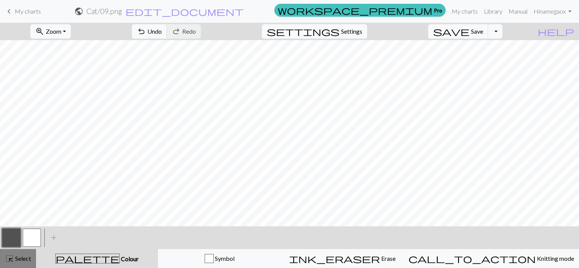
click at [19, 261] on span "Select" at bounding box center [22, 258] width 17 height 7
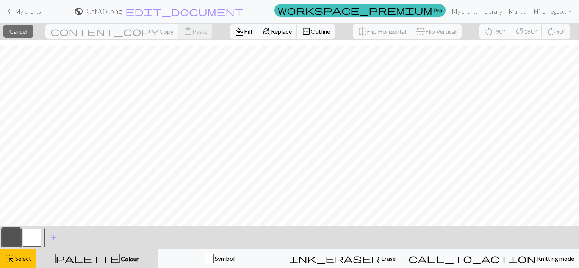
scroll to position [156, 0]
click at [244, 31] on span "Fill" at bounding box center [248, 31] width 8 height 7
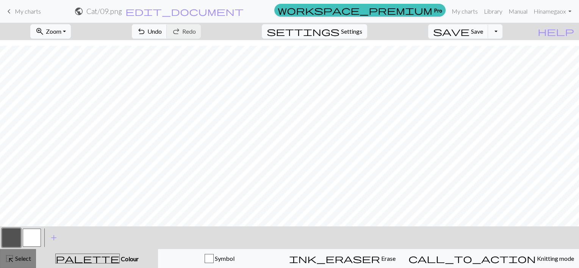
click at [19, 261] on span "Select" at bounding box center [22, 258] width 17 height 7
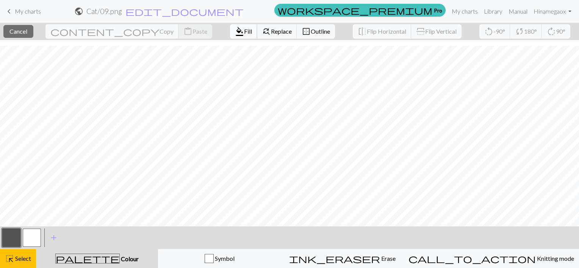
click at [235, 31] on span "format_color_fill" at bounding box center [239, 31] width 9 height 11
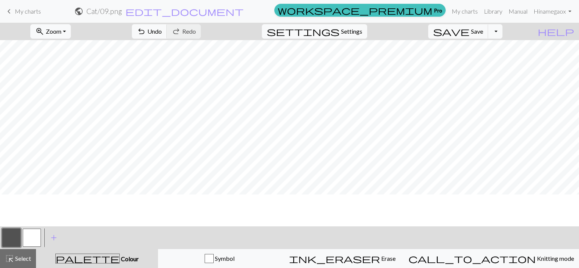
scroll to position [80, 0]
drag, startPoint x: 16, startPoint y: 257, endPoint x: 32, endPoint y: 253, distance: 16.5
click at [16, 258] on span "Select" at bounding box center [22, 258] width 17 height 7
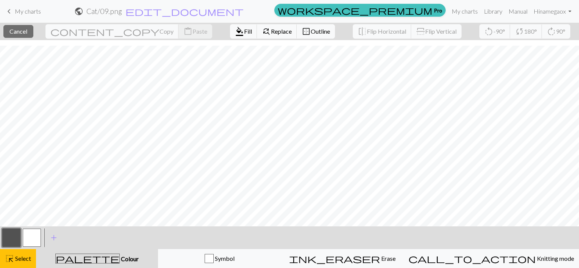
scroll to position [156, 0]
click at [244, 34] on span "Fill" at bounding box center [248, 31] width 8 height 7
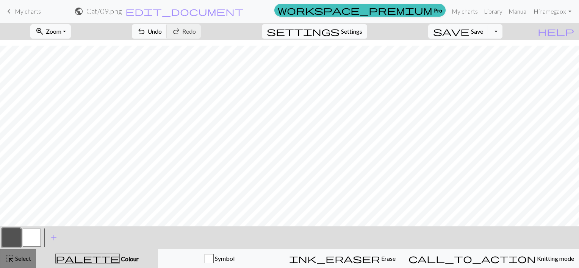
click at [28, 258] on span "Select" at bounding box center [22, 258] width 17 height 7
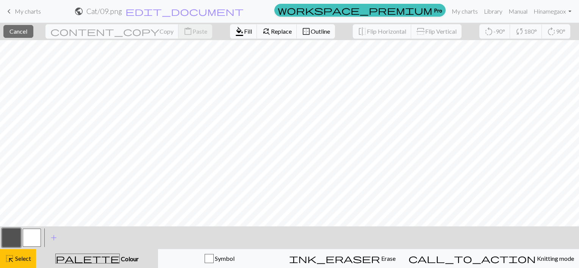
scroll to position [0, 0]
click at [235, 31] on span "format_color_fill" at bounding box center [239, 31] width 9 height 11
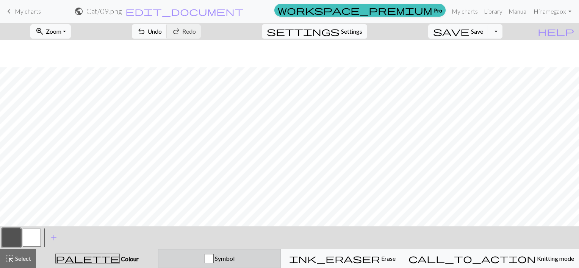
scroll to position [156, 0]
click at [31, 232] on button "button" at bounding box center [32, 238] width 18 height 18
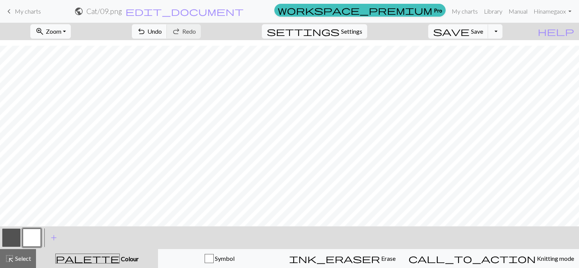
drag, startPoint x: 13, startPoint y: 239, endPoint x: 61, endPoint y: 227, distance: 50.1
click at [13, 239] on button "button" at bounding box center [11, 238] width 18 height 18
click at [34, 237] on button "button" at bounding box center [32, 238] width 18 height 18
click at [17, 233] on button "button" at bounding box center [11, 238] width 18 height 18
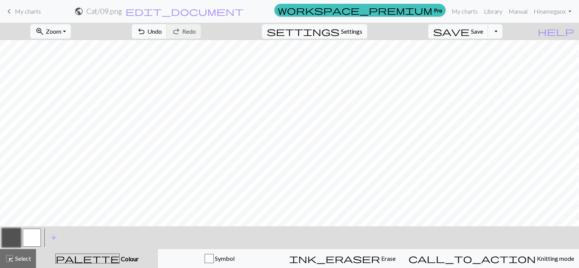
click at [34, 236] on button "button" at bounding box center [32, 238] width 18 height 18
click at [483, 31] on span "Save" at bounding box center [477, 31] width 12 height 7
click at [503, 30] on button "Toggle Dropdown" at bounding box center [495, 31] width 14 height 14
click at [476, 61] on button "save_alt Download" at bounding box center [439, 60] width 125 height 12
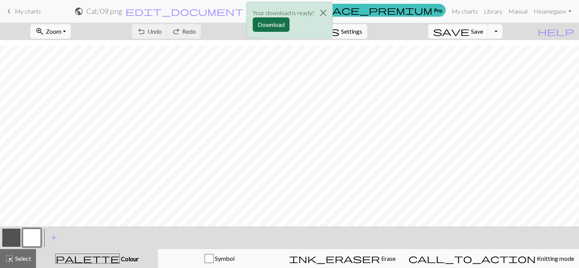
click at [263, 25] on button "Download" at bounding box center [271, 24] width 37 height 14
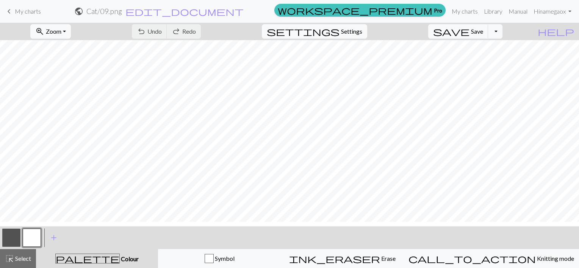
scroll to position [0, 0]
click at [483, 29] on span "Save" at bounding box center [477, 31] width 12 height 7
click at [464, 13] on div "Chart saved" at bounding box center [289, 15] width 579 height 30
click at [462, 12] on link "My charts" at bounding box center [465, 11] width 32 height 15
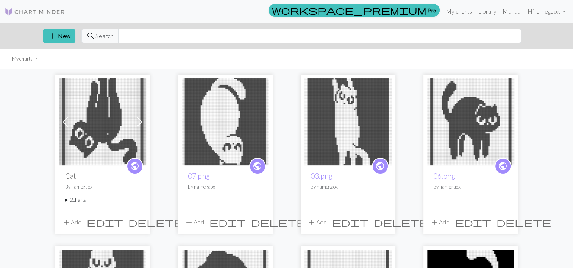
click at [140, 121] on span at bounding box center [139, 122] width 12 height 12
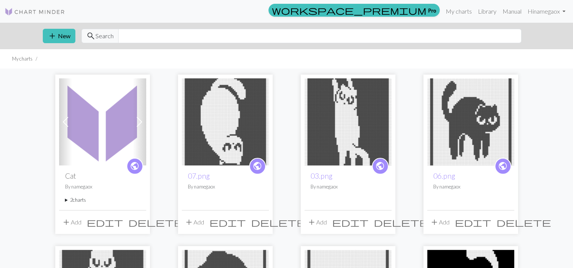
click at [74, 224] on button "add Add" at bounding box center [71, 222] width 25 height 14
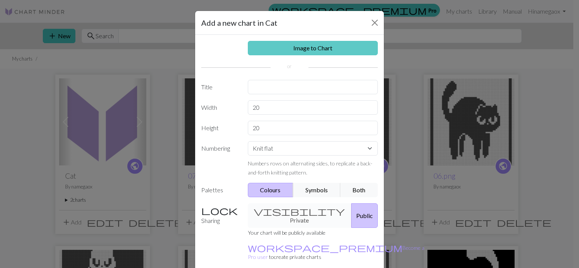
click at [293, 51] on link "Image to Chart" at bounding box center [313, 48] width 130 height 14
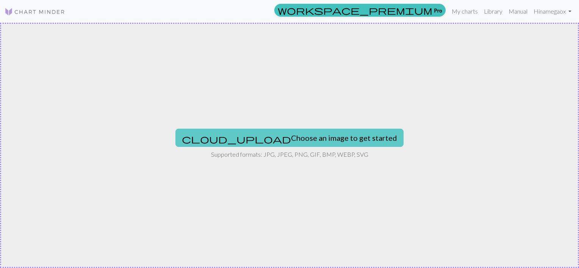
click at [254, 139] on button "cloud_upload Choose an image to get started" at bounding box center [289, 138] width 228 height 18
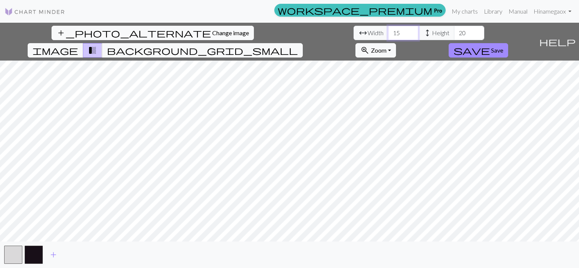
drag, startPoint x: 189, startPoint y: 30, endPoint x: 144, endPoint y: 29, distance: 45.1
click at [388, 29] on input "15" at bounding box center [403, 33] width 30 height 14
drag, startPoint x: 180, startPoint y: 35, endPoint x: 151, endPoint y: 33, distance: 29.6
click at [354, 33] on div "arrow_range Width 15 height Height 20" at bounding box center [419, 33] width 131 height 14
type input "60"
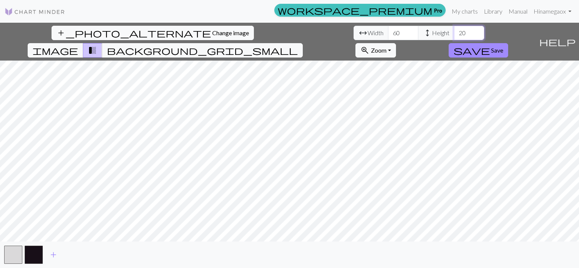
drag, startPoint x: 245, startPoint y: 32, endPoint x: 224, endPoint y: 30, distance: 21.3
click at [354, 30] on div "arrow_range Width 60 height Height 20" at bounding box center [419, 33] width 131 height 14
type input "82"
click at [503, 47] on span "Save" at bounding box center [497, 50] width 12 height 7
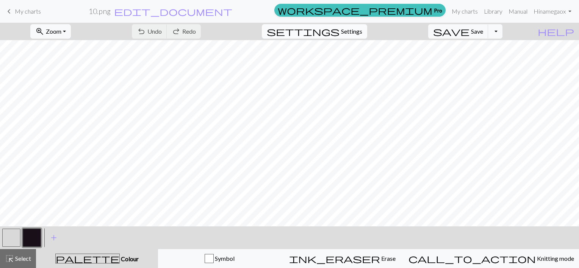
click at [354, 35] on span "Settings" at bounding box center [351, 31] width 21 height 9
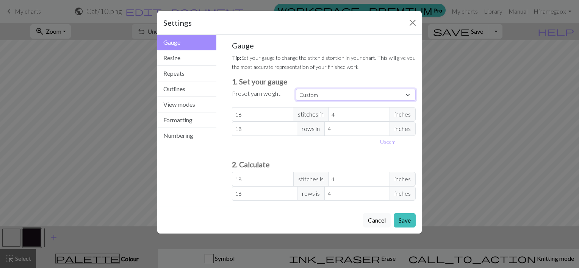
click at [315, 96] on select "Custom Square Lace Light Fingering Fingering Sport Double knit Worsted Aran Bul…" at bounding box center [356, 95] width 120 height 12
select select "dk"
click at [296, 89] on select "Custom Square Lace Light Fingering Fingering Sport Double knit Worsted Aran Bul…" at bounding box center [356, 95] width 120 height 12
type input "22"
type input "30"
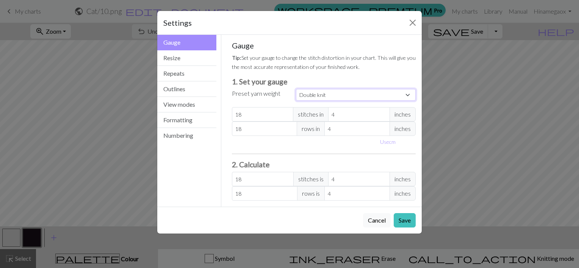
type input "22"
type input "30"
click at [409, 220] on button "Save" at bounding box center [405, 220] width 22 height 14
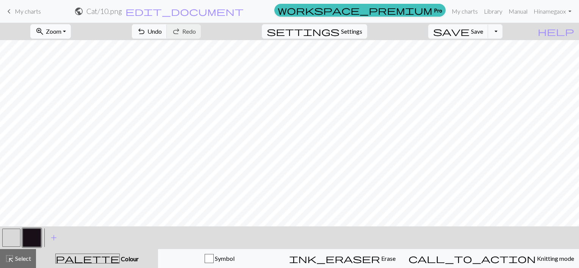
click at [71, 30] on button "zoom_in Zoom Zoom" at bounding box center [50, 31] width 41 height 14
click at [59, 49] on button "Fit all" at bounding box center [61, 48] width 60 height 12
click at [10, 238] on button "button" at bounding box center [11, 238] width 18 height 18
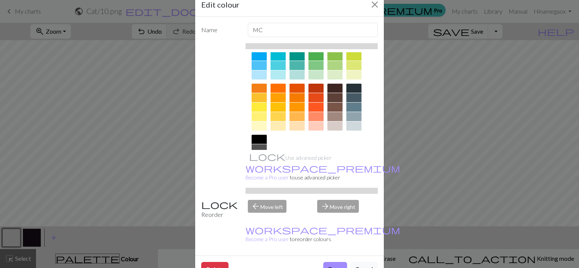
scroll to position [114, 0]
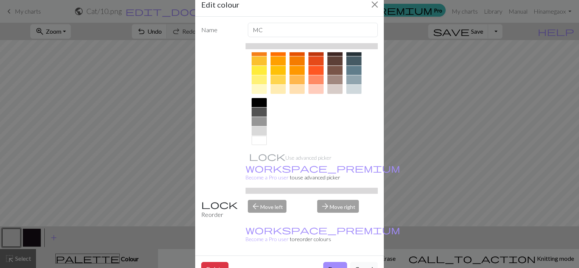
click at [258, 139] on div at bounding box center [259, 140] width 15 height 9
click at [328, 262] on button "Done" at bounding box center [335, 269] width 24 height 14
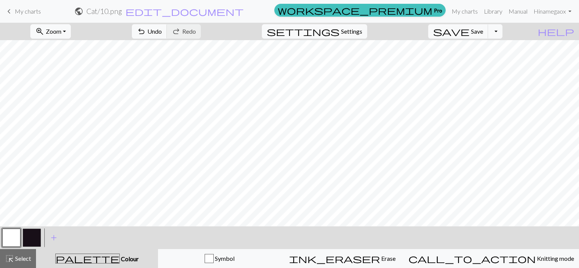
click at [33, 236] on button "button" at bounding box center [32, 238] width 18 height 18
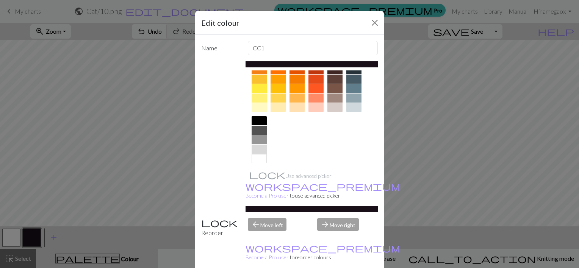
click at [258, 133] on div at bounding box center [259, 130] width 15 height 9
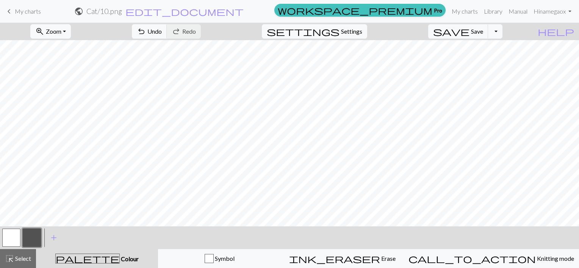
click at [16, 235] on button "button" at bounding box center [11, 238] width 18 height 18
drag, startPoint x: 23, startPoint y: 255, endPoint x: 28, endPoint y: 251, distance: 6.2
click at [23, 255] on span "Select" at bounding box center [22, 258] width 17 height 7
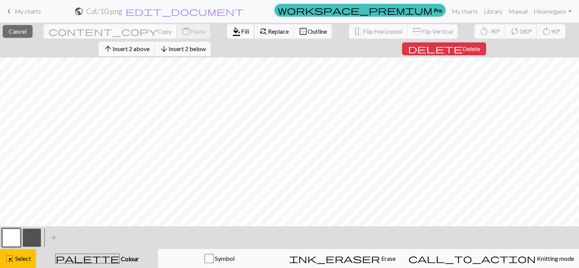
click at [232, 33] on span "format_color_fill" at bounding box center [236, 31] width 9 height 11
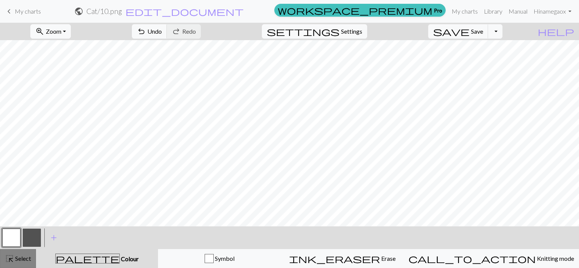
drag, startPoint x: 15, startPoint y: 253, endPoint x: 19, endPoint y: 250, distance: 5.5
click at [14, 254] on button "highlight_alt Select Select" at bounding box center [18, 258] width 36 height 19
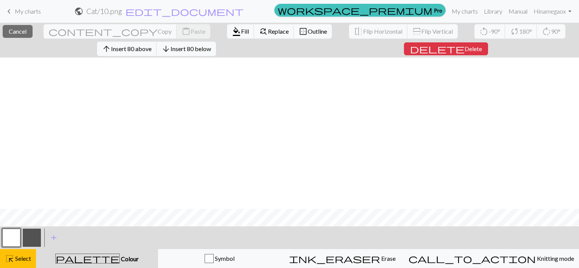
scroll to position [152, 0]
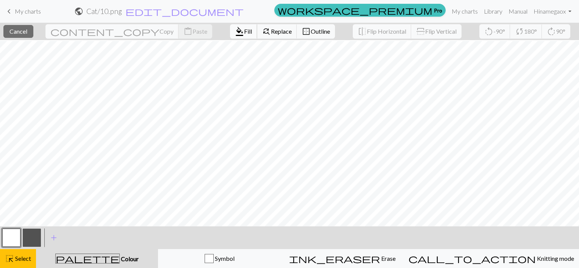
click at [244, 32] on span "Fill" at bounding box center [248, 31] width 8 height 7
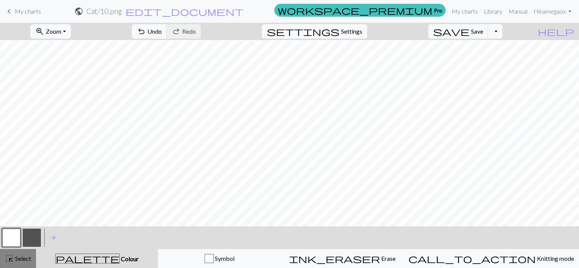
click at [27, 255] on div "highlight_alt Select Select" at bounding box center [18, 258] width 26 height 9
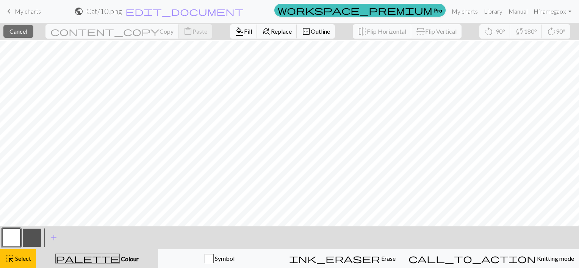
click at [235, 35] on span "format_color_fill" at bounding box center [239, 31] width 9 height 11
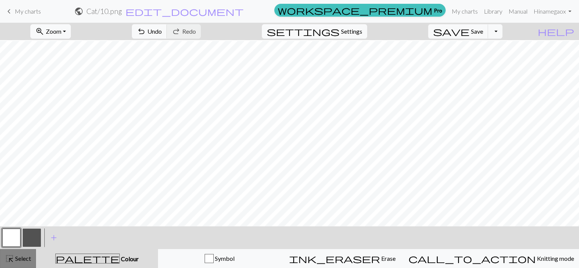
click at [19, 257] on span "Select" at bounding box center [22, 258] width 17 height 7
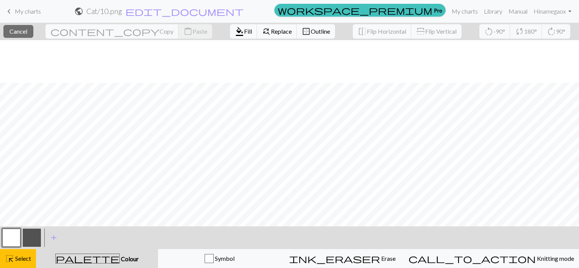
scroll to position [156, 0]
click at [244, 29] on span "Fill" at bounding box center [248, 31] width 8 height 7
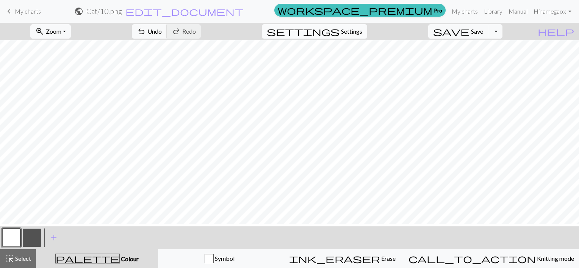
scroll to position [0, 0]
click at [25, 256] on span "Select" at bounding box center [22, 258] width 17 height 7
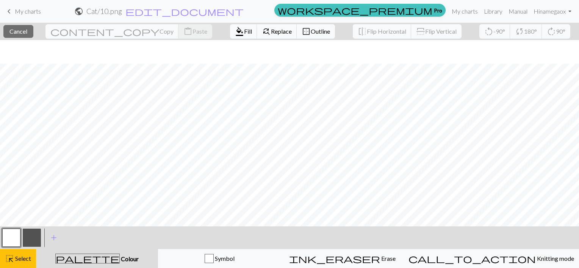
scroll to position [156, 0]
click at [244, 33] on span "Fill" at bounding box center [248, 31] width 8 height 7
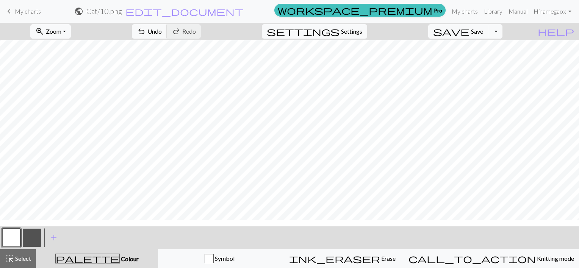
scroll to position [0, 0]
click at [29, 255] on span "Select" at bounding box center [22, 258] width 17 height 7
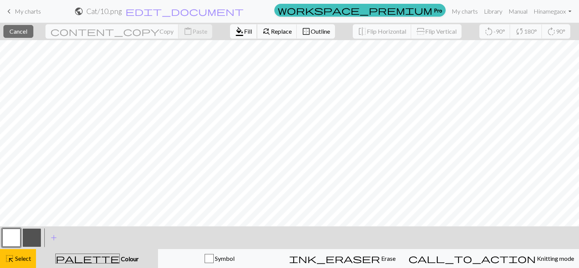
click at [244, 31] on span "Fill" at bounding box center [248, 31] width 8 height 7
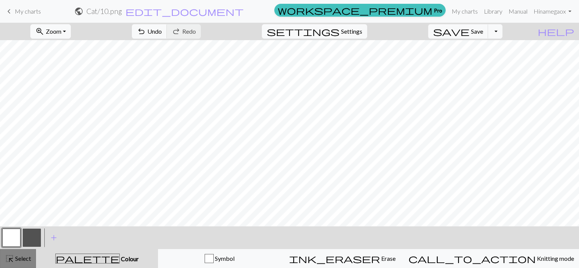
click at [17, 258] on span "Select" at bounding box center [22, 258] width 17 height 7
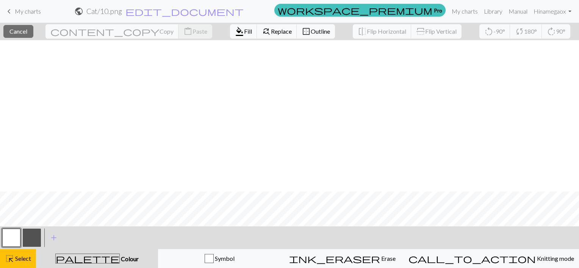
scroll to position [152, 0]
click at [244, 29] on span "Fill" at bounding box center [248, 31] width 8 height 7
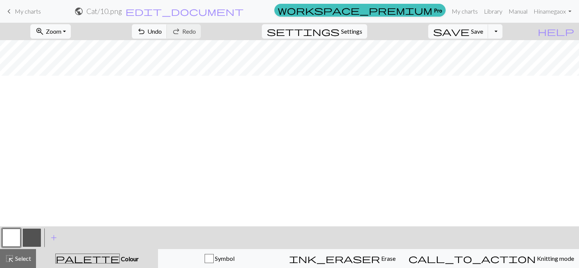
scroll to position [0, 0]
click at [31, 238] on button "button" at bounding box center [32, 238] width 18 height 18
click at [26, 254] on div "highlight_alt Select Select" at bounding box center [18, 258] width 26 height 9
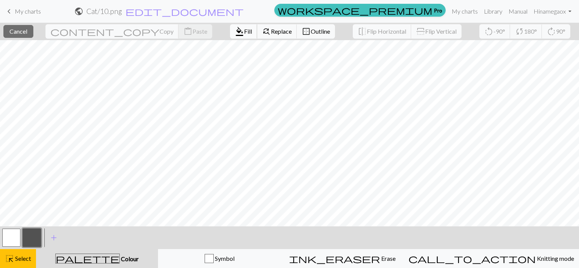
click at [235, 31] on span "format_color_fill" at bounding box center [239, 31] width 9 height 11
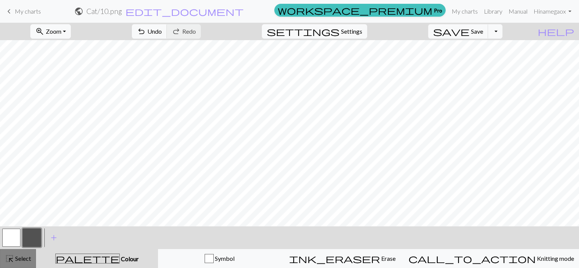
drag, startPoint x: 28, startPoint y: 254, endPoint x: 98, endPoint y: 233, distance: 73.6
click at [27, 254] on div "highlight_alt Select Select" at bounding box center [18, 258] width 26 height 9
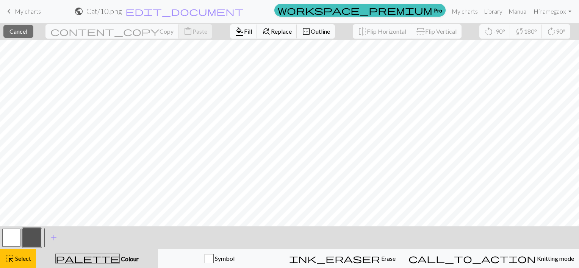
click at [235, 32] on span "format_color_fill" at bounding box center [239, 31] width 9 height 11
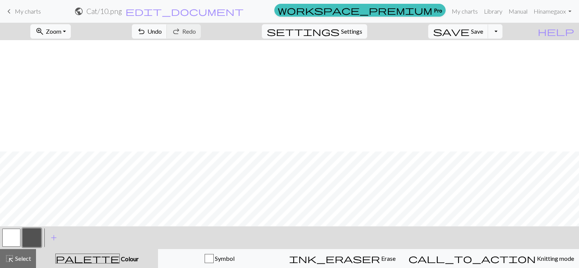
scroll to position [114, 0]
click at [15, 237] on button "button" at bounding box center [11, 238] width 18 height 18
click at [24, 238] on button "button" at bounding box center [32, 238] width 18 height 18
click at [12, 237] on button "button" at bounding box center [11, 238] width 18 height 18
click at [29, 235] on button "button" at bounding box center [32, 238] width 18 height 18
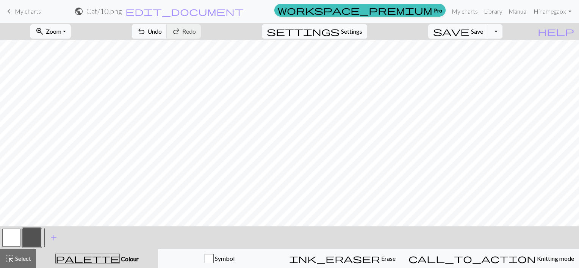
click at [12, 238] on button "button" at bounding box center [11, 238] width 18 height 18
click at [31, 238] on button "button" at bounding box center [32, 238] width 18 height 18
click at [18, 236] on button "button" at bounding box center [11, 238] width 18 height 18
click at [32, 234] on button "button" at bounding box center [32, 238] width 18 height 18
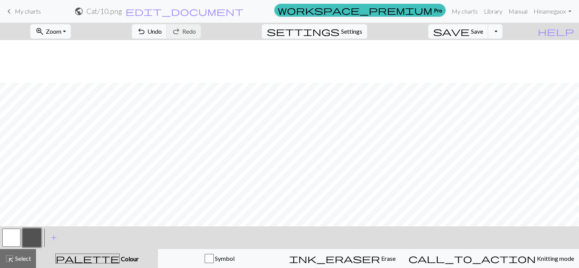
scroll to position [156, 0]
click at [483, 31] on span "Save" at bounding box center [477, 31] width 12 height 7
click at [503, 32] on button "Toggle Dropdown" at bounding box center [495, 31] width 14 height 14
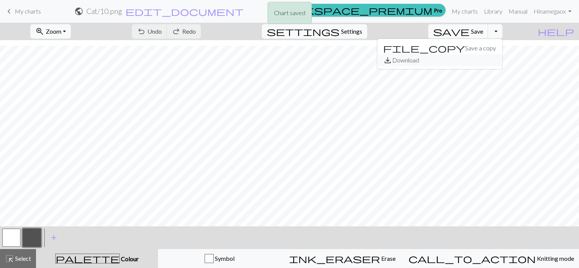
click at [482, 58] on button "save_alt Download" at bounding box center [439, 60] width 125 height 12
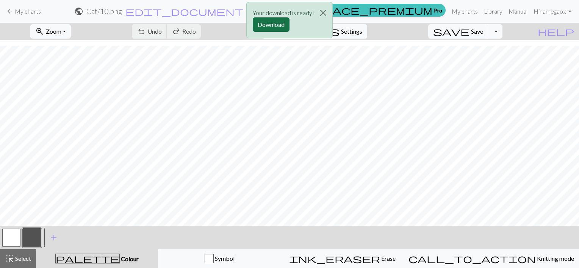
click at [271, 24] on button "Download" at bounding box center [271, 24] width 37 height 14
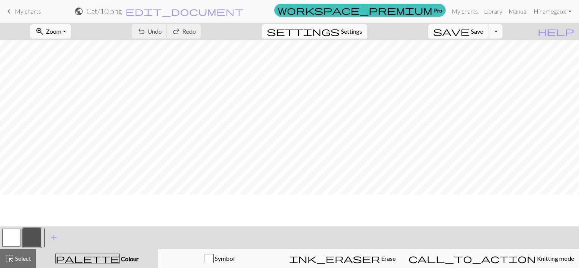
scroll to position [118, 0]
click at [456, 13] on link "My charts" at bounding box center [465, 11] width 32 height 15
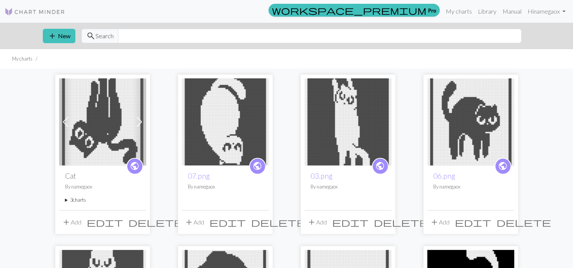
click at [67, 221] on span "add" at bounding box center [66, 222] width 9 height 11
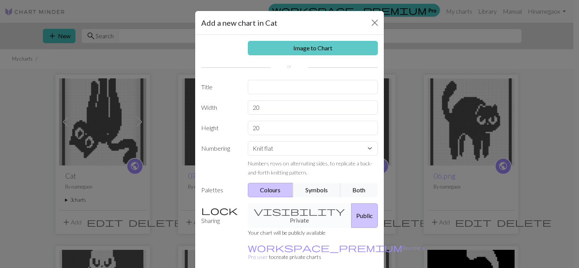
click at [307, 50] on link "Image to Chart" at bounding box center [313, 48] width 130 height 14
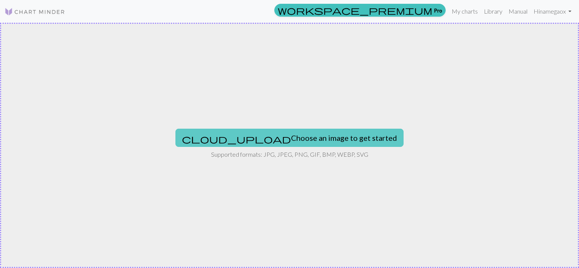
click at [271, 143] on button "cloud_upload Choose an image to get started" at bounding box center [289, 138] width 228 height 18
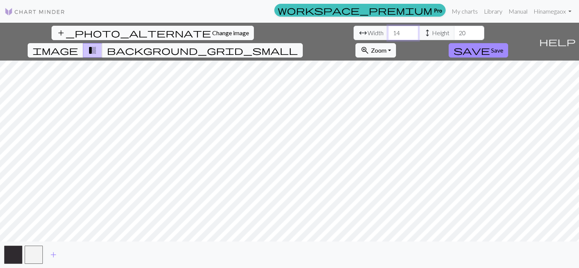
drag, startPoint x: 187, startPoint y: 26, endPoint x: 156, endPoint y: 26, distance: 30.7
click at [354, 26] on div "arrow_range Width 14 height Height 20" at bounding box center [419, 33] width 131 height 14
type input "60"
drag, startPoint x: 246, startPoint y: 33, endPoint x: 229, endPoint y: 32, distance: 16.7
click at [354, 32] on div "arrow_range Width 60 height Height 20" at bounding box center [419, 33] width 131 height 14
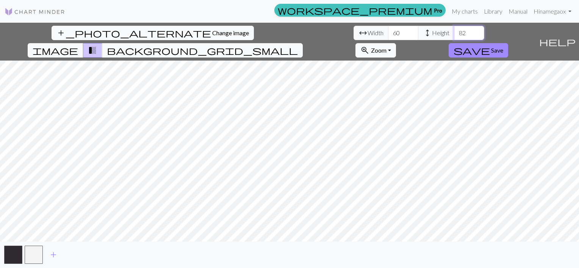
type input "82"
click at [288, 242] on div "add_photo_alternate Change image arrow_range Width 60 height Height 82 image tr…" at bounding box center [289, 146] width 579 height 246
click at [490, 45] on span "save" at bounding box center [472, 50] width 36 height 11
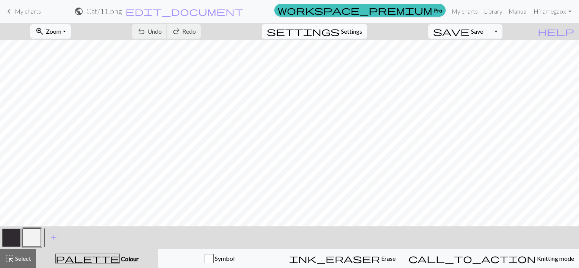
click at [359, 29] on span "Settings" at bounding box center [351, 31] width 21 height 9
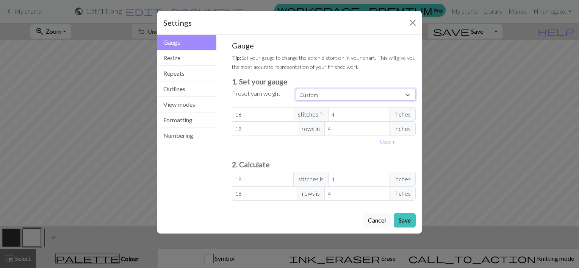
click at [323, 92] on select "Custom Square Lace Light Fingering Fingering Sport Double knit Worsted Aran Bul…" at bounding box center [356, 95] width 120 height 12
select select "dk"
click at [296, 89] on select "Custom Square Lace Light Fingering Fingering Sport Double knit Worsted Aran Bul…" at bounding box center [356, 95] width 120 height 12
type input "22"
type input "30"
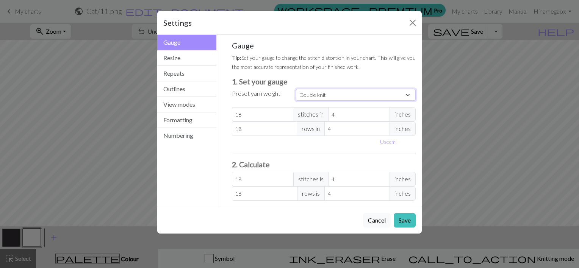
type input "22"
type input "30"
click at [401, 219] on button "Save" at bounding box center [405, 220] width 22 height 14
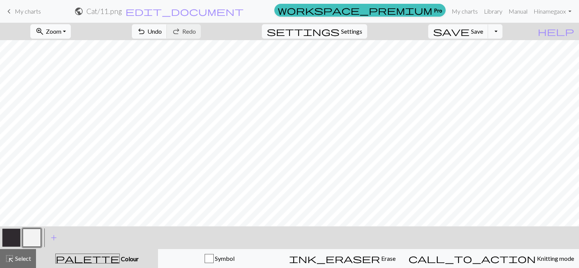
click at [66, 27] on button "zoom_in Zoom Zoom" at bounding box center [50, 31] width 41 height 14
click at [60, 47] on button "Fit all" at bounding box center [61, 48] width 60 height 12
click at [35, 238] on button "button" at bounding box center [32, 238] width 18 height 18
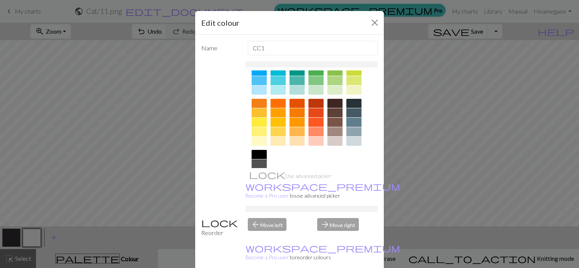
scroll to position [114, 0]
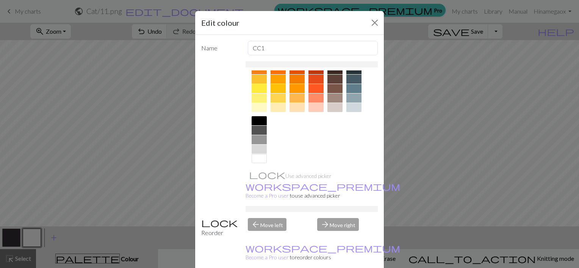
click at [258, 121] on div at bounding box center [259, 120] width 15 height 9
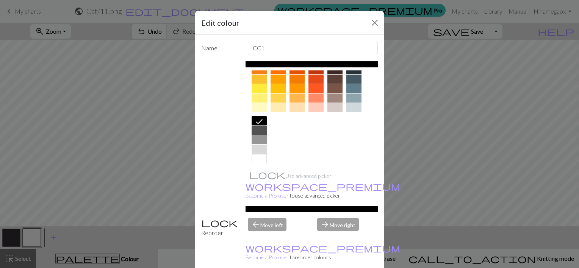
click at [256, 129] on div at bounding box center [259, 130] width 15 height 9
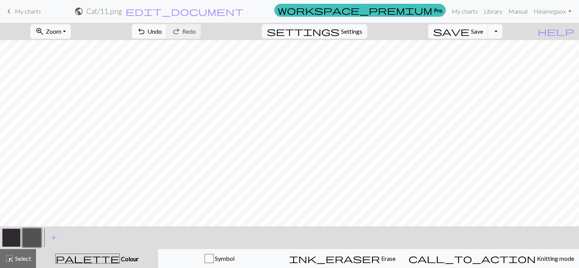
click at [13, 238] on button "button" at bounding box center [11, 238] width 18 height 18
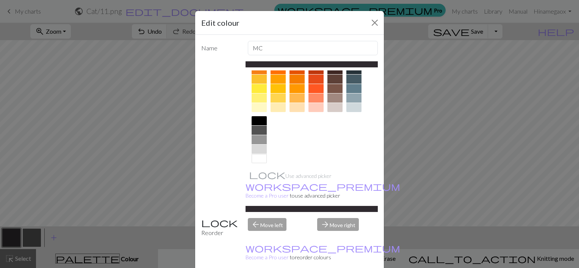
click at [254, 161] on div at bounding box center [259, 158] width 15 height 9
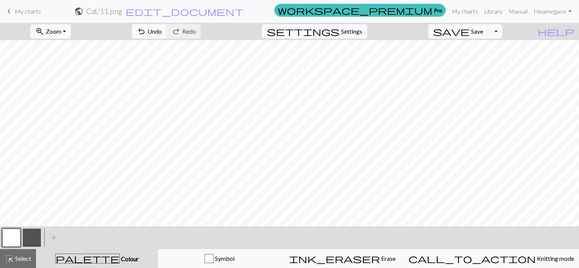
click at [28, 241] on button "button" at bounding box center [32, 238] width 18 height 18
click at [28, 255] on span "Select" at bounding box center [22, 258] width 17 height 7
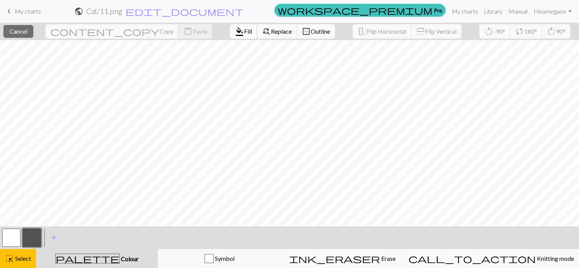
click at [244, 29] on span "Fill" at bounding box center [248, 31] width 8 height 7
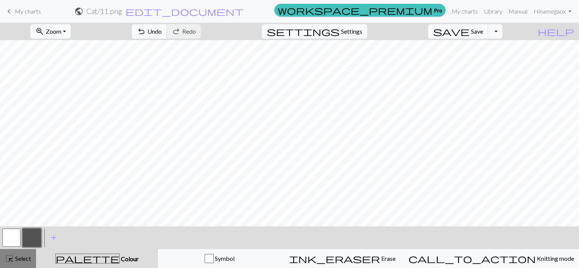
click at [25, 255] on span "Select" at bounding box center [22, 258] width 17 height 7
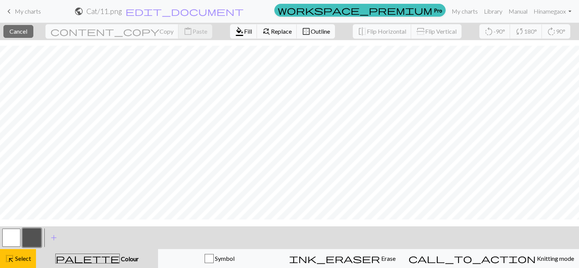
scroll to position [156, 0]
click at [244, 29] on span "Fill" at bounding box center [248, 31] width 8 height 7
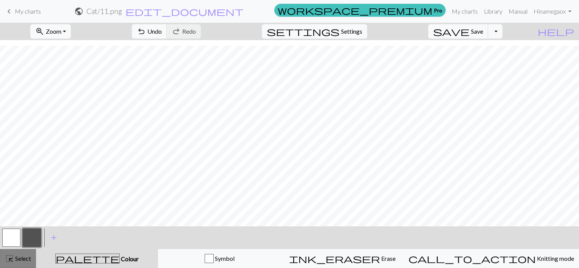
click at [24, 256] on span "Select" at bounding box center [22, 258] width 17 height 7
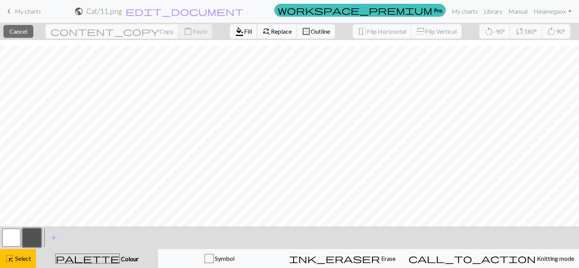
click at [244, 32] on span "Fill" at bounding box center [248, 31] width 8 height 7
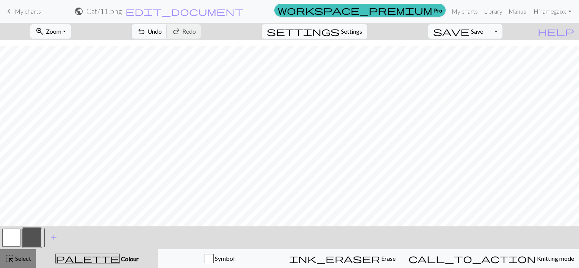
click at [18, 259] on span "Select" at bounding box center [22, 258] width 17 height 7
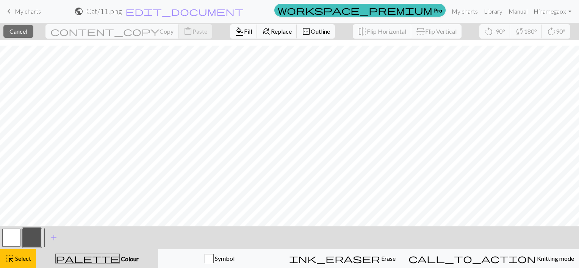
click at [244, 34] on span "Fill" at bounding box center [248, 31] width 8 height 7
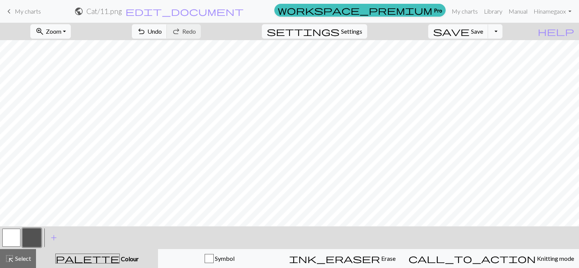
scroll to position [0, 0]
click at [12, 235] on button "button" at bounding box center [11, 238] width 18 height 18
click at [27, 260] on span "Select" at bounding box center [22, 258] width 17 height 7
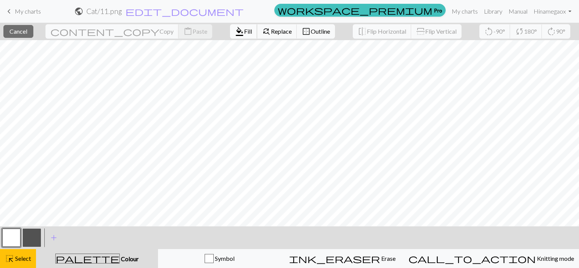
click at [230, 37] on button "format_color_fill Fill" at bounding box center [243, 31] width 27 height 14
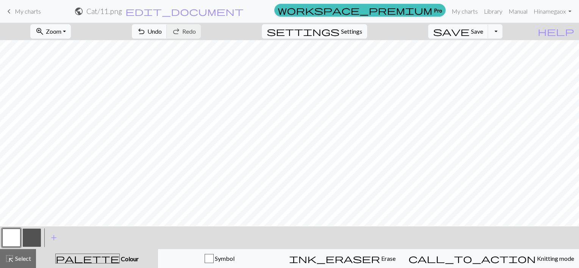
scroll to position [80, 0]
click at [32, 243] on button "button" at bounding box center [32, 238] width 18 height 18
click at [8, 235] on button "button" at bounding box center [11, 238] width 18 height 18
click at [35, 236] on button "button" at bounding box center [32, 238] width 18 height 18
click at [14, 237] on button "button" at bounding box center [11, 238] width 18 height 18
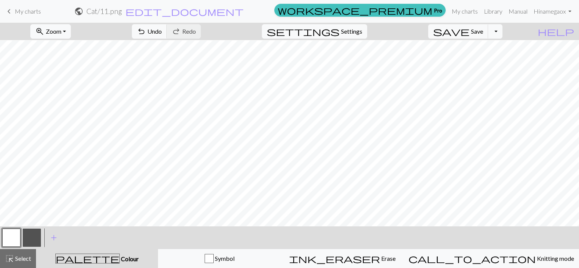
click at [30, 238] on button "button" at bounding box center [32, 238] width 18 height 18
click at [17, 240] on button "button" at bounding box center [11, 238] width 18 height 18
click at [13, 235] on button "button" at bounding box center [11, 238] width 18 height 18
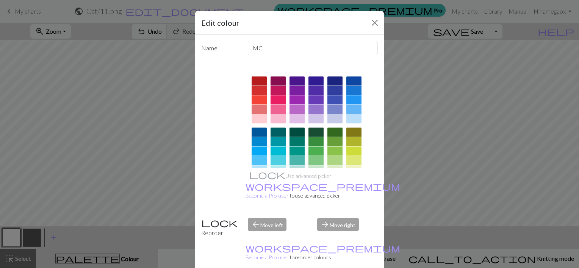
click at [33, 232] on div "Edit colour Name MC Use advanced picker workspace_premium Become a Pro user to …" at bounding box center [289, 134] width 579 height 268
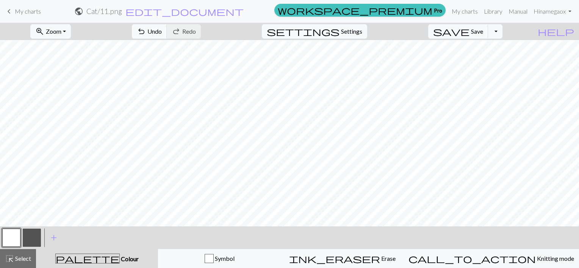
click at [35, 235] on button "button" at bounding box center [32, 238] width 18 height 18
click at [12, 238] on button "button" at bounding box center [11, 238] width 18 height 18
click at [31, 240] on button "button" at bounding box center [32, 238] width 18 height 18
click at [9, 239] on button "button" at bounding box center [11, 238] width 18 height 18
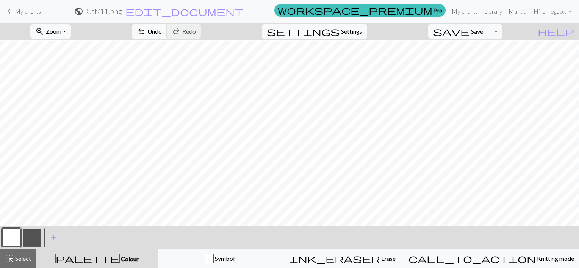
click at [34, 240] on button "button" at bounding box center [32, 238] width 18 height 18
click at [9, 240] on button "button" at bounding box center [11, 238] width 18 height 18
click at [27, 238] on button "button" at bounding box center [32, 238] width 18 height 18
click at [14, 235] on button "button" at bounding box center [11, 238] width 18 height 18
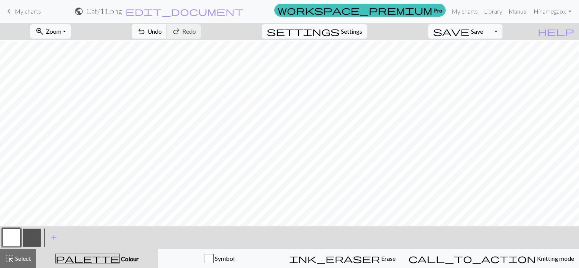
click at [32, 235] on button "button" at bounding box center [32, 238] width 18 height 18
click at [483, 30] on span "Save" at bounding box center [477, 31] width 12 height 7
click at [503, 32] on button "Toggle Dropdown" at bounding box center [495, 31] width 14 height 14
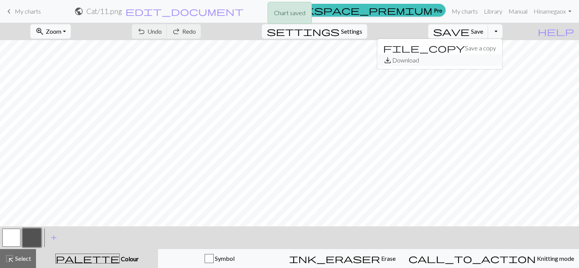
click at [484, 61] on button "save_alt Download" at bounding box center [439, 60] width 125 height 12
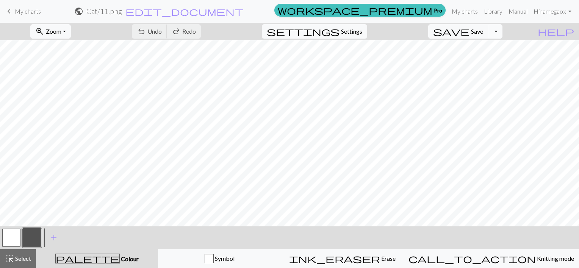
click at [503, 33] on button "Toggle Dropdown" at bounding box center [495, 31] width 14 height 14
click at [486, 65] on button "save_alt Download" at bounding box center [439, 60] width 125 height 12
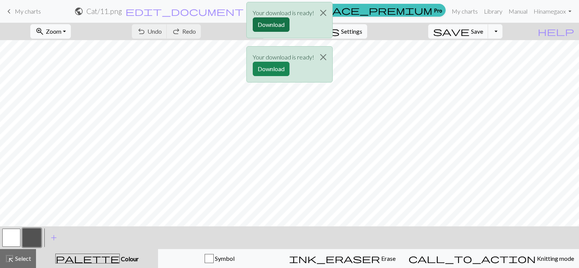
click at [266, 24] on button "Download" at bounding box center [271, 24] width 37 height 14
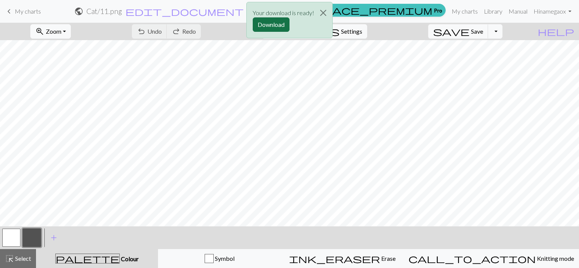
click at [281, 21] on button "Download" at bounding box center [271, 24] width 37 height 14
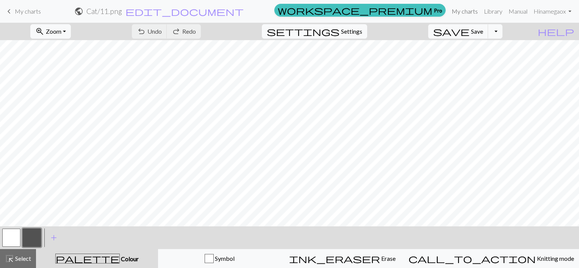
click at [464, 9] on link "My charts" at bounding box center [465, 11] width 32 height 15
